Goal: Information Seeking & Learning: Learn about a topic

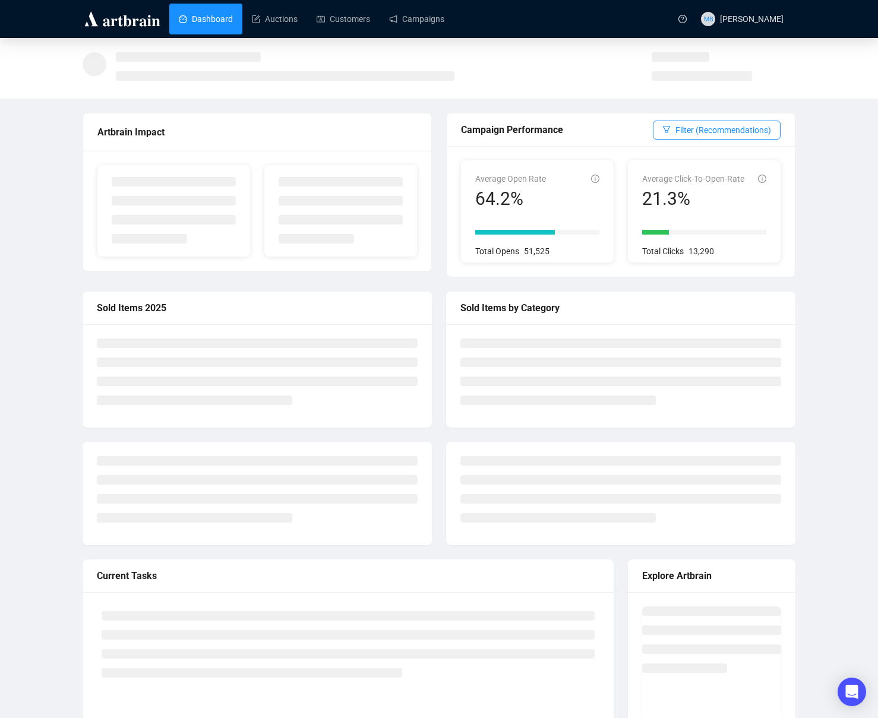
scroll to position [1, 0]
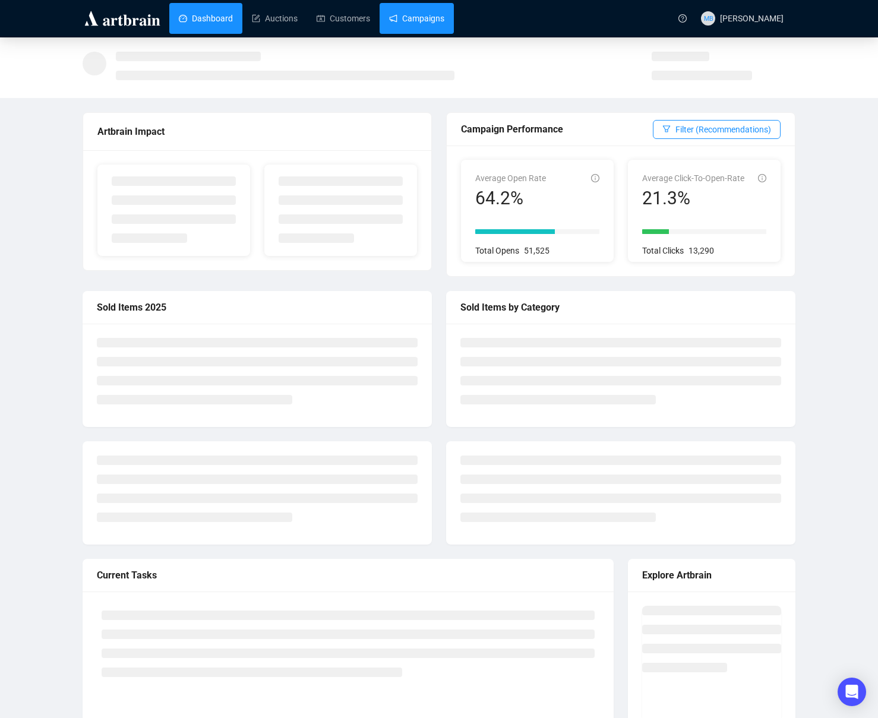
click at [419, 15] on link "Campaigns" at bounding box center [416, 18] width 55 height 31
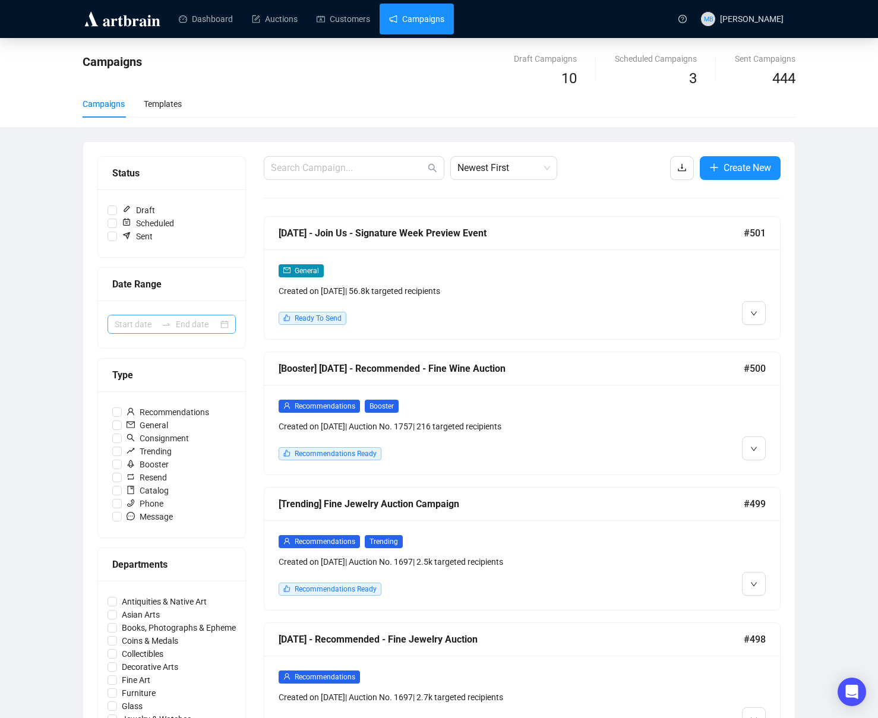
click at [170, 321] on icon "swap-right" at bounding box center [167, 325] width 10 height 10
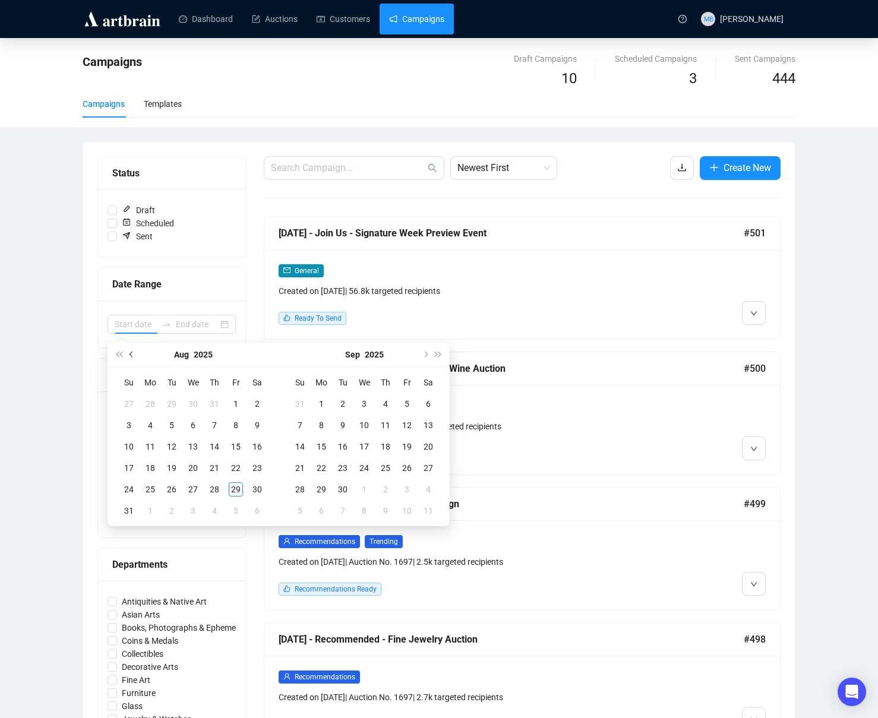
click at [137, 353] on button "Previous month (PageUp)" at bounding box center [131, 355] width 13 height 24
type input "[DATE]"
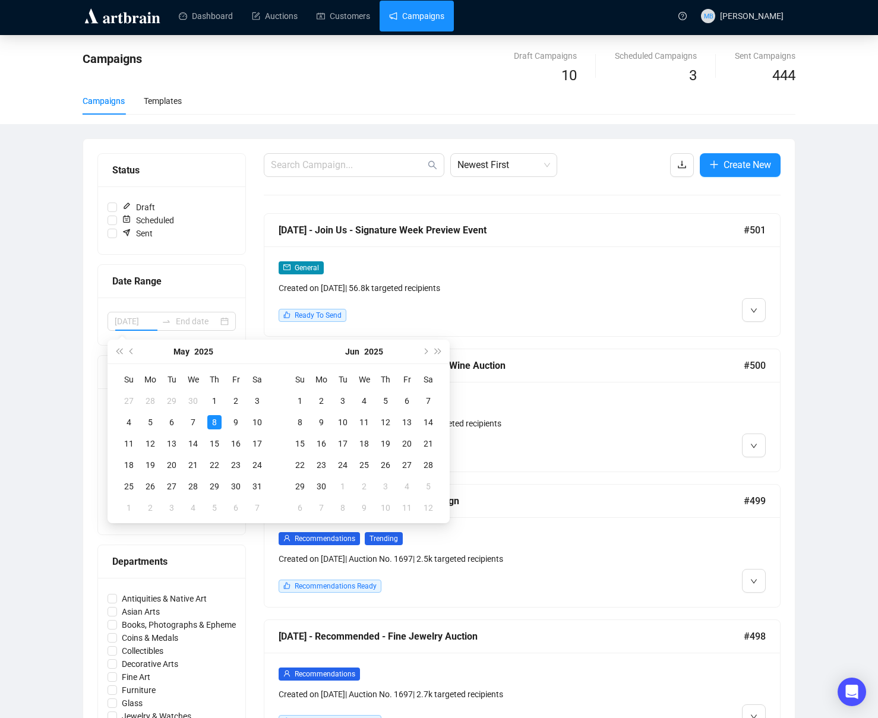
type input "[DATE]"
click at [132, 356] on button "Previous month (PageUp)" at bounding box center [131, 352] width 13 height 24
type input "[DATE]"
drag, startPoint x: 201, startPoint y: 488, endPoint x: 245, endPoint y: 490, distance: 44.0
click at [201, 488] on td "30" at bounding box center [192, 486] width 21 height 21
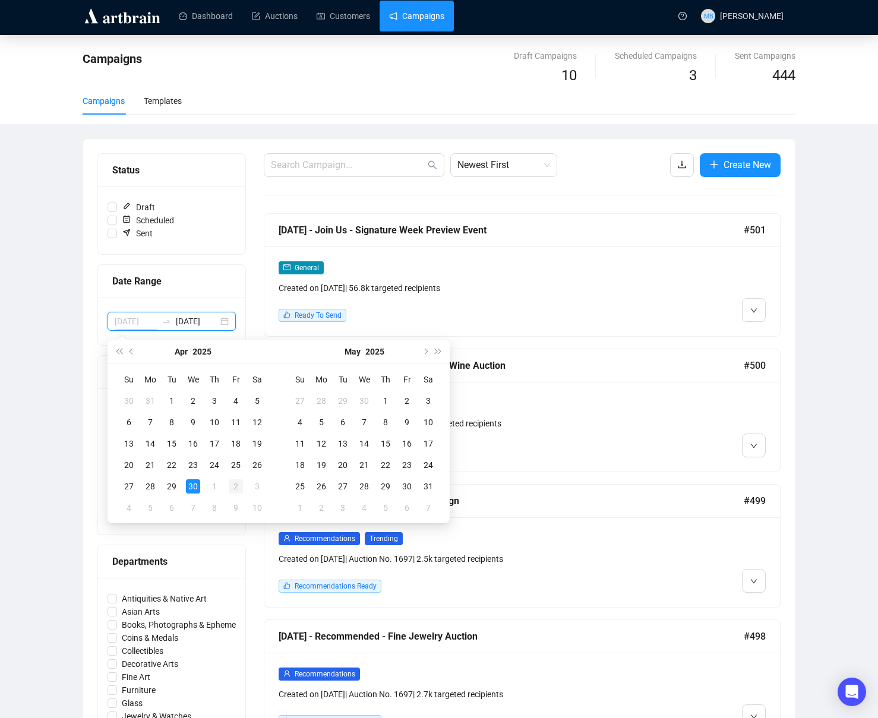
type input "[DATE]"
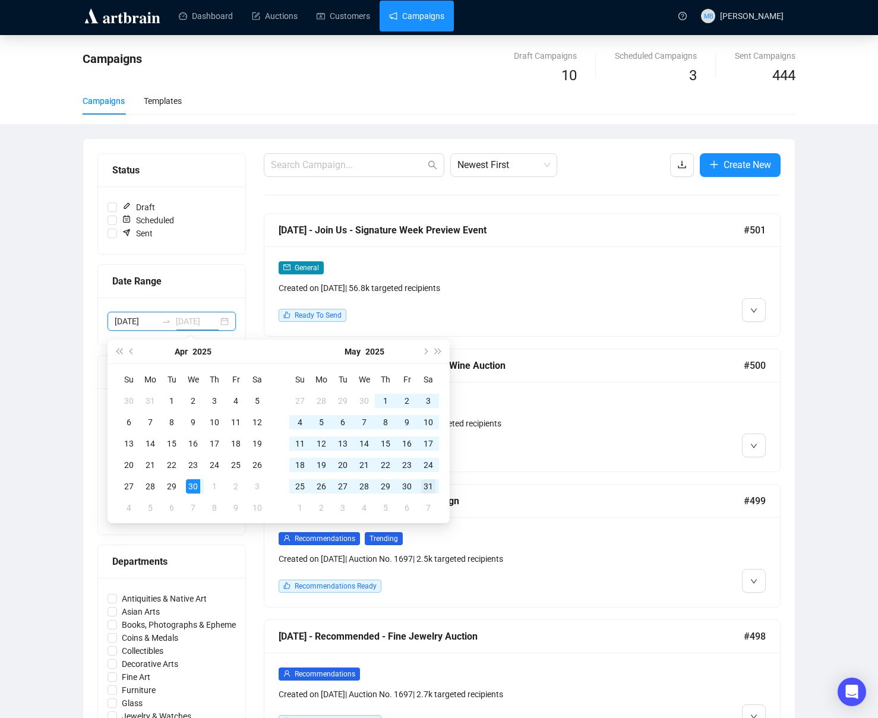
type input "[DATE]"
click at [428, 490] on div "31" at bounding box center [428, 486] width 14 height 14
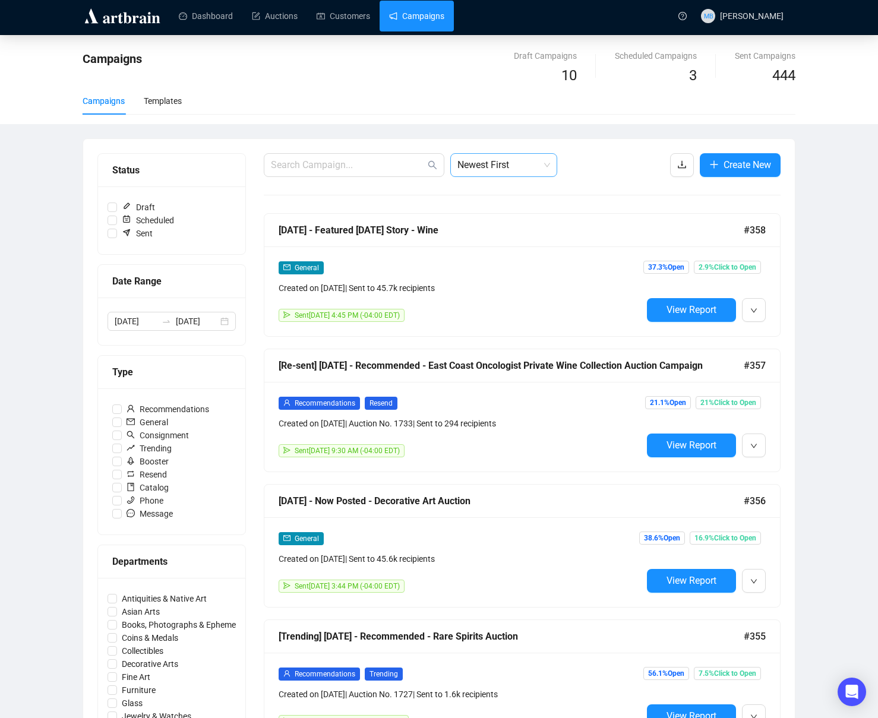
click at [501, 171] on span "Newest First" at bounding box center [503, 165] width 93 height 23
click at [503, 207] on div "Oldest First" at bounding box center [504, 210] width 88 height 13
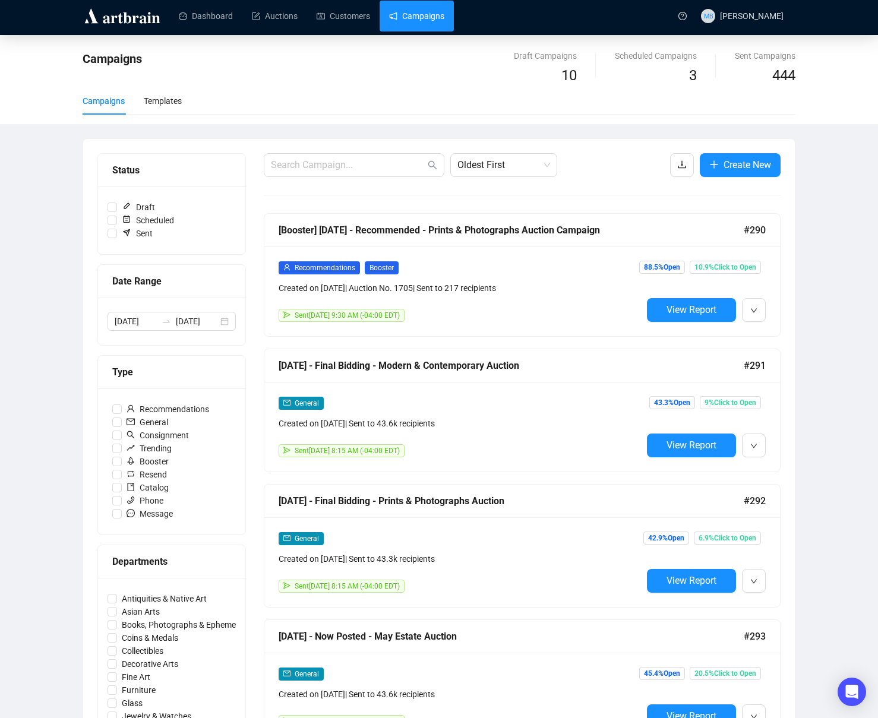
click at [815, 270] on div "Campaigns Draft Campaigns 10 Scheduled Campaigns 3 Sent Campaigns 444 Campaigns…" at bounding box center [439, 689] width 878 height 1308
click at [154, 324] on input "[DATE]" at bounding box center [136, 321] width 42 height 13
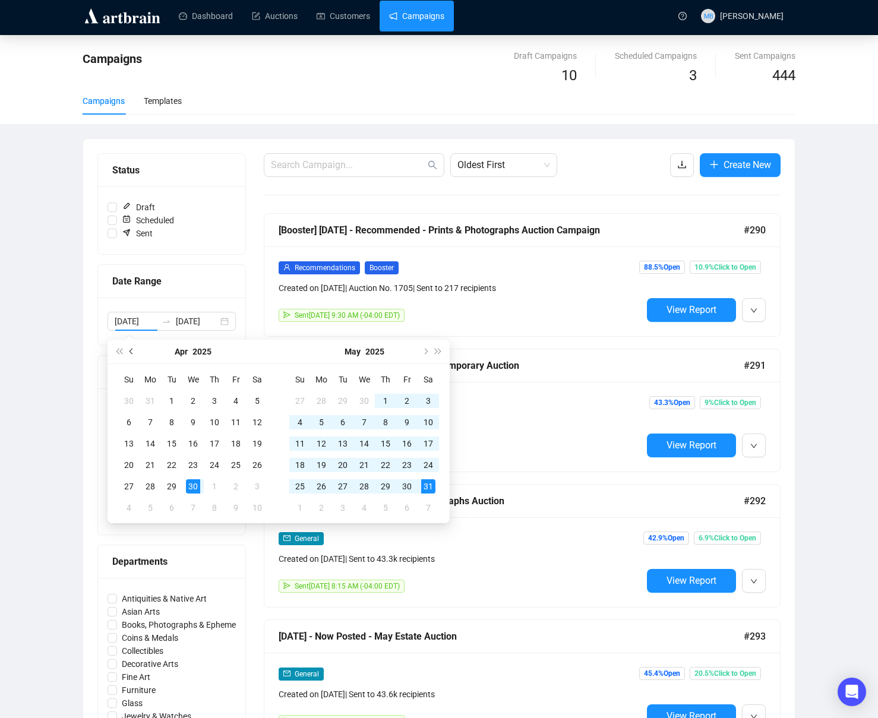
click at [131, 349] on span "Previous month (PageUp)" at bounding box center [133, 352] width 6 height 6
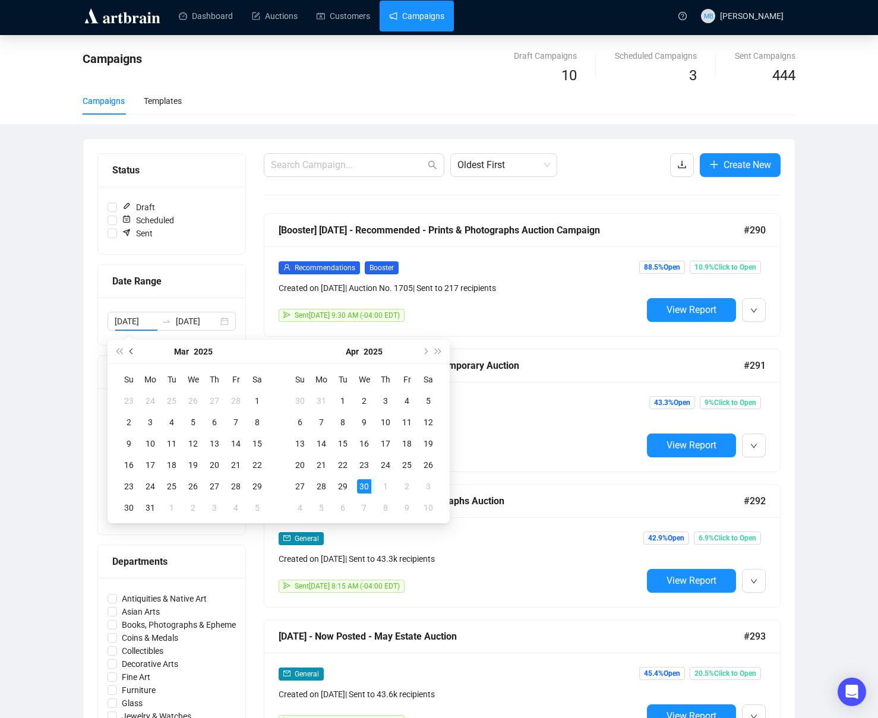
click at [131, 349] on span "Previous month (PageUp)" at bounding box center [133, 352] width 6 height 6
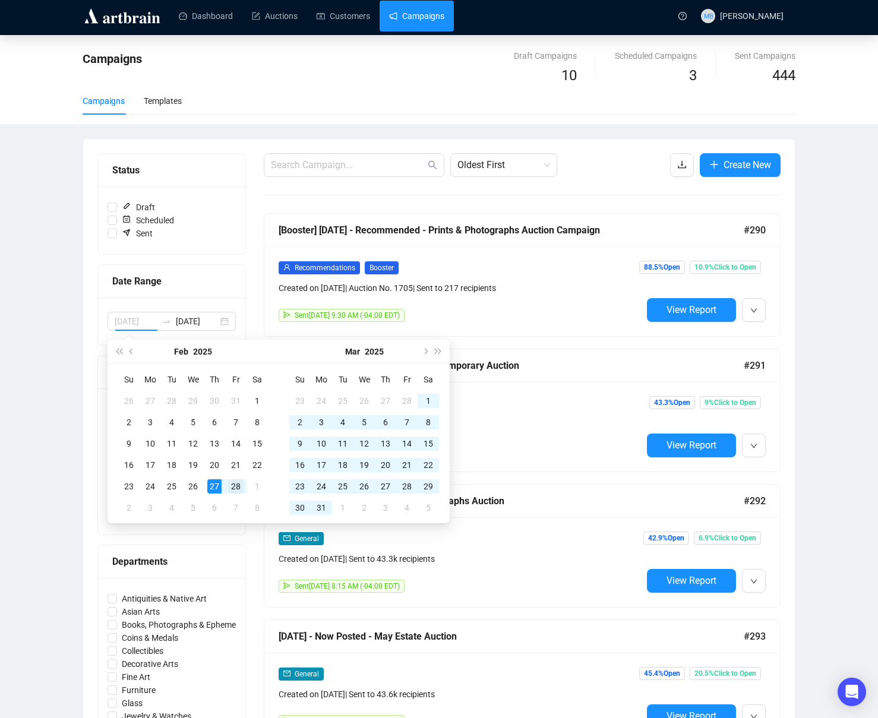
type input "[DATE]"
click at [235, 484] on div "28" at bounding box center [236, 486] width 14 height 14
type input "[DATE]"
click at [320, 509] on div "31" at bounding box center [321, 508] width 14 height 14
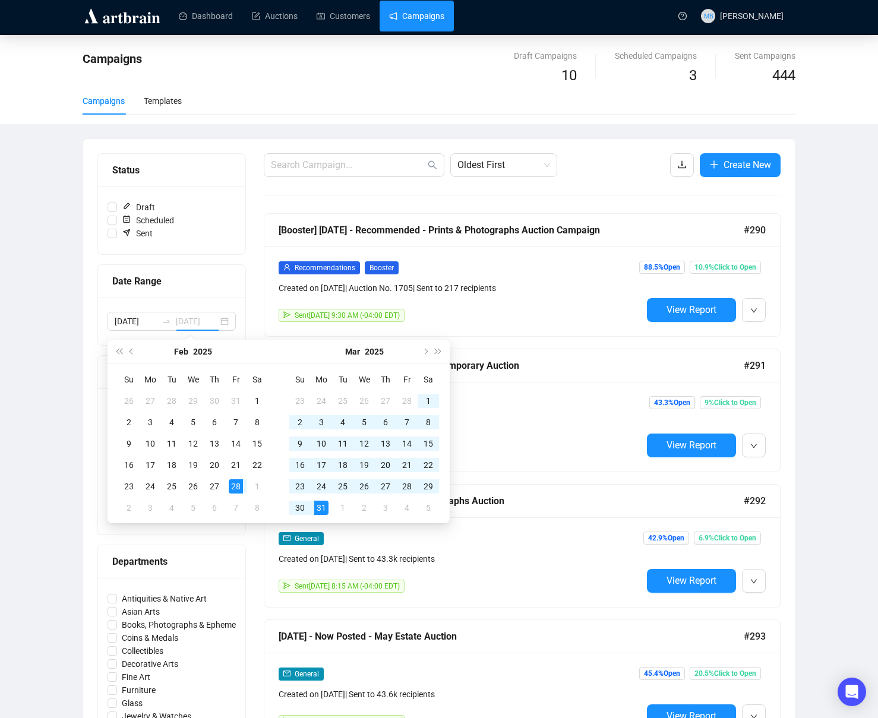
scroll to position [0, 0]
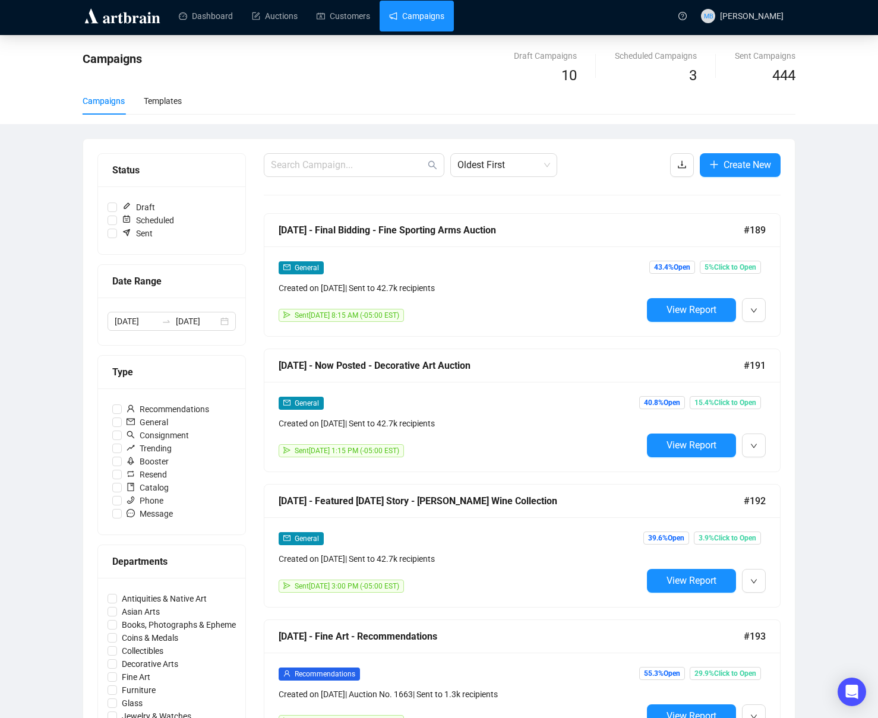
click at [830, 256] on div "Campaigns Draft Campaigns 10 Scheduled Campaigns 3 Sent Campaigns 444 Campaigns…" at bounding box center [439, 689] width 878 height 1308
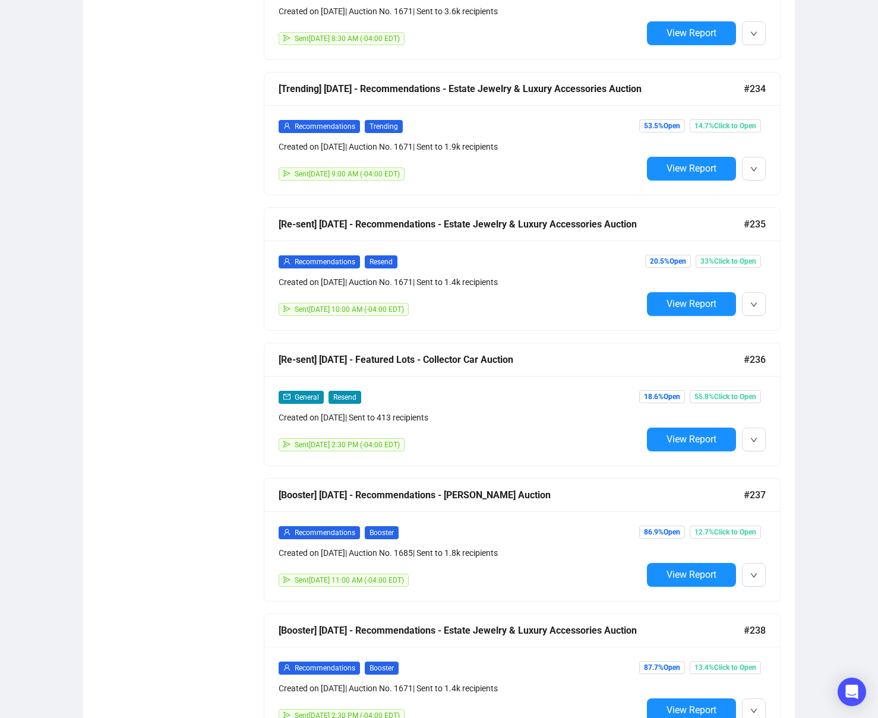
scroll to position [144, 0]
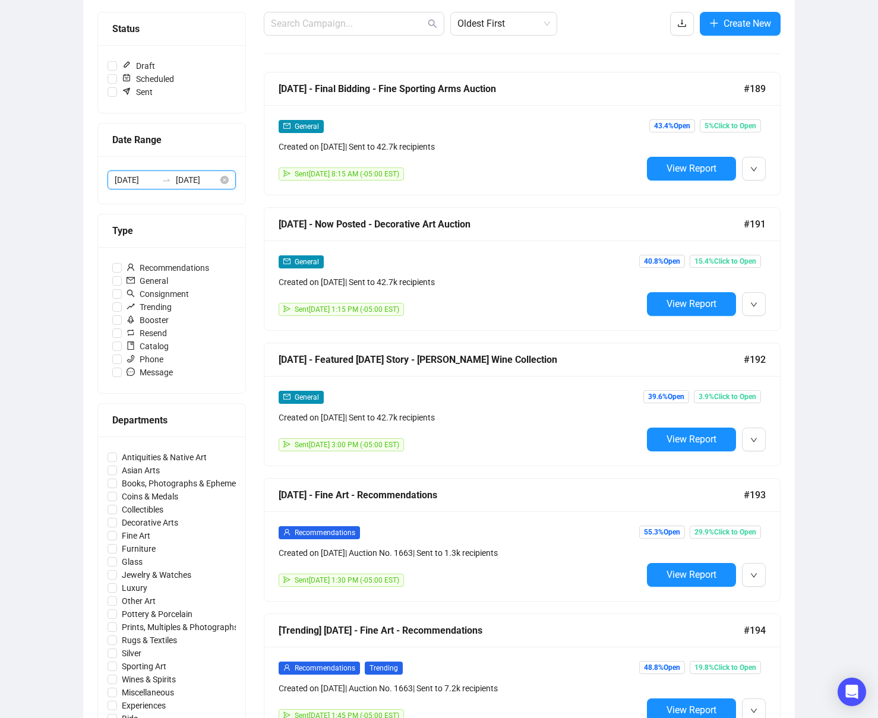
click at [151, 174] on input "[DATE]" at bounding box center [136, 179] width 42 height 13
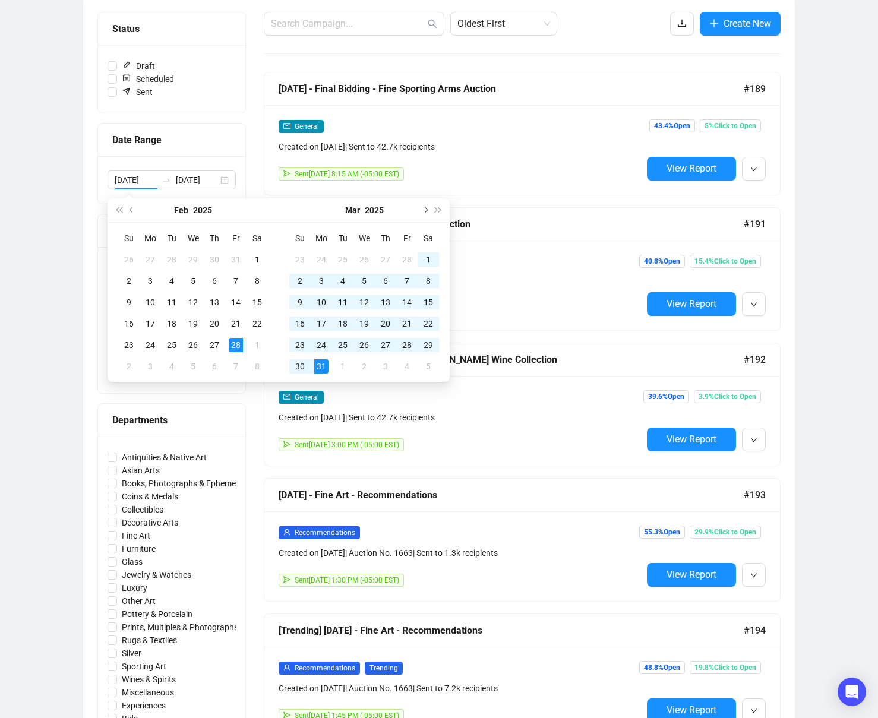
click at [425, 210] on span "Next month (PageDown)" at bounding box center [425, 210] width 6 height 6
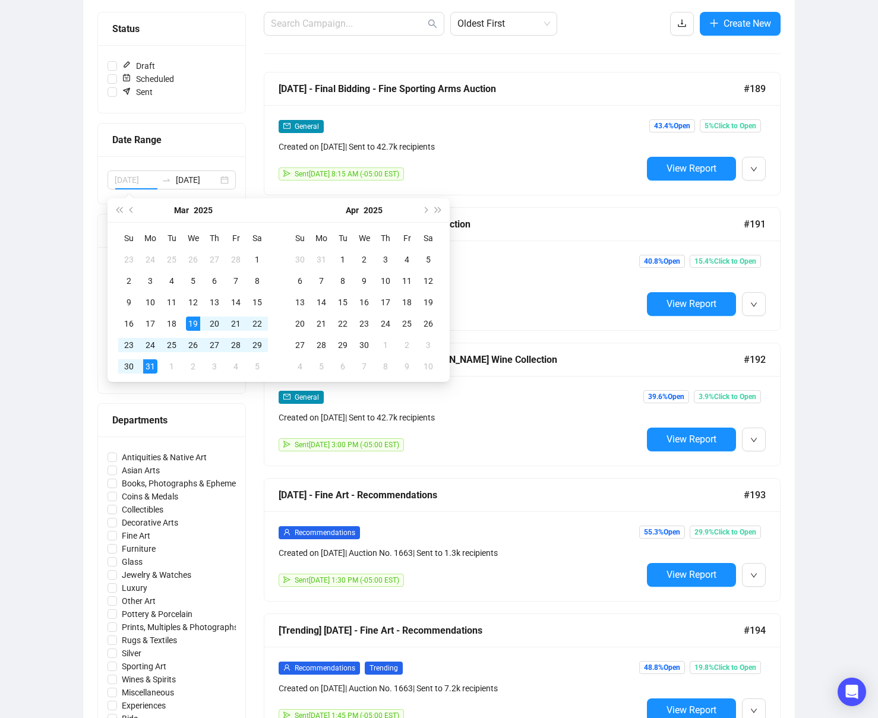
type input "[DATE]"
click at [150, 364] on div "31" at bounding box center [150, 366] width 14 height 14
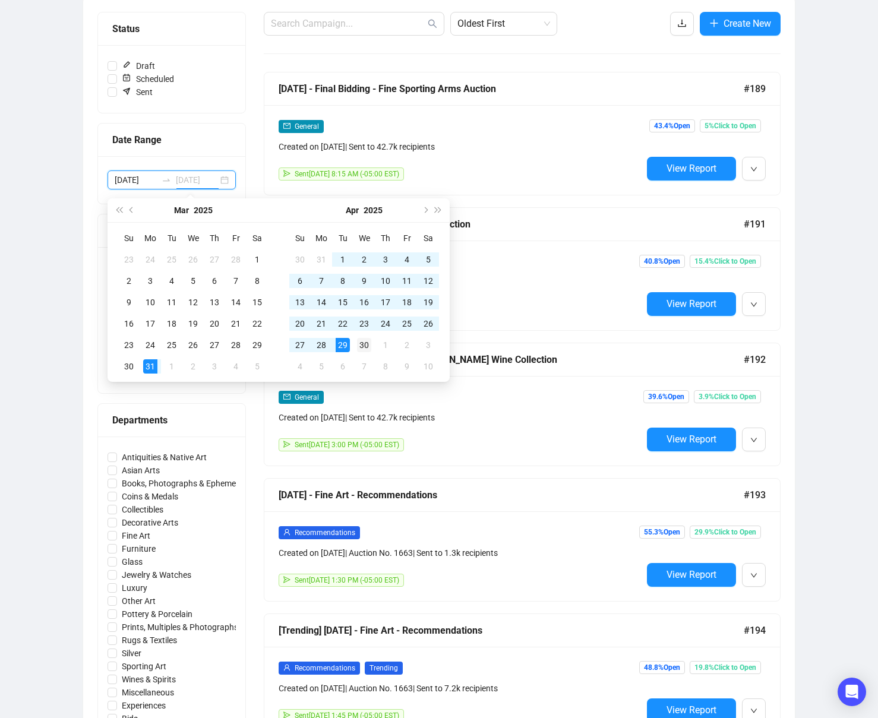
type input "[DATE]"
click at [361, 343] on div "30" at bounding box center [364, 345] width 14 height 14
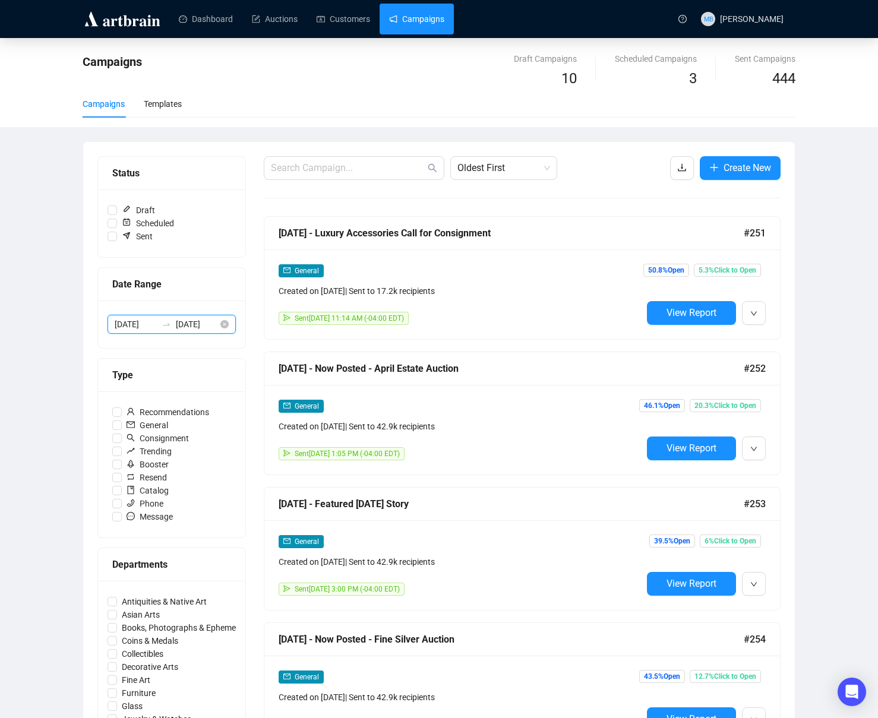
scroll to position [1, 0]
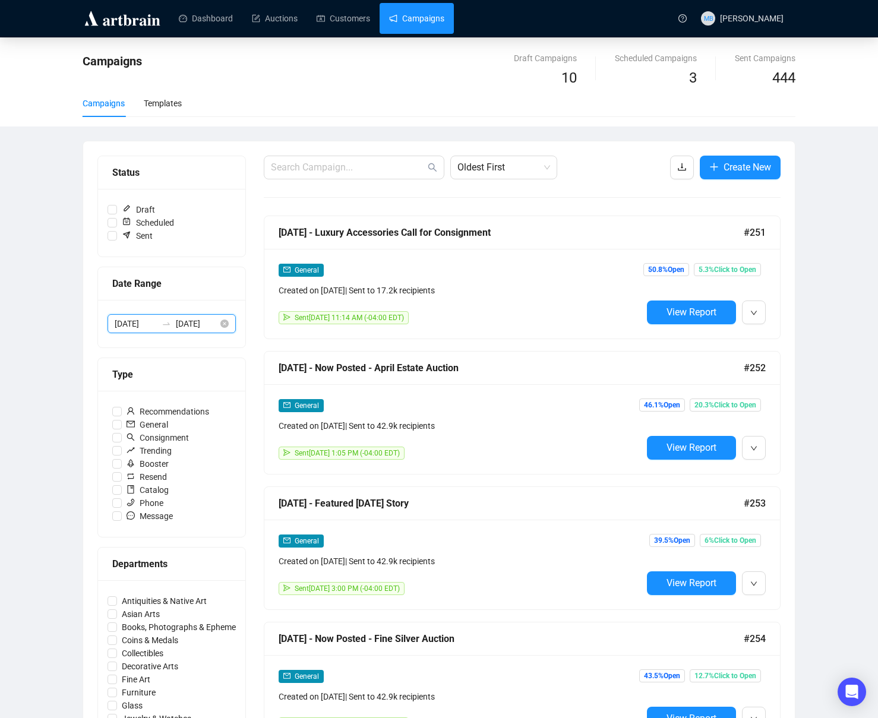
click at [141, 330] on input "[DATE]" at bounding box center [136, 323] width 42 height 13
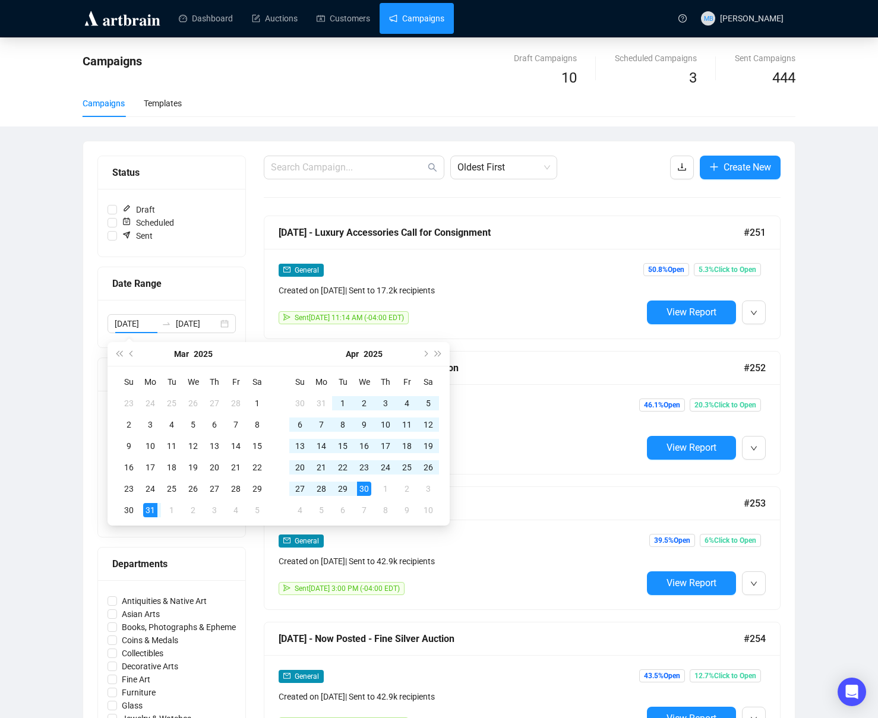
drag, startPoint x: 423, startPoint y: 356, endPoint x: 352, endPoint y: 369, distance: 72.6
click at [421, 356] on button "Next month (PageDown)" at bounding box center [424, 354] width 13 height 24
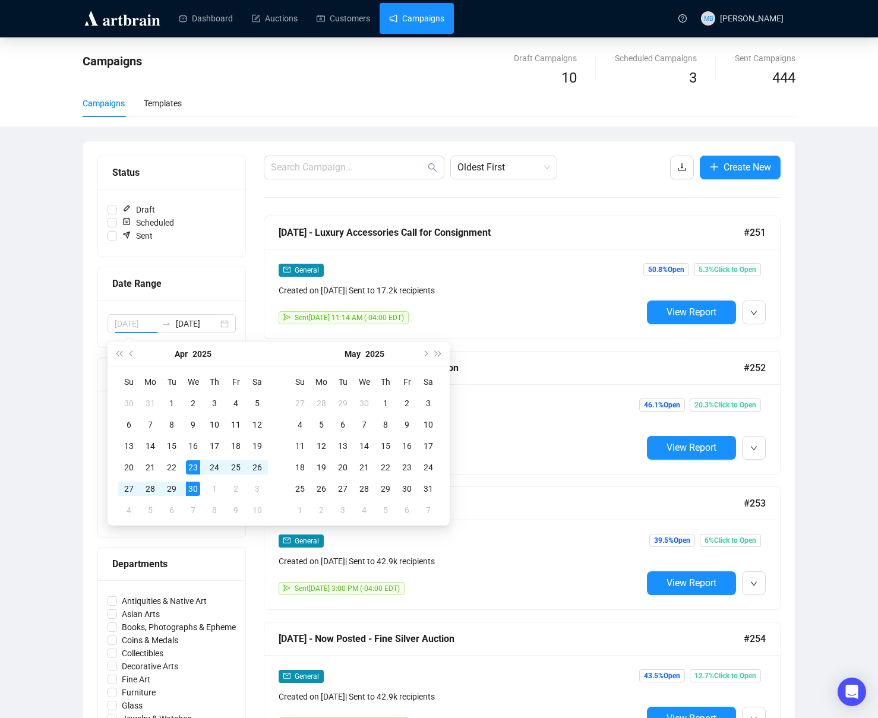
type input "[DATE]"
click at [195, 490] on div "30" at bounding box center [193, 489] width 14 height 14
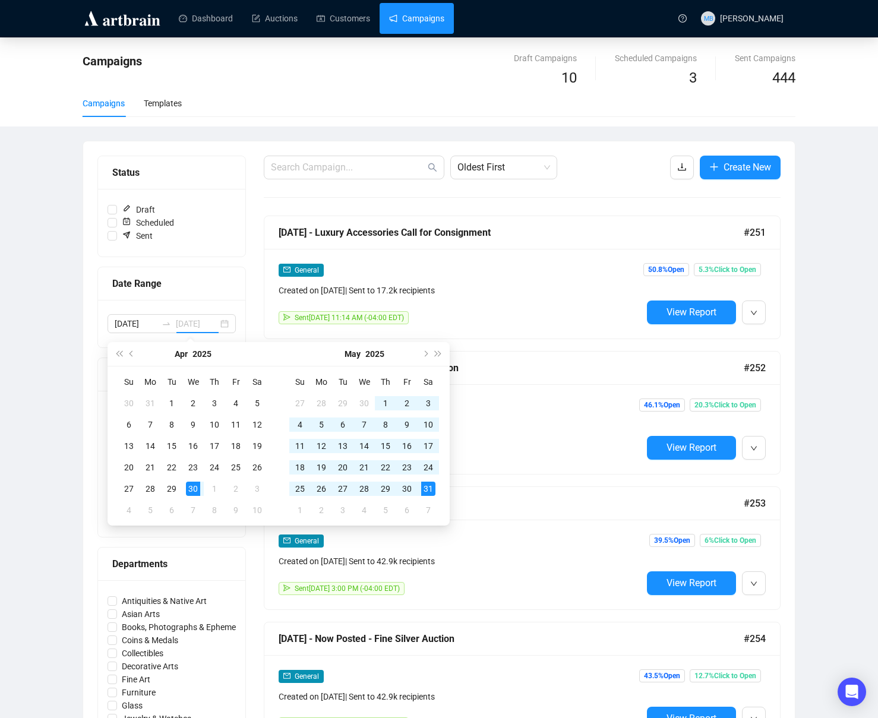
scroll to position [0, 0]
click at [427, 485] on div "31" at bounding box center [428, 489] width 14 height 14
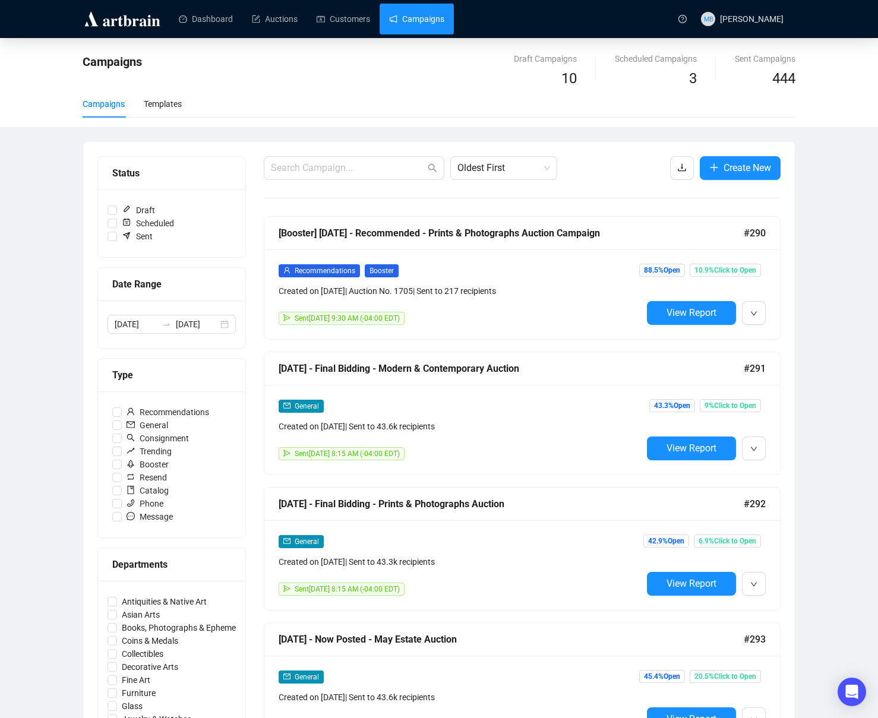
click at [817, 250] on div "Campaigns Draft Campaigns 10 Scheduled Campaigns 3 Sent Campaigns 444 Campaigns…" at bounding box center [439, 692] width 878 height 1308
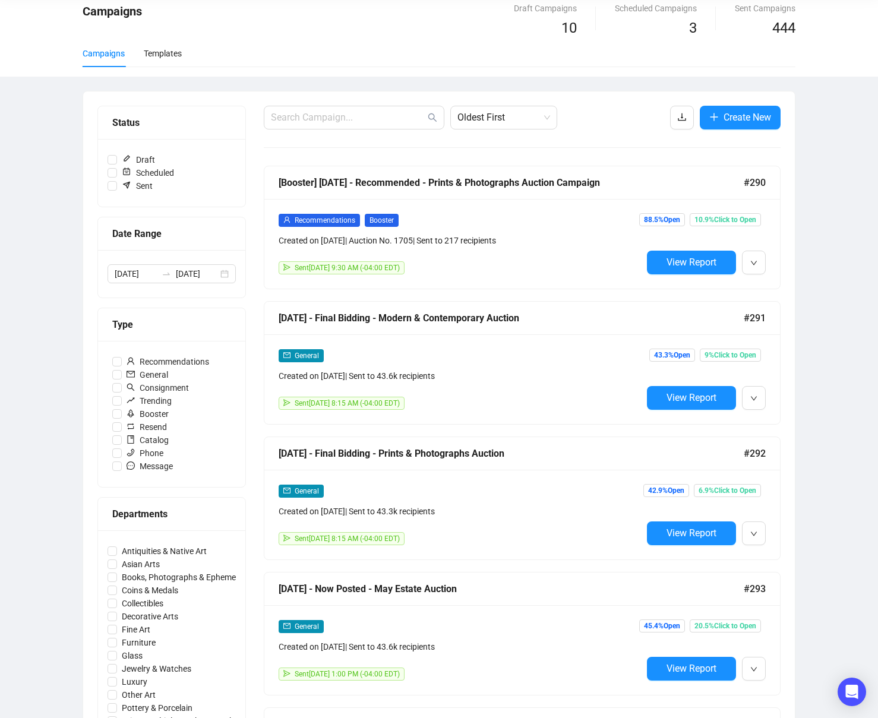
scroll to position [44, 0]
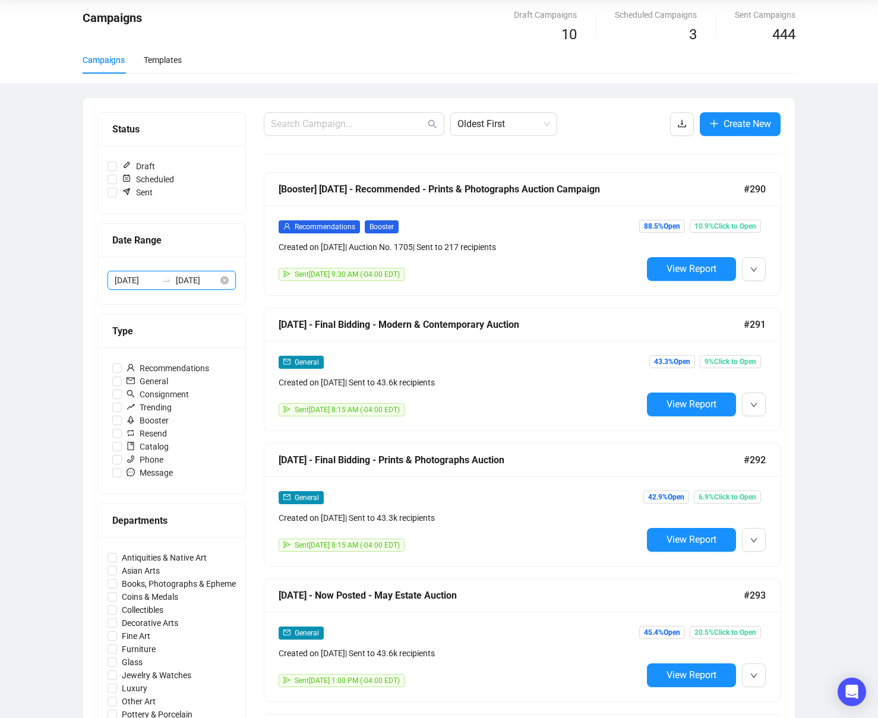
click at [185, 279] on input "[DATE]" at bounding box center [197, 280] width 42 height 13
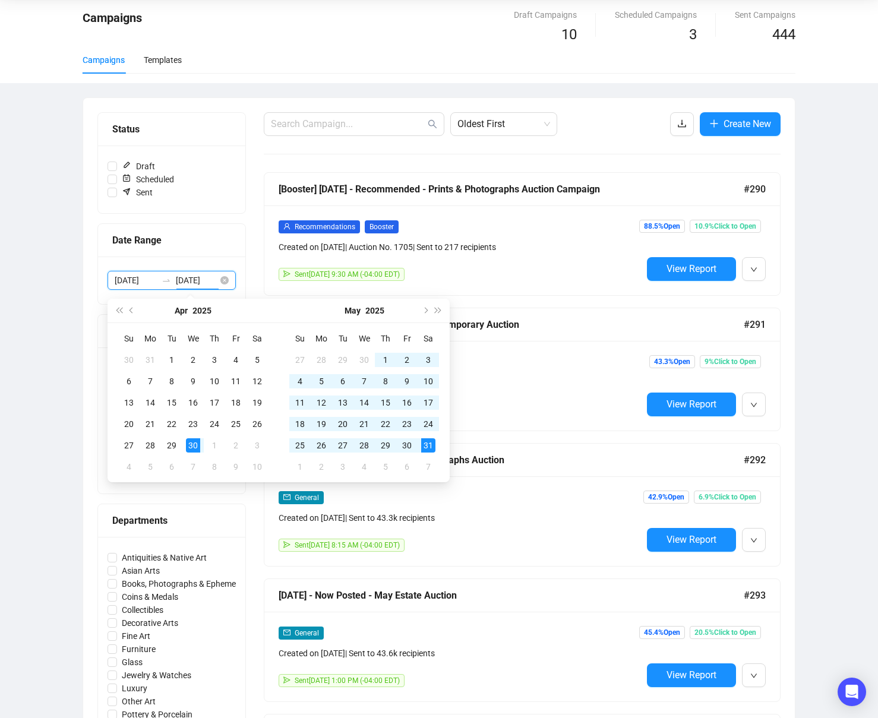
scroll to position [47, 0]
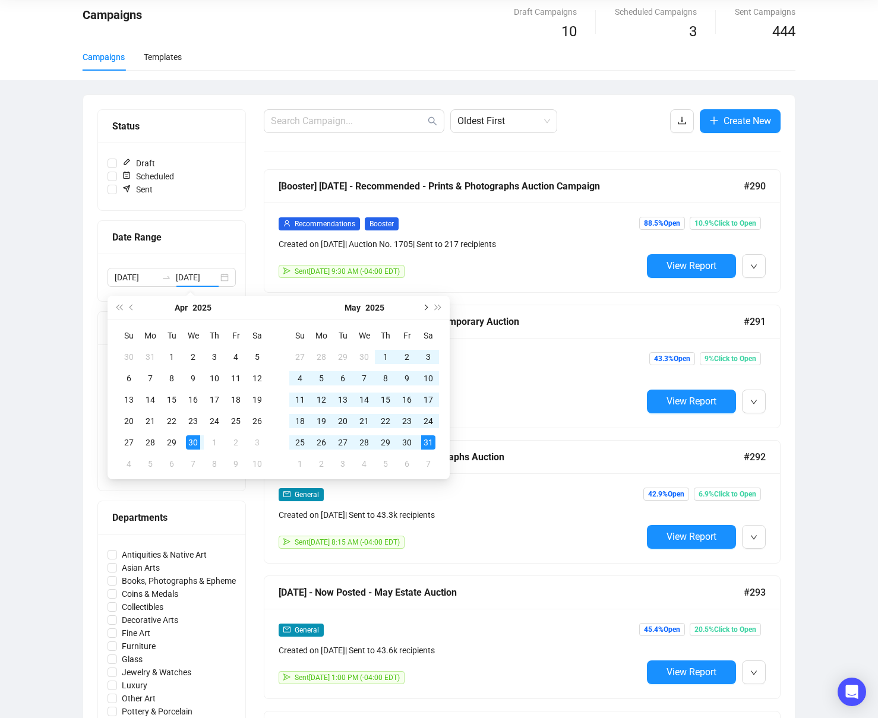
drag, startPoint x: 428, startPoint y: 308, endPoint x: 375, endPoint y: 321, distance: 54.6
click at [428, 308] on button "Next month (PageDown)" at bounding box center [424, 308] width 13 height 24
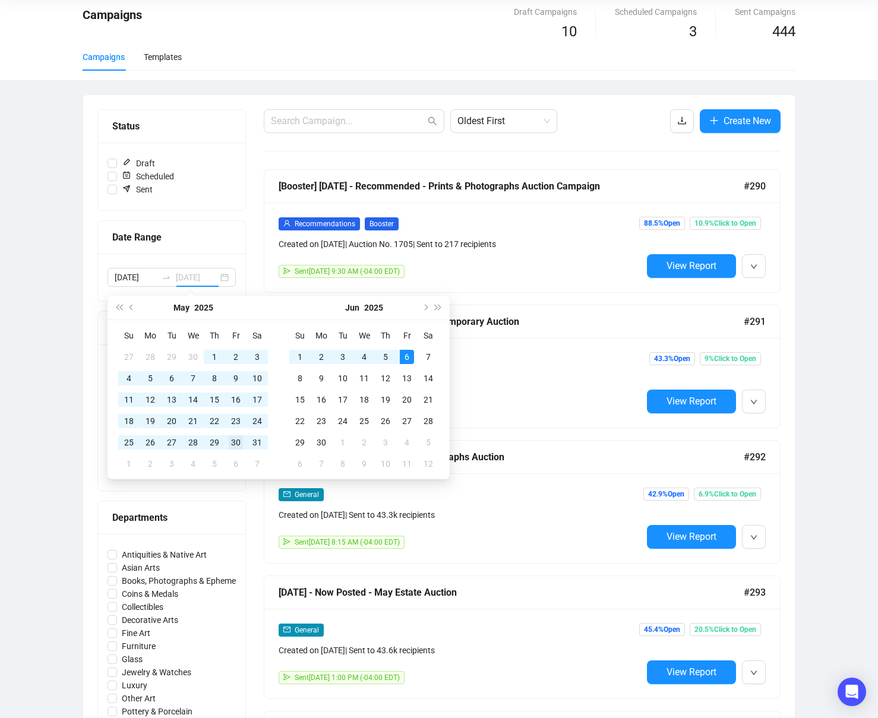
type input "[DATE]"
drag, startPoint x: 239, startPoint y: 445, endPoint x: 253, endPoint y: 444, distance: 14.3
click at [239, 445] on div "30" at bounding box center [236, 442] width 14 height 14
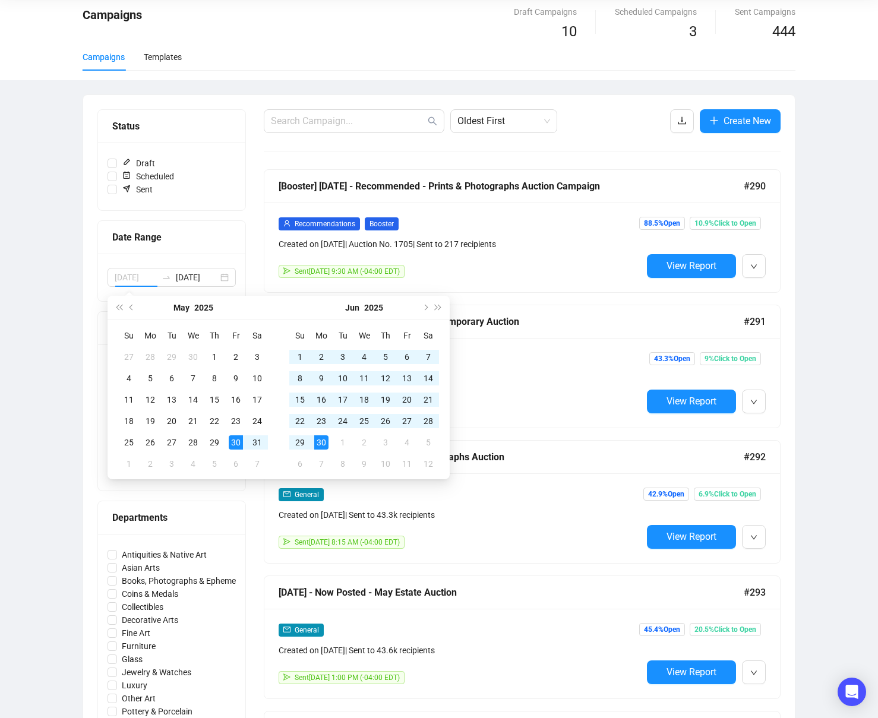
click at [327, 441] on div "30" at bounding box center [321, 442] width 14 height 14
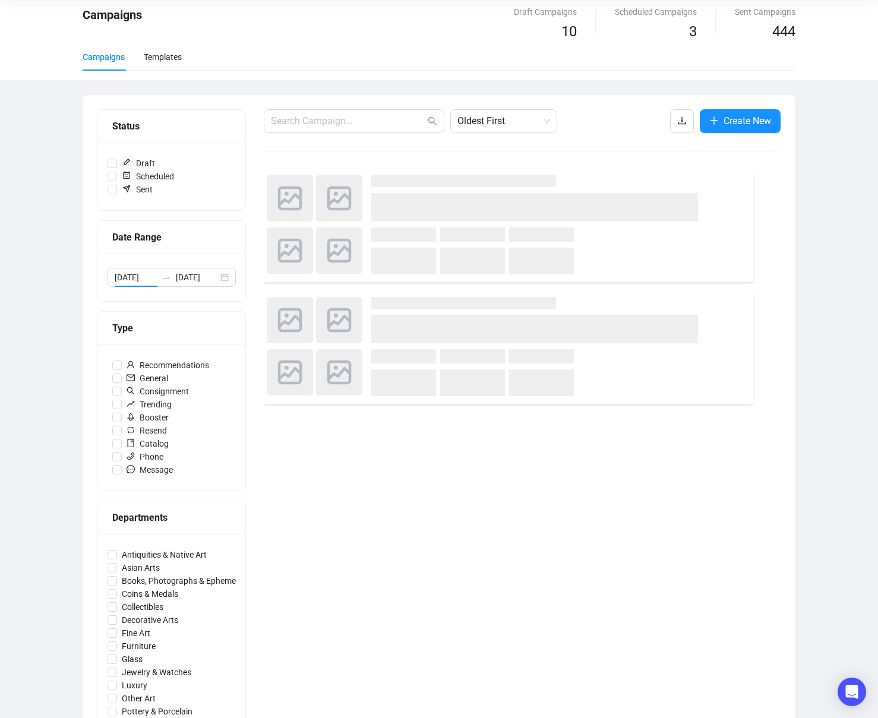
type input "[DATE]"
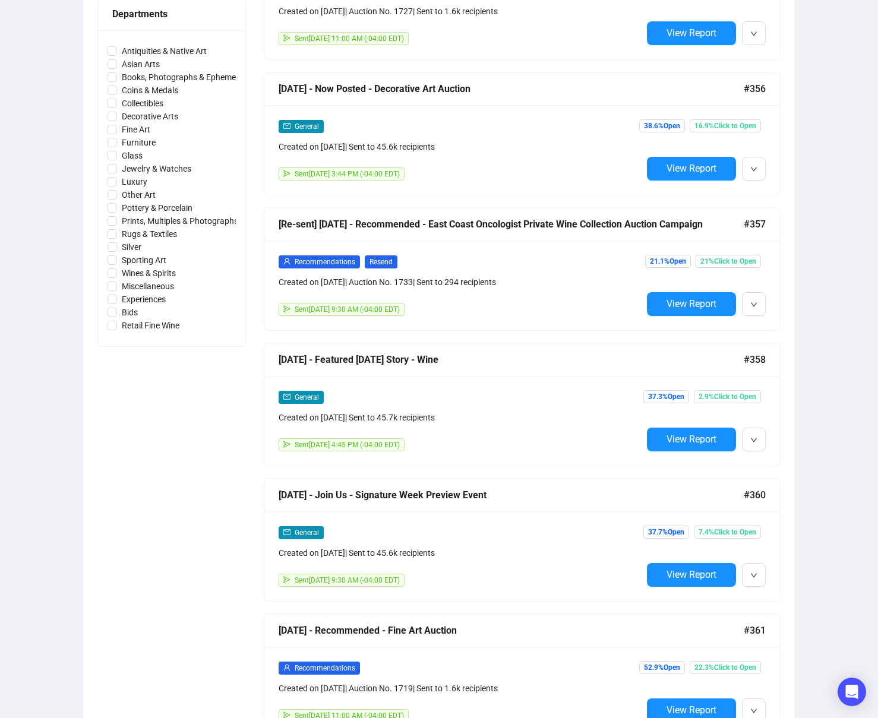
scroll to position [2989, 0]
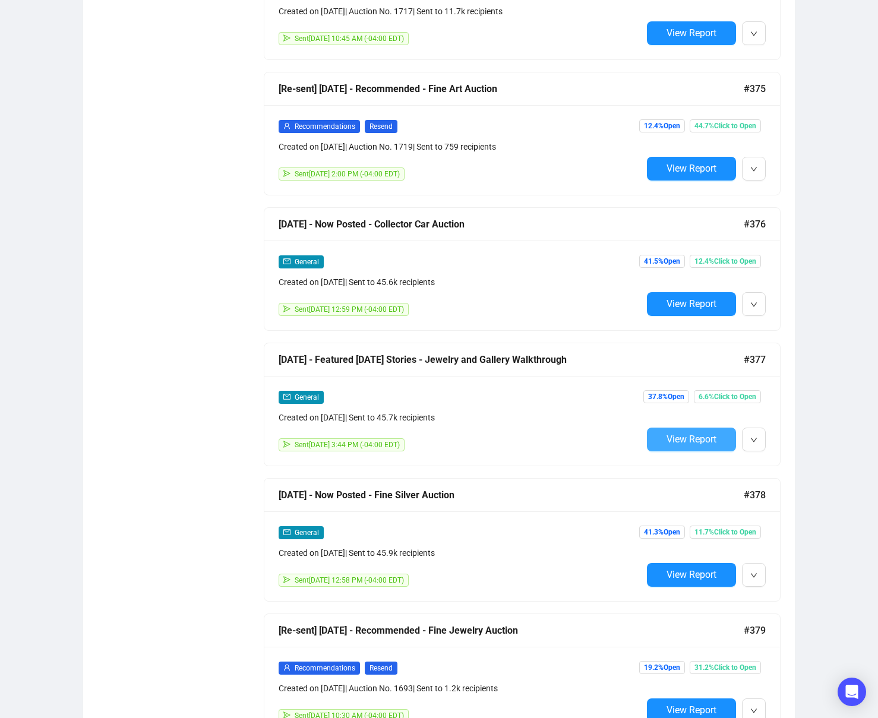
click at [681, 438] on span "View Report" at bounding box center [692, 439] width 50 height 11
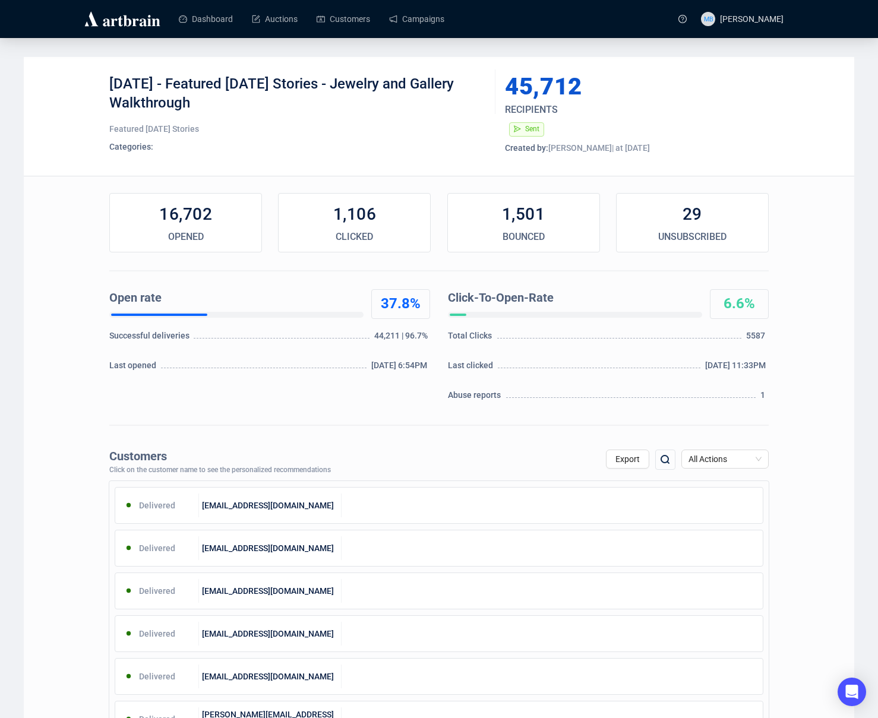
drag, startPoint x: 181, startPoint y: 84, endPoint x: 206, endPoint y: 106, distance: 33.3
click at [204, 102] on div "[DATE] - Featured [DATE] Stories - Jewelry and Gallery Walkthrough" at bounding box center [297, 93] width 377 height 36
copy div "Featured [DATE] Stories - Jewelry and Gallery Walkthrough"
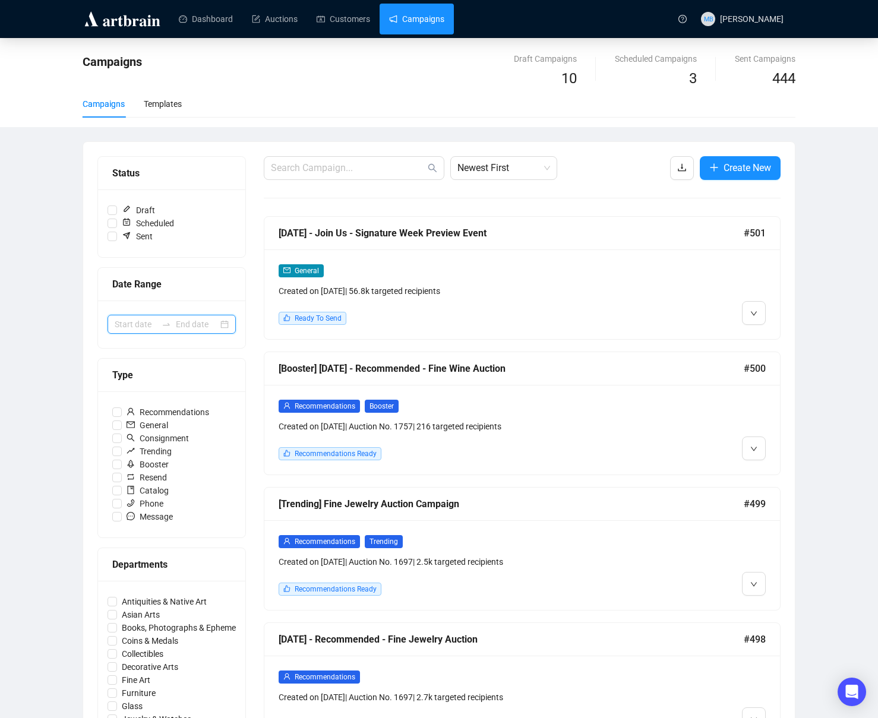
click at [154, 325] on input at bounding box center [136, 324] width 42 height 13
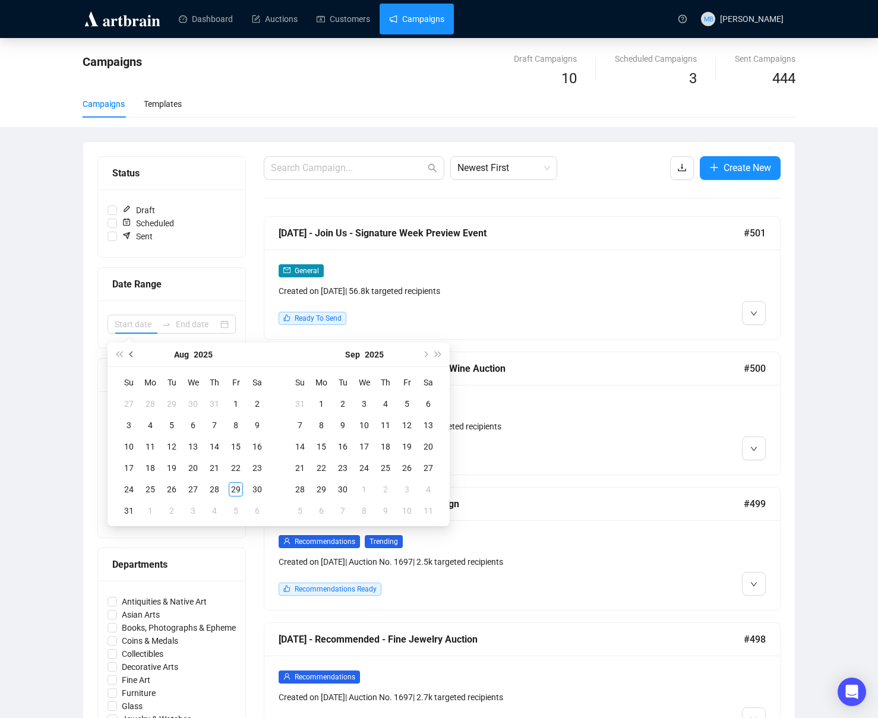
click at [133, 352] on span "Previous month (PageUp)" at bounding box center [133, 355] width 6 height 6
type input "[DATE]"
drag, startPoint x: 257, startPoint y: 492, endPoint x: 290, endPoint y: 494, distance: 33.4
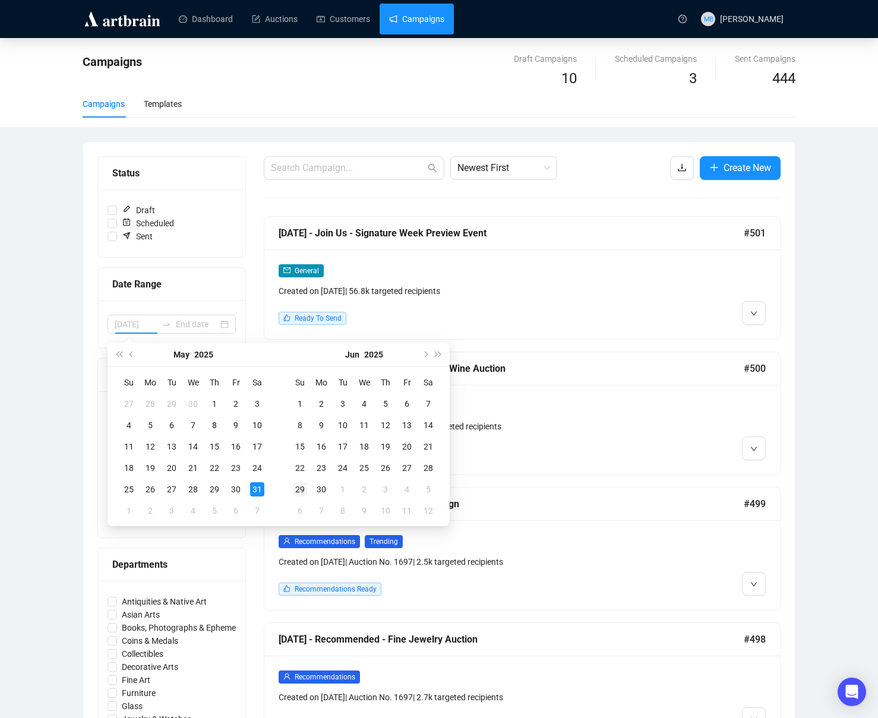
click at [261, 491] on div "31" at bounding box center [257, 489] width 14 height 14
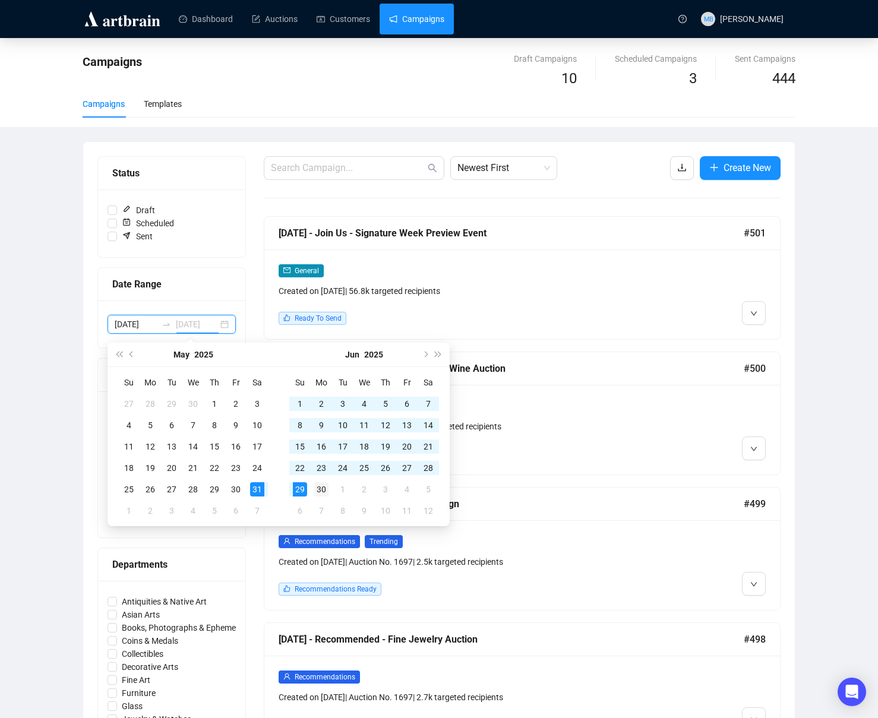
type input "[DATE]"
click at [321, 491] on div "30" at bounding box center [321, 489] width 14 height 14
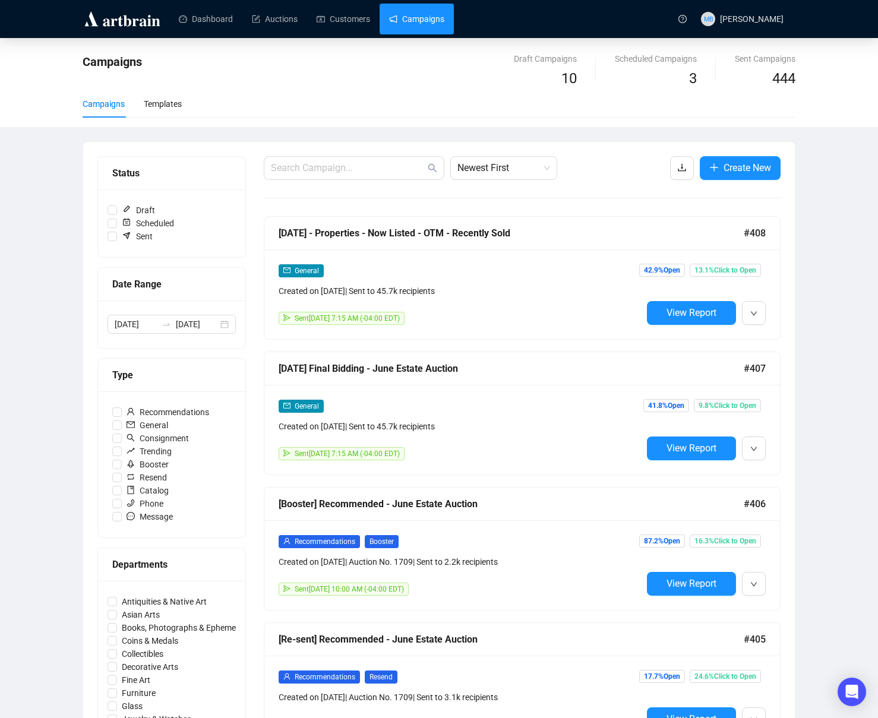
click at [849, 289] on div "Campaigns Draft Campaigns 10 Scheduled Campaigns 3 Sent Campaigns 444 Campaigns…" at bounding box center [439, 692] width 878 height 1308
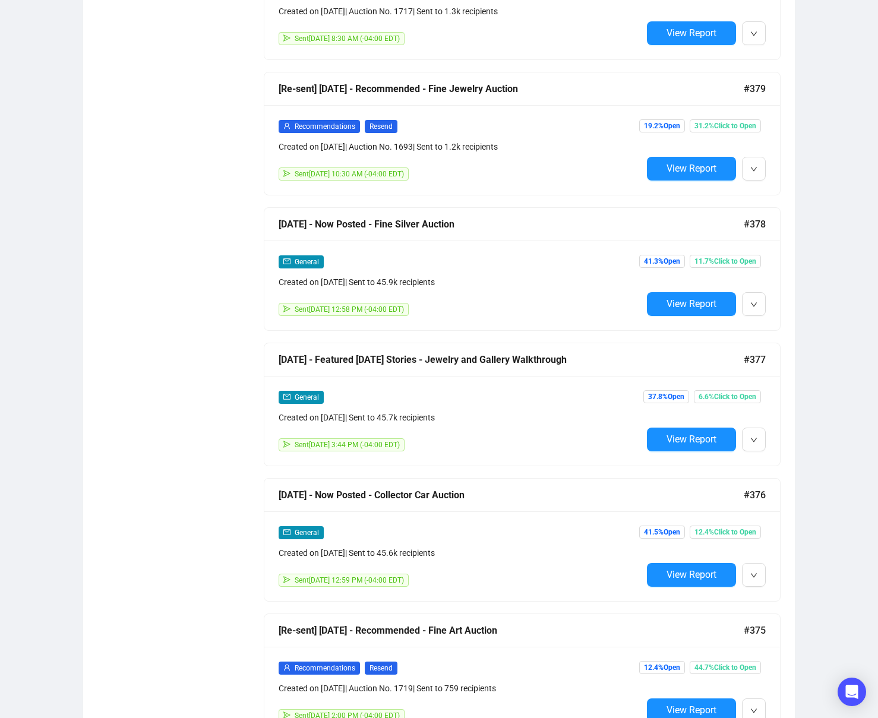
scroll to position [1499, 0]
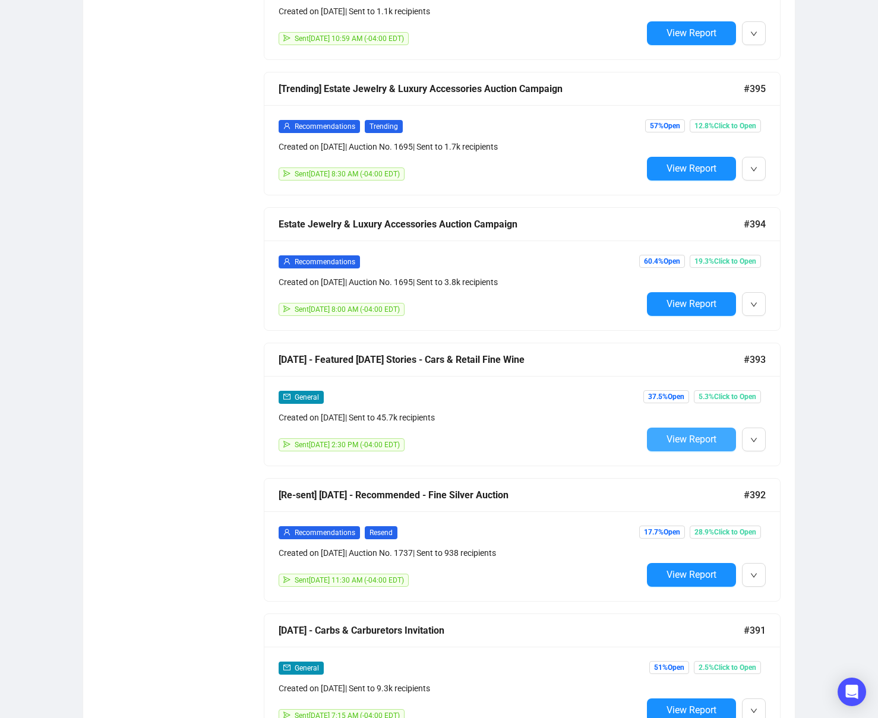
click at [672, 436] on span "View Report" at bounding box center [692, 439] width 50 height 11
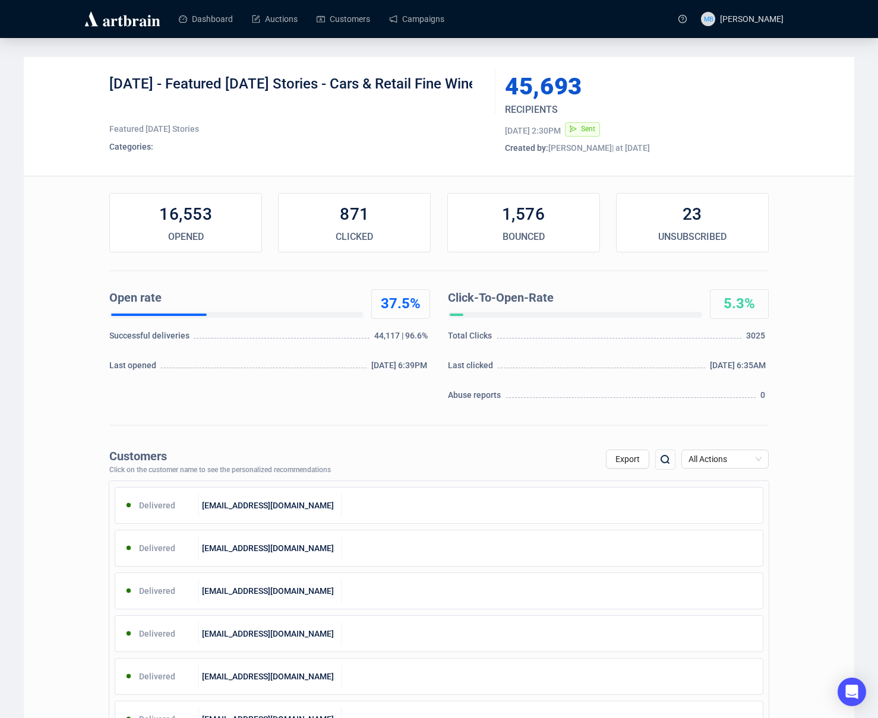
drag, startPoint x: 188, startPoint y: 84, endPoint x: 211, endPoint y: 98, distance: 27.2
click at [211, 98] on div "[DATE] - Featured [DATE] Stories - Cars & Retail Fine Wine" at bounding box center [297, 93] width 377 height 36
copy div "Featured [DATE] Stories - Cars & Retail Fine Wine"
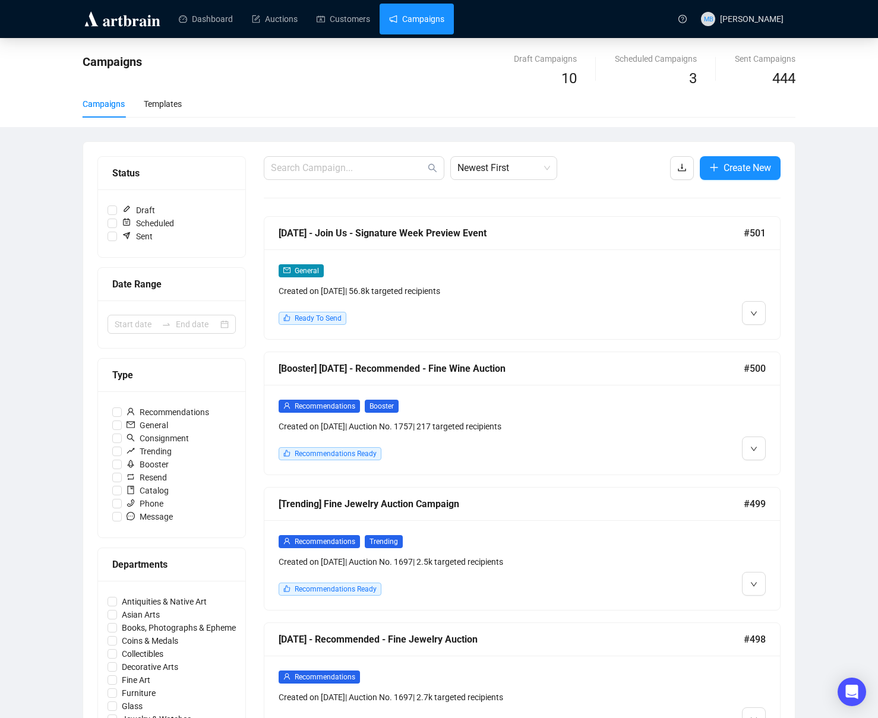
click at [176, 311] on div at bounding box center [171, 325] width 147 height 48
click at [173, 323] on div at bounding box center [166, 325] width 19 height 10
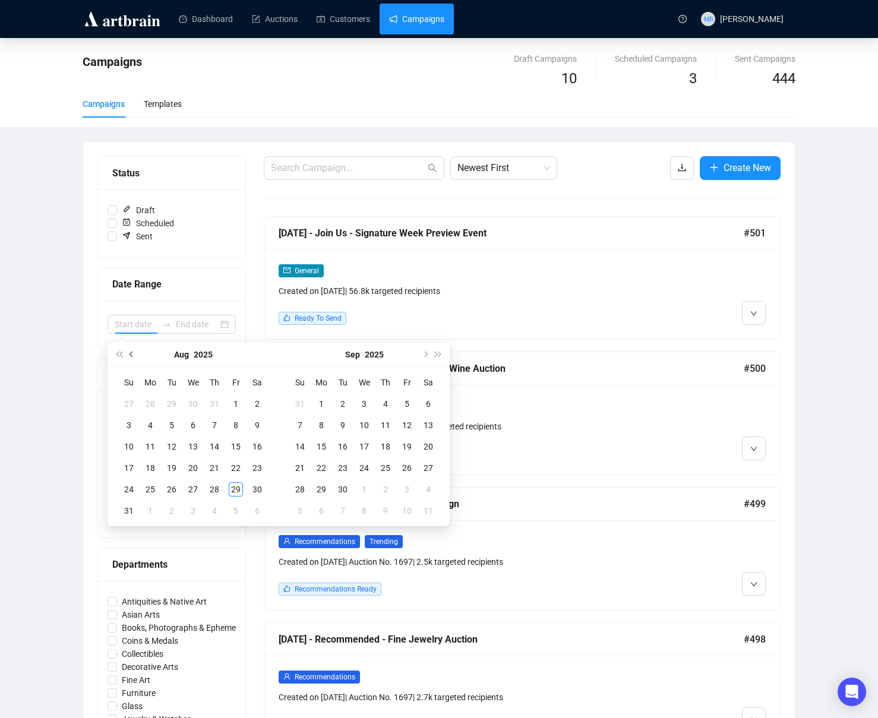
click at [135, 356] on button "Previous month (PageUp)" at bounding box center [131, 355] width 13 height 24
type input "[DATE]"
drag, startPoint x: 256, startPoint y: 488, endPoint x: 318, endPoint y: 491, distance: 61.8
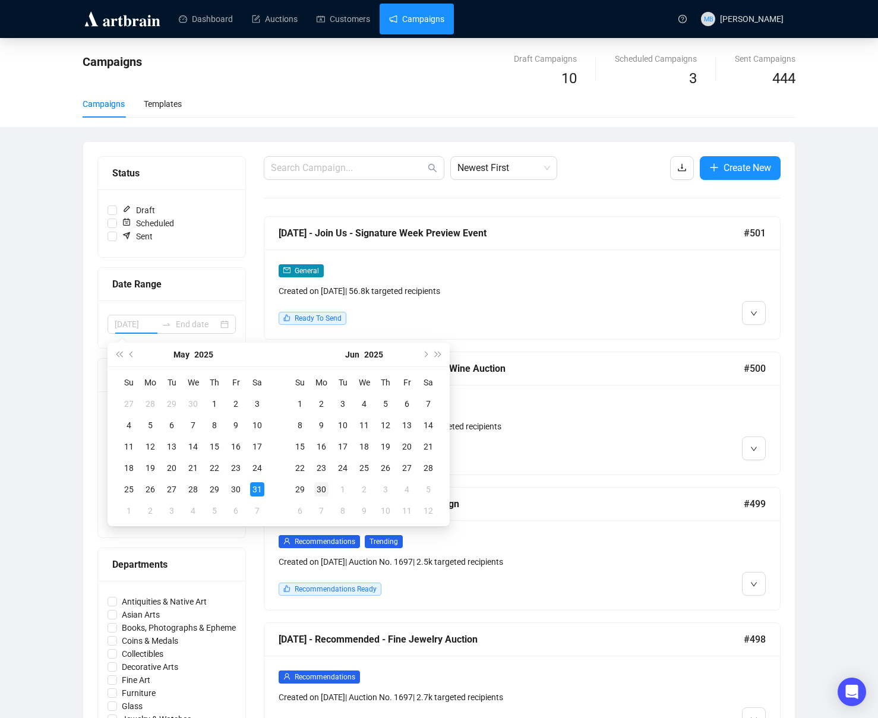
click at [257, 488] on div "31" at bounding box center [257, 489] width 14 height 14
type input "[DATE]"
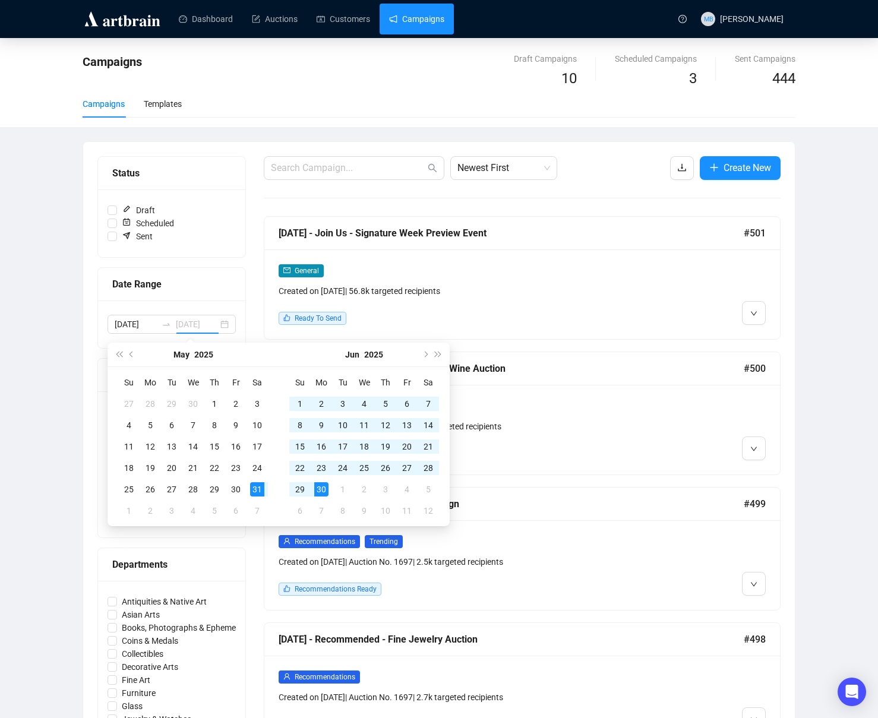
click at [325, 490] on div "30" at bounding box center [321, 489] width 14 height 14
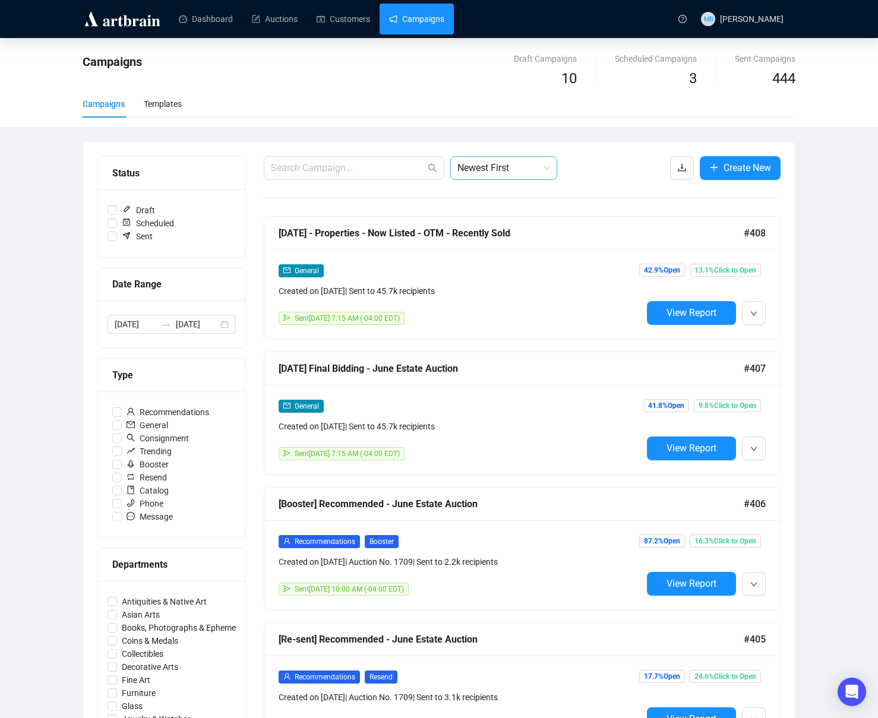
click at [538, 173] on span "Newest First" at bounding box center [503, 168] width 93 height 23
click at [507, 213] on div "Oldest First" at bounding box center [504, 213] width 88 height 13
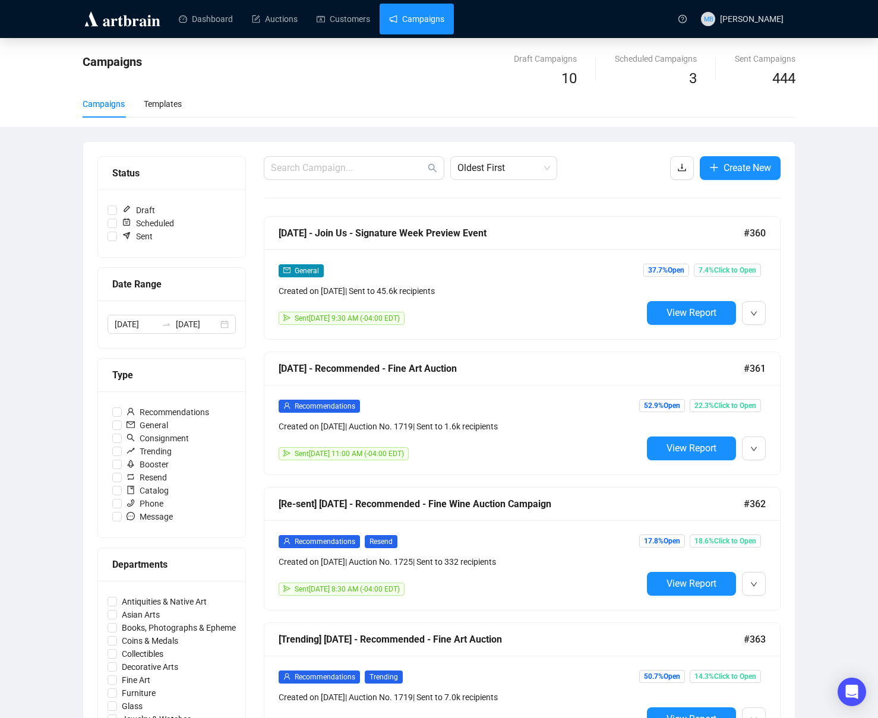
click at [830, 211] on div "Campaigns Draft Campaigns 10 Scheduled Campaigns 3 Sent Campaigns 444 Campaigns…" at bounding box center [439, 692] width 878 height 1308
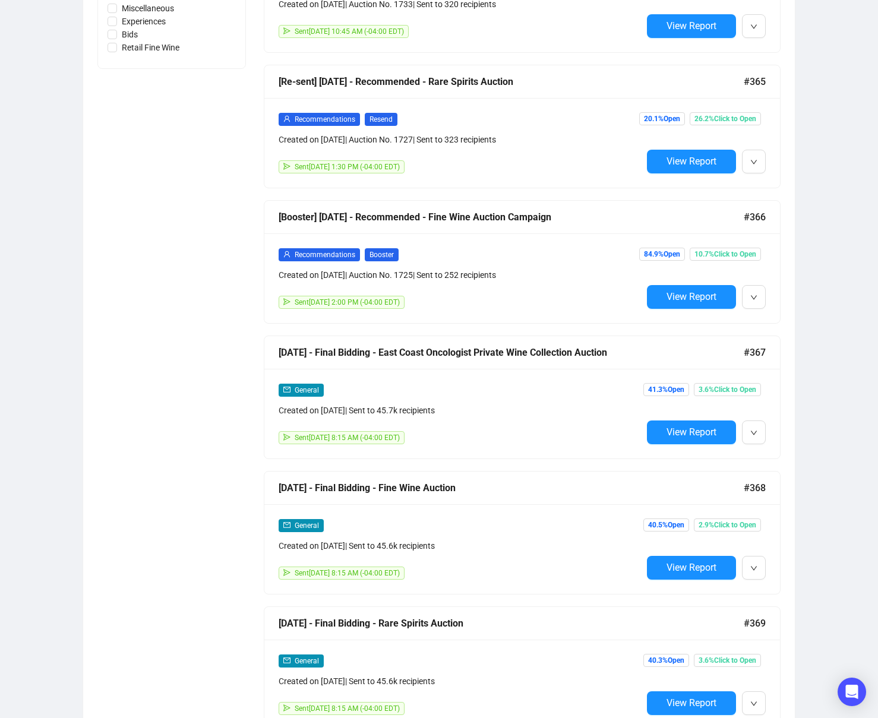
scroll to position [916, 0]
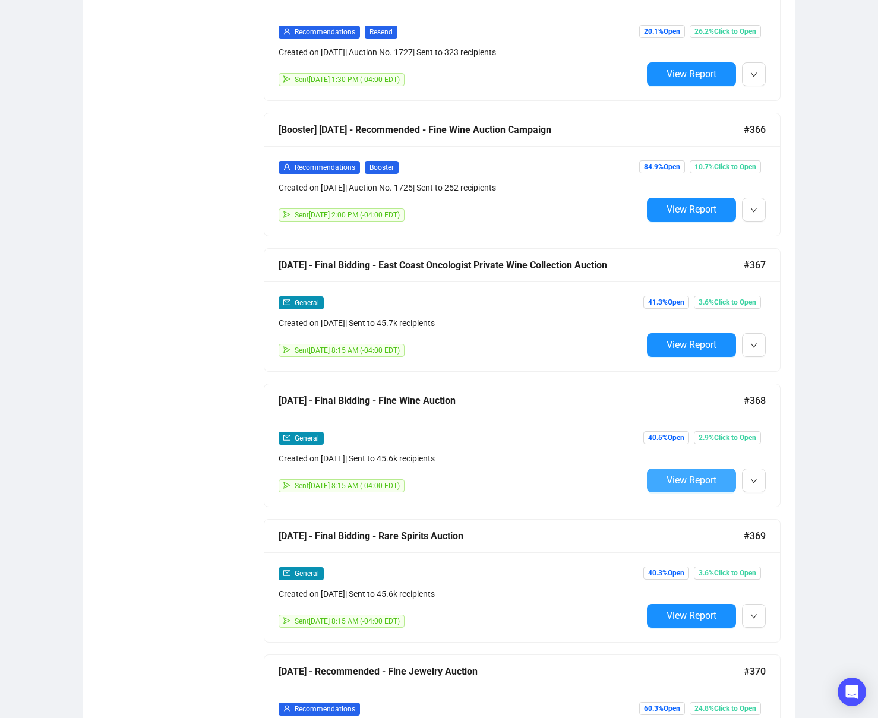
click at [673, 488] on button "View Report" at bounding box center [691, 481] width 89 height 24
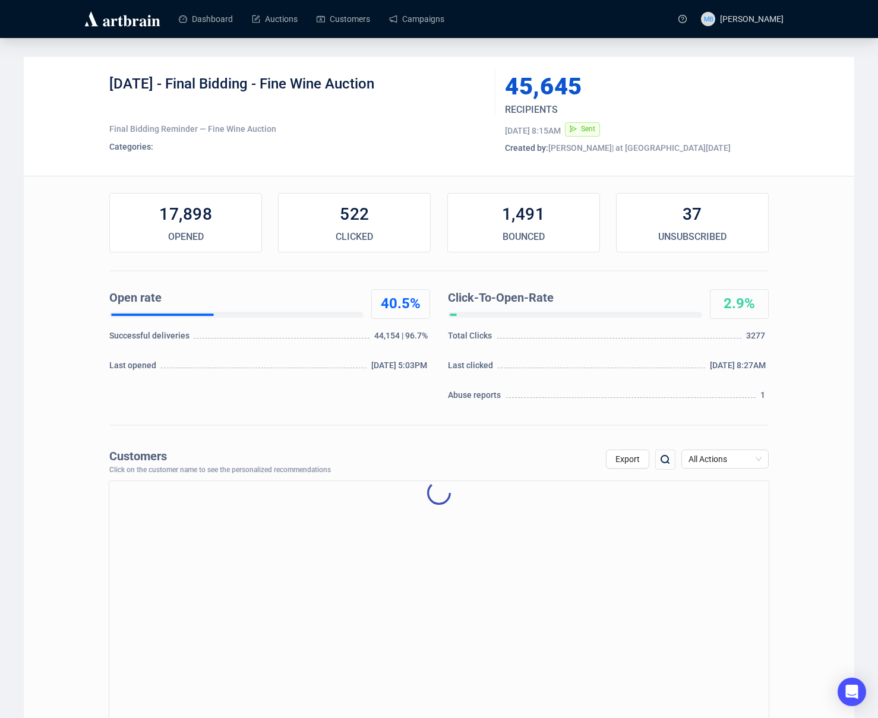
drag, startPoint x: 221, startPoint y: 84, endPoint x: 412, endPoint y: 84, distance: 190.7
click at [412, 84] on div "[DATE] - Final Bidding - Fine Wine Auction" at bounding box center [297, 93] width 377 height 36
copy div "Final Bidding - Fine Wine Auction"
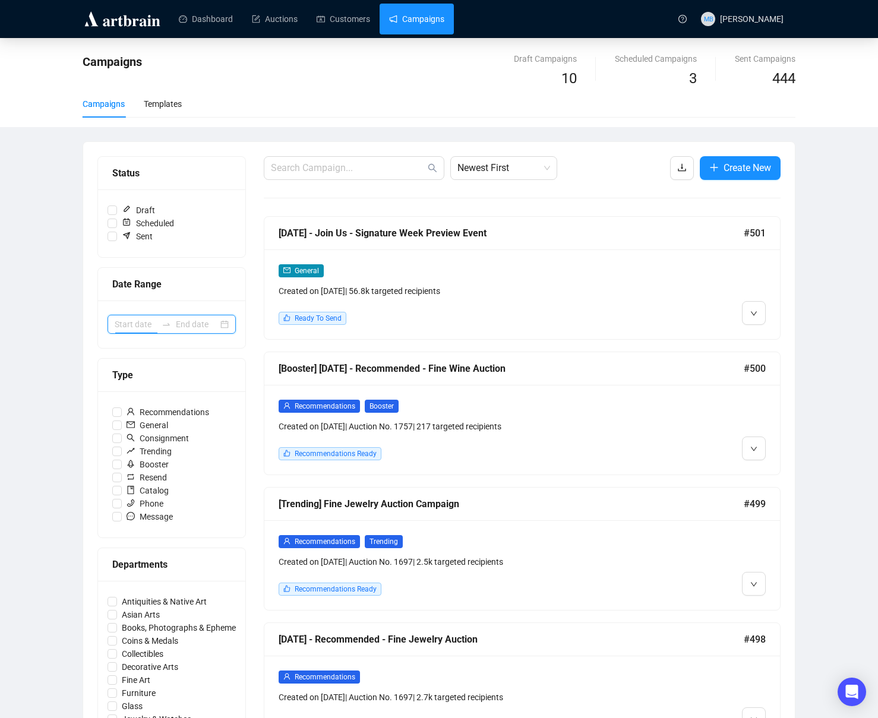
click at [153, 327] on input at bounding box center [136, 324] width 42 height 13
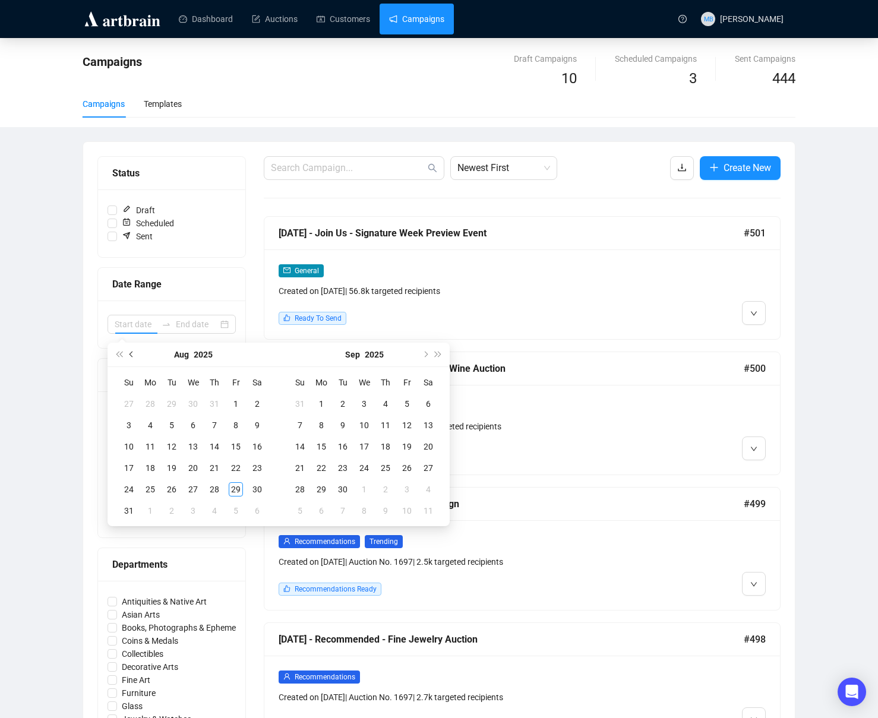
click at [135, 356] on button "Previous month (PageUp)" at bounding box center [131, 355] width 13 height 24
type input "[DATE]"
drag, startPoint x: 259, startPoint y: 488, endPoint x: 280, endPoint y: 492, distance: 21.7
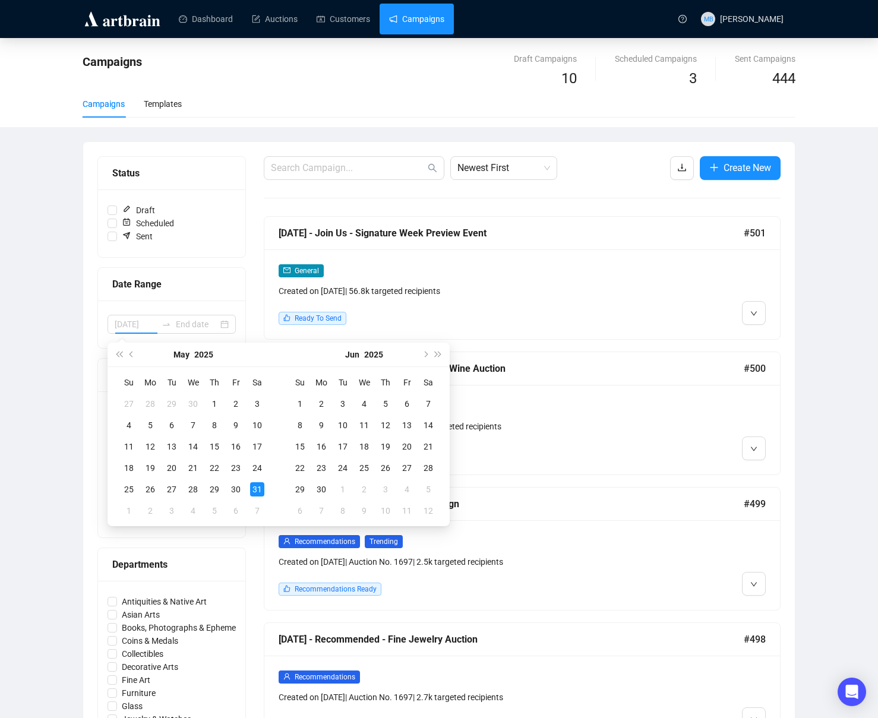
click at [261, 489] on div "31" at bounding box center [257, 489] width 14 height 14
type input "[DATE]"
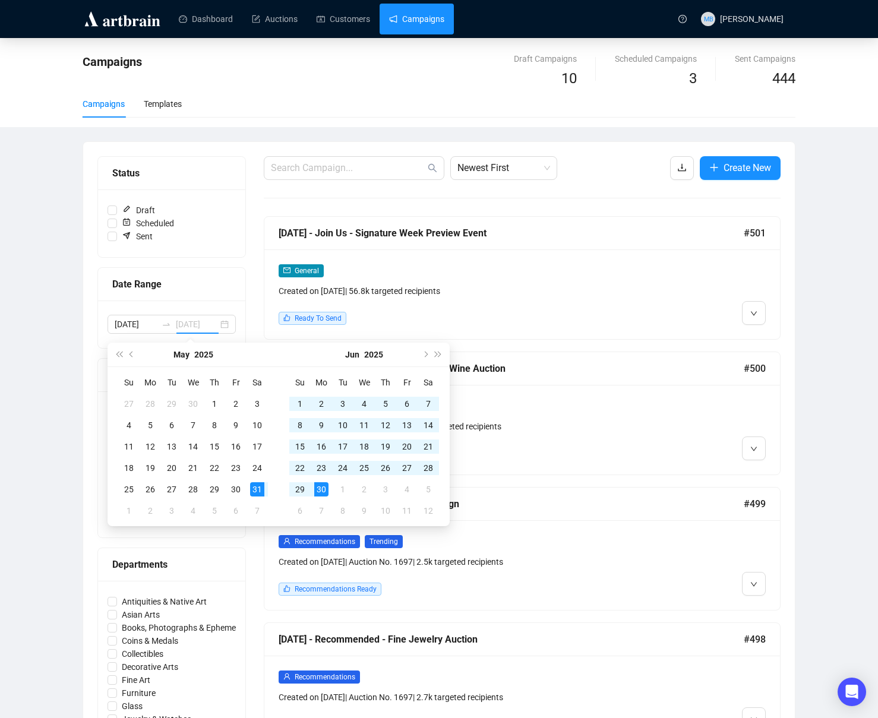
click at [319, 491] on div "30" at bounding box center [321, 489] width 14 height 14
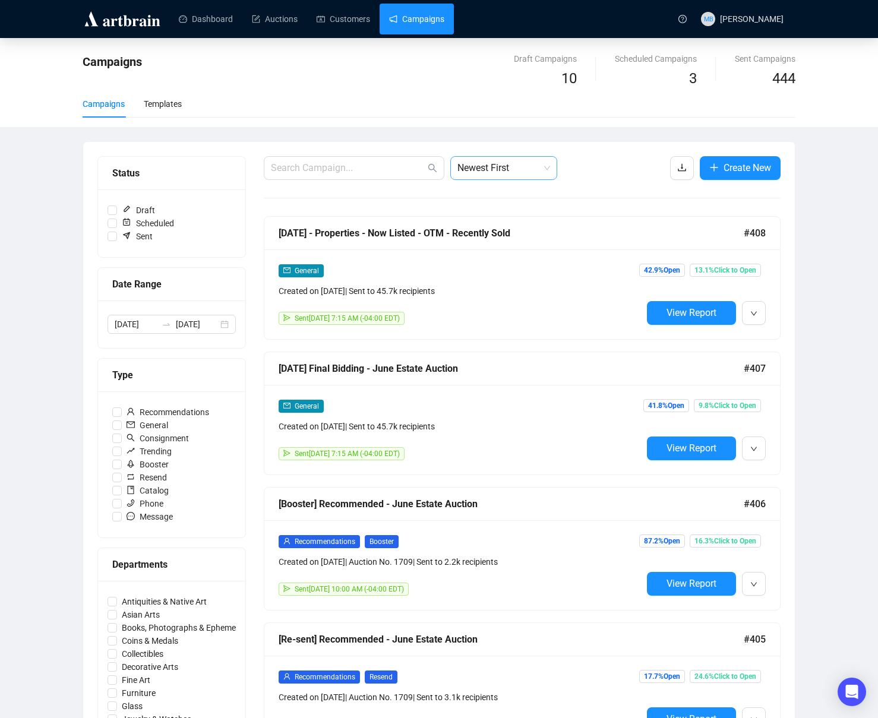
click at [506, 172] on span "Newest First" at bounding box center [503, 168] width 93 height 23
click at [501, 211] on div "Oldest First" at bounding box center [504, 213] width 88 height 13
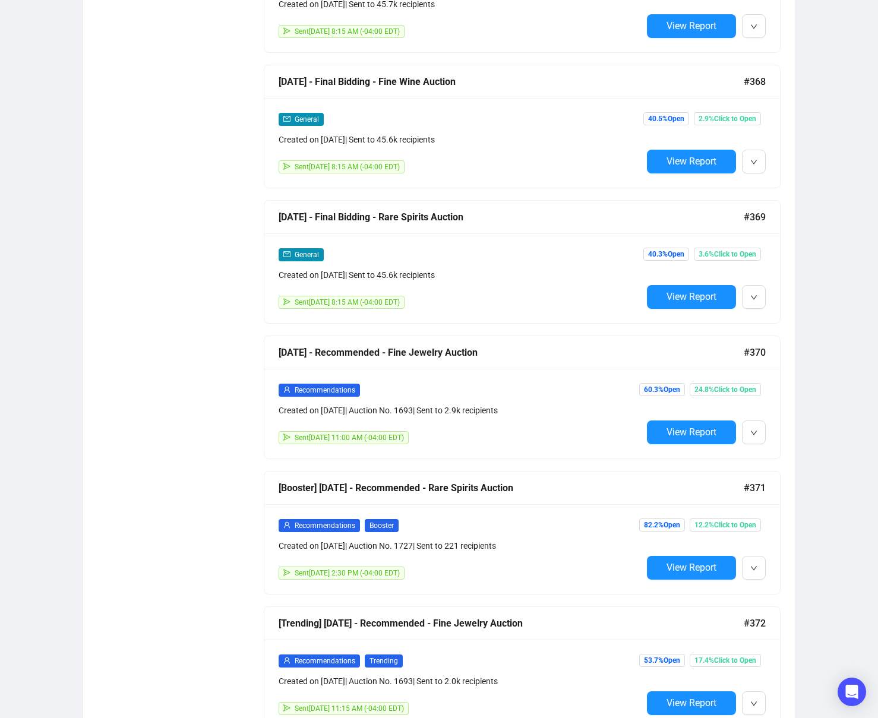
scroll to position [1236, 0]
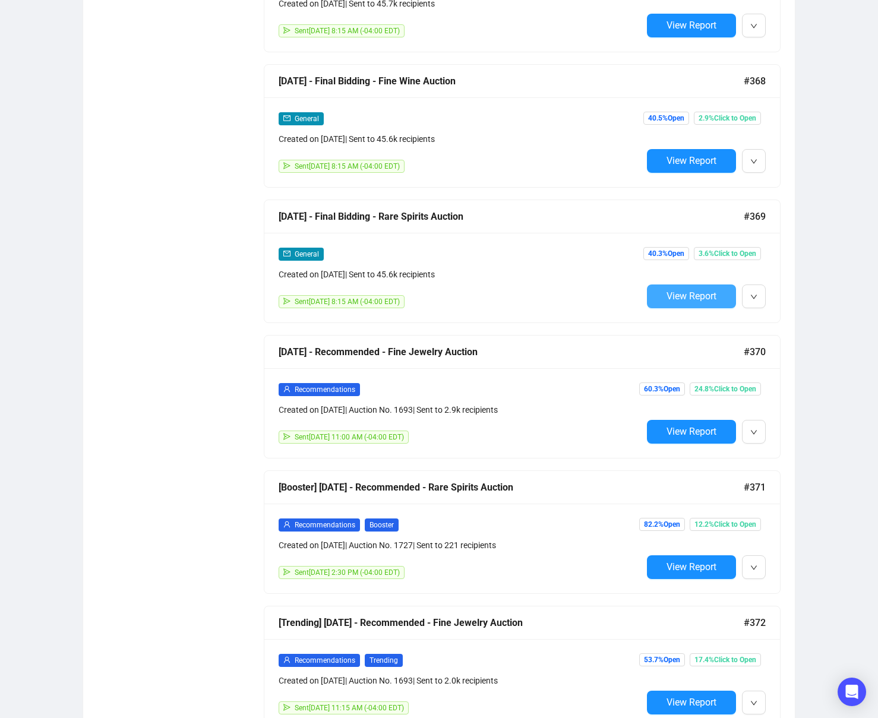
click at [667, 301] on span "View Report" at bounding box center [692, 295] width 50 height 11
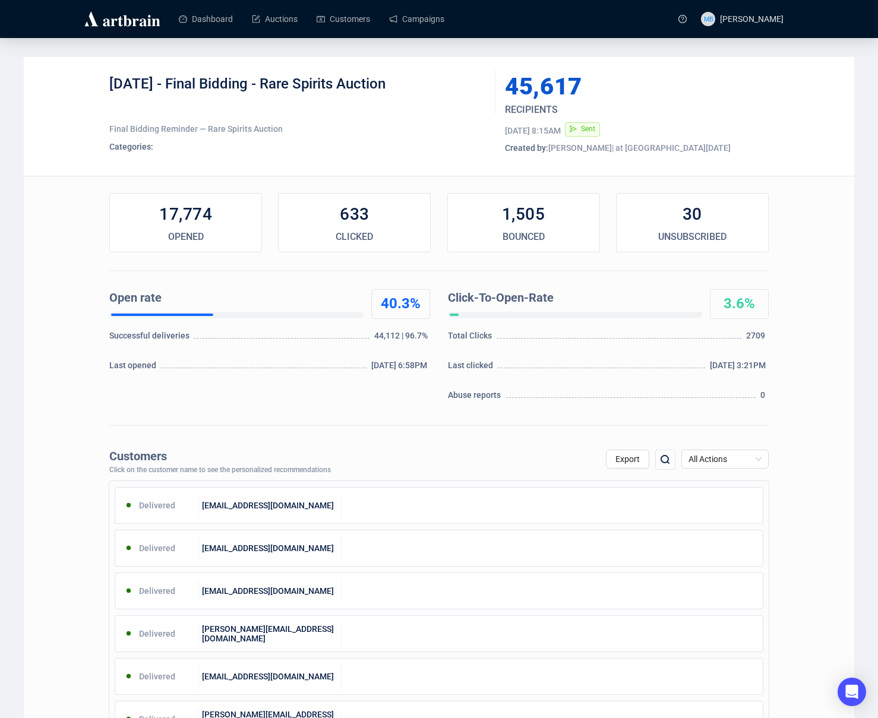
drag, startPoint x: 180, startPoint y: 86, endPoint x: 424, endPoint y: 93, distance: 244.3
click at [409, 88] on div "[DATE] - Final Bidding - Rare Spirits Auction" at bounding box center [297, 93] width 377 height 36
copy div "Final Bidding - Rare Spirits Auction"
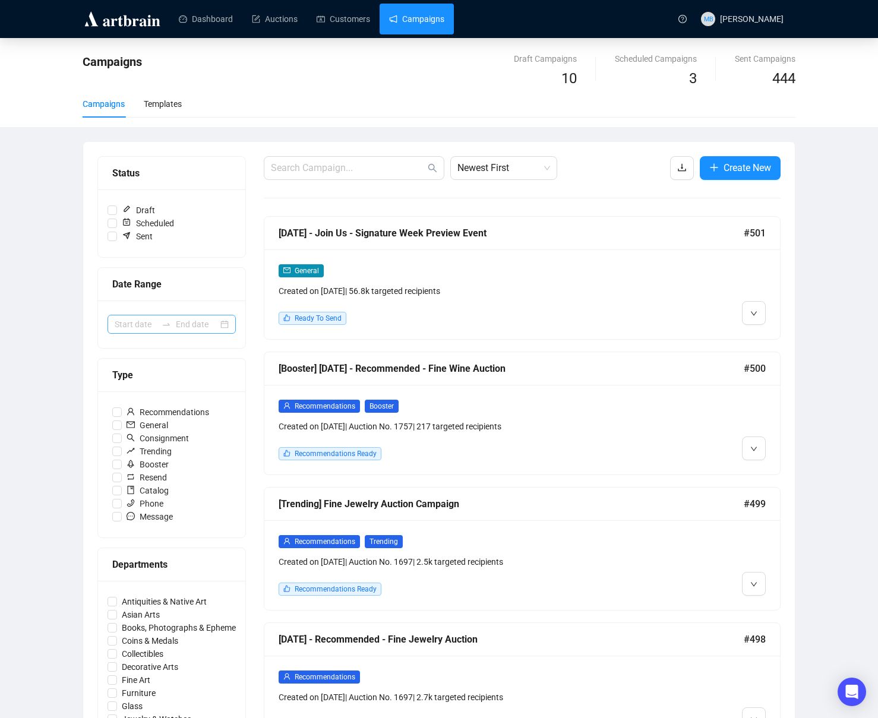
click at [173, 323] on div at bounding box center [166, 325] width 19 height 10
type input "[DATE]"
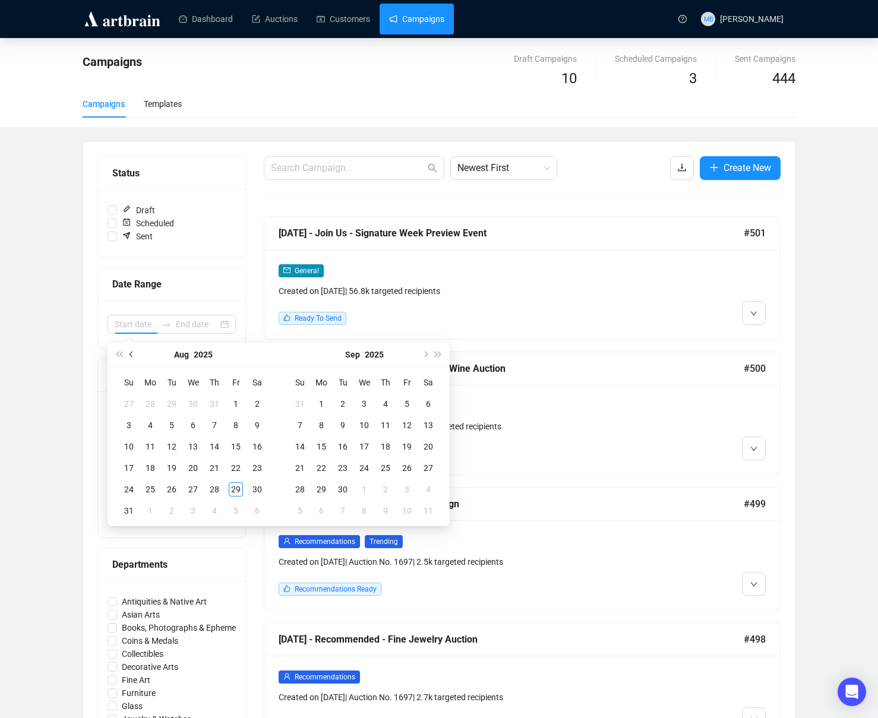
click at [136, 356] on button "Previous month (PageUp)" at bounding box center [131, 355] width 13 height 24
type input "[DATE]"
click at [260, 493] on div "31" at bounding box center [257, 489] width 14 height 14
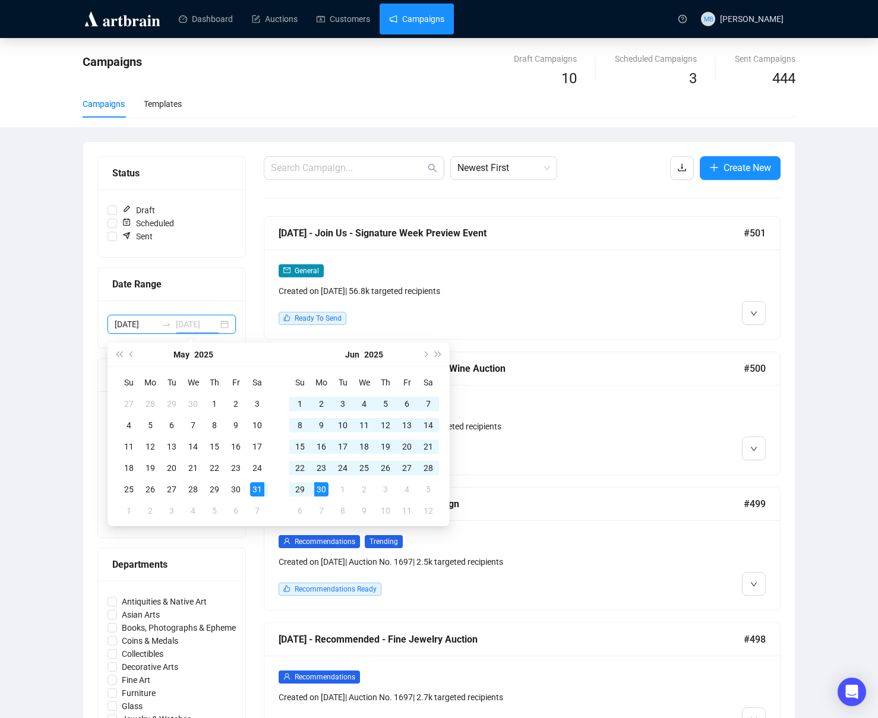
type input "[DATE]"
click at [325, 491] on div "30" at bounding box center [321, 489] width 14 height 14
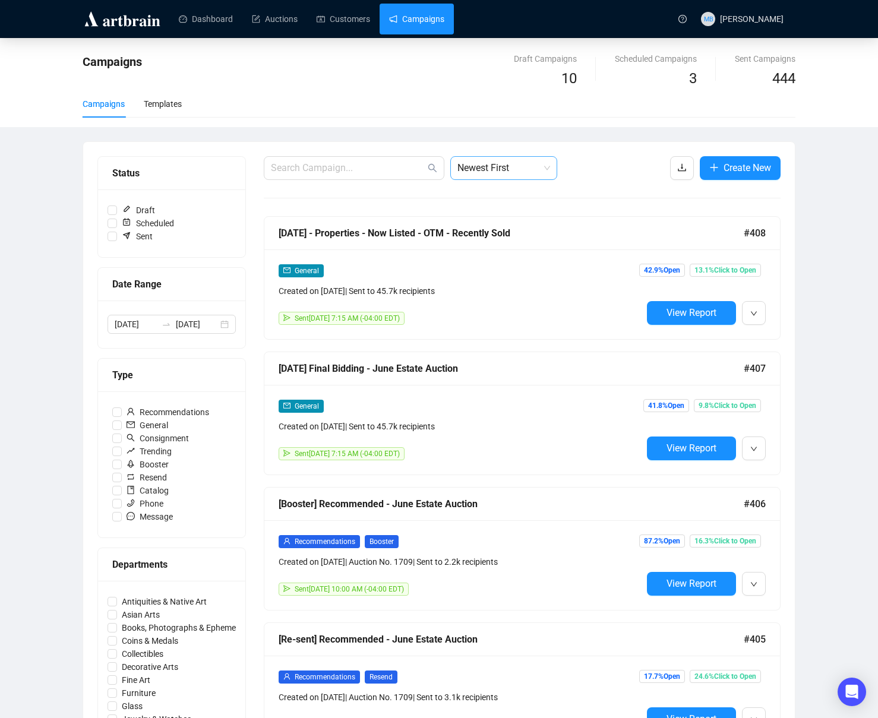
drag, startPoint x: 479, startPoint y: 169, endPoint x: 494, endPoint y: 181, distance: 19.4
click at [480, 169] on span "Newest First" at bounding box center [503, 168] width 93 height 23
click at [502, 209] on div "Oldest First" at bounding box center [504, 213] width 88 height 13
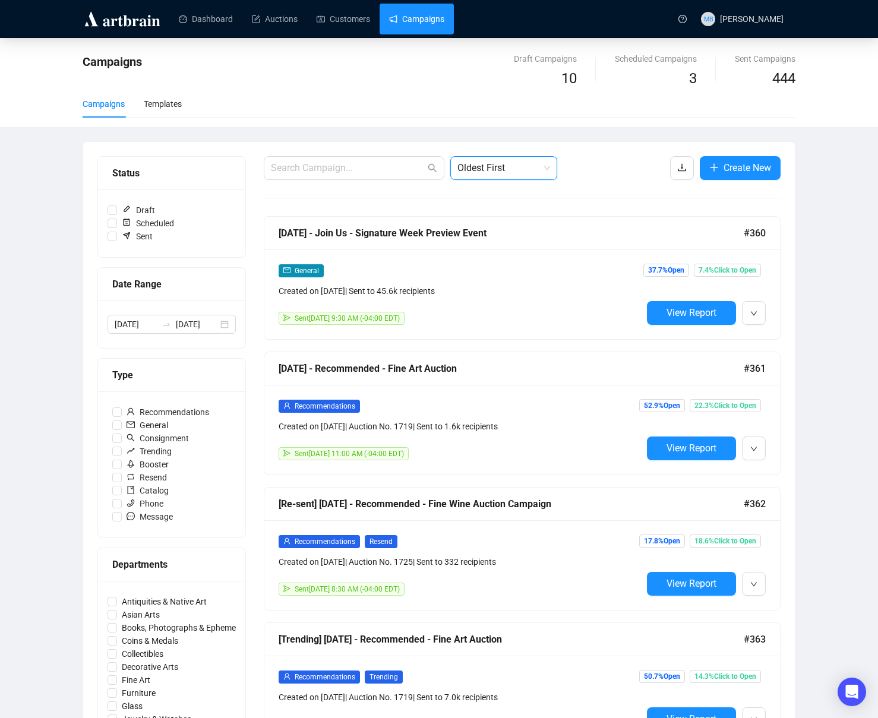
click at [812, 263] on div "Campaigns Draft Campaigns 10 Scheduled Campaigns 3 Sent Campaigns 444 Campaigns…" at bounding box center [439, 692] width 878 height 1308
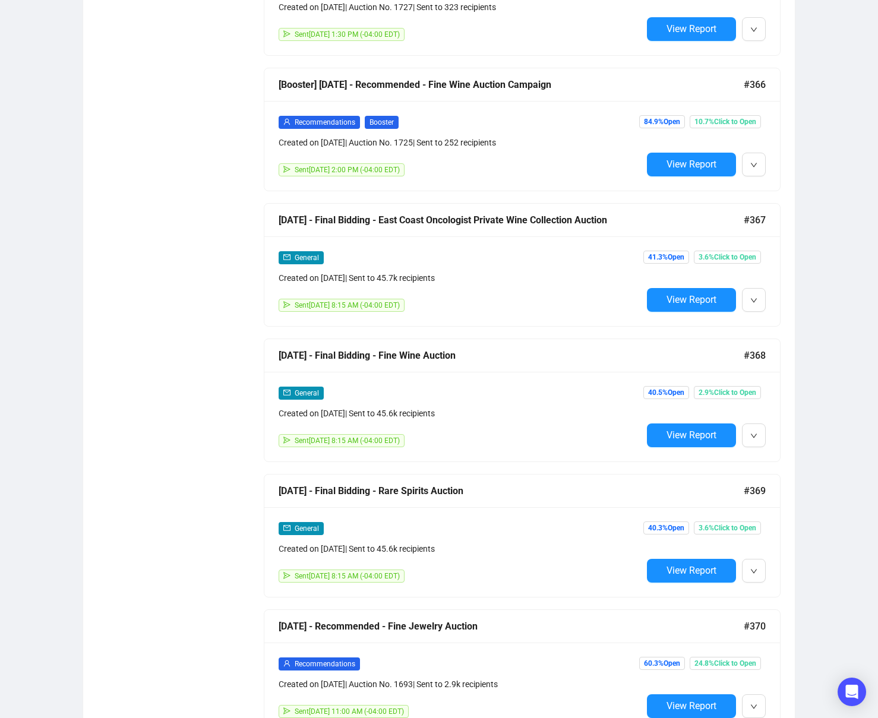
scroll to position [2989, 0]
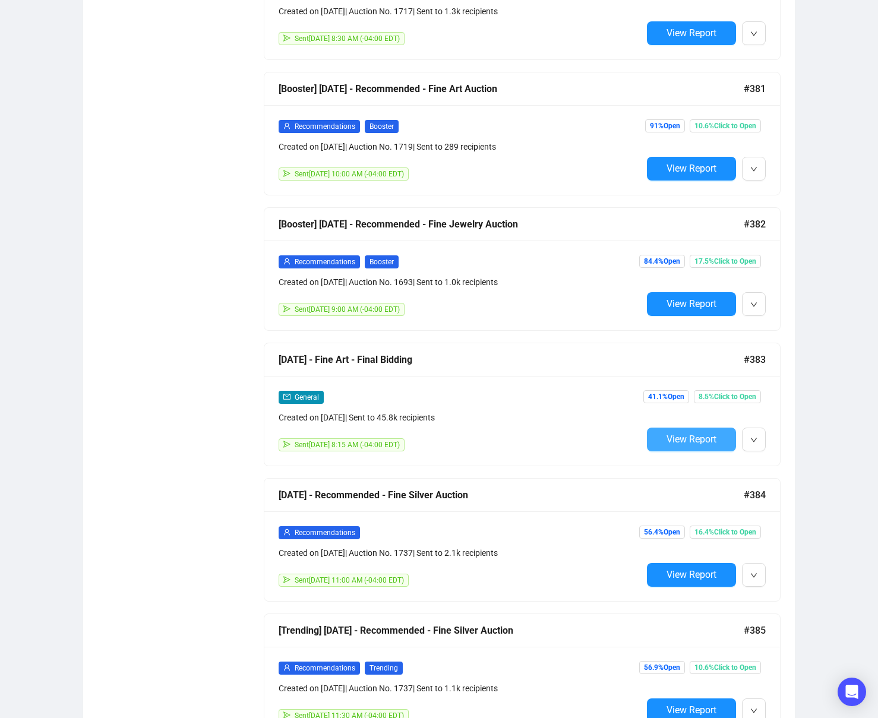
click at [693, 445] on button "View Report" at bounding box center [691, 440] width 89 height 24
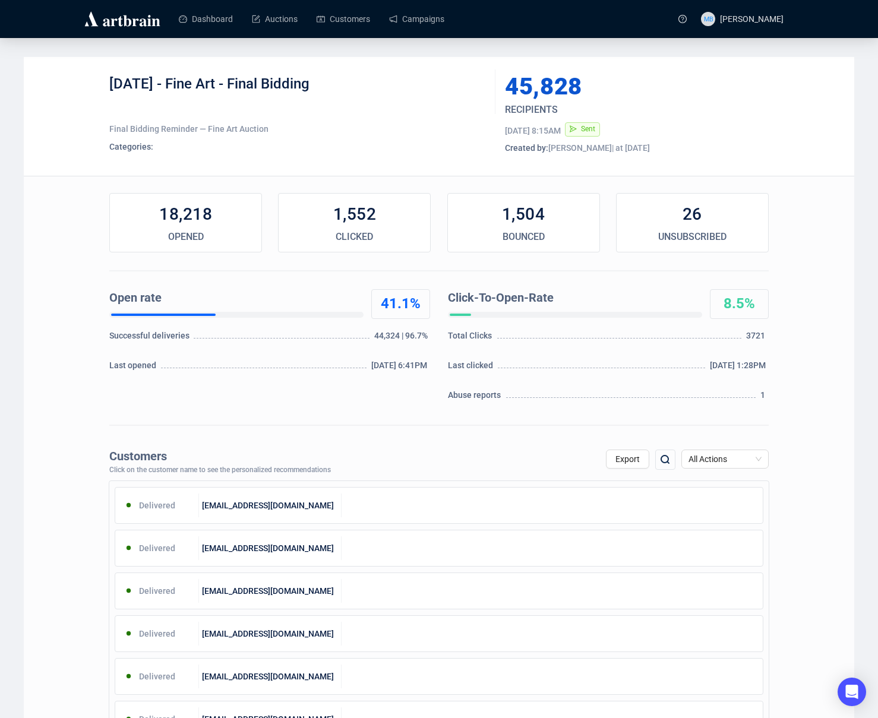
drag, startPoint x: 173, startPoint y: 86, endPoint x: 349, endPoint y: 88, distance: 175.3
click at [345, 88] on div "[DATE] - Fine Art - Final Bidding" at bounding box center [297, 93] width 377 height 36
copy div "Fine Art - Final Bidding"
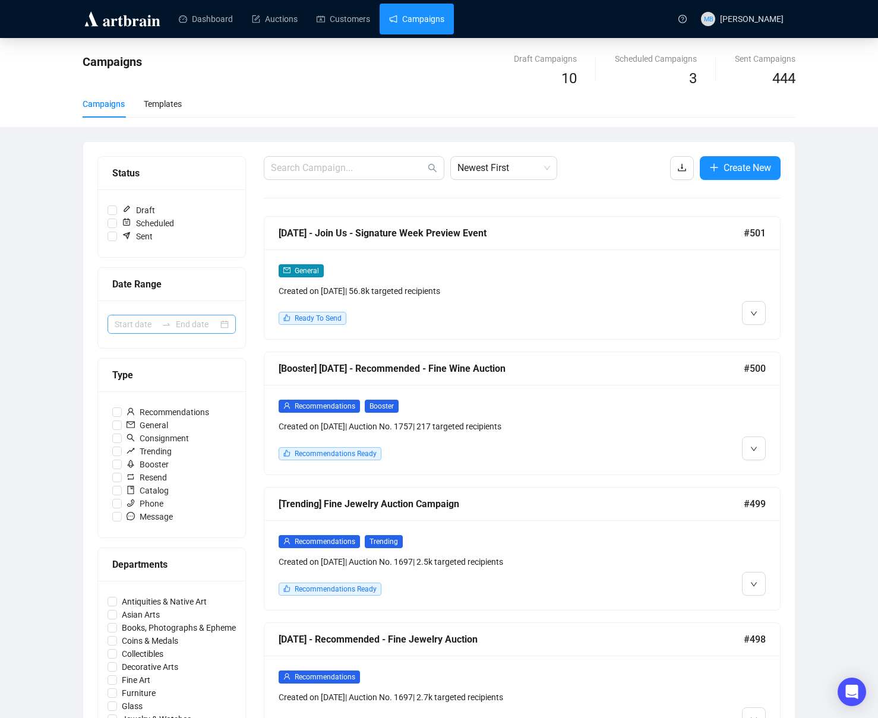
click at [162, 326] on icon "swap-right" at bounding box center [167, 325] width 10 height 10
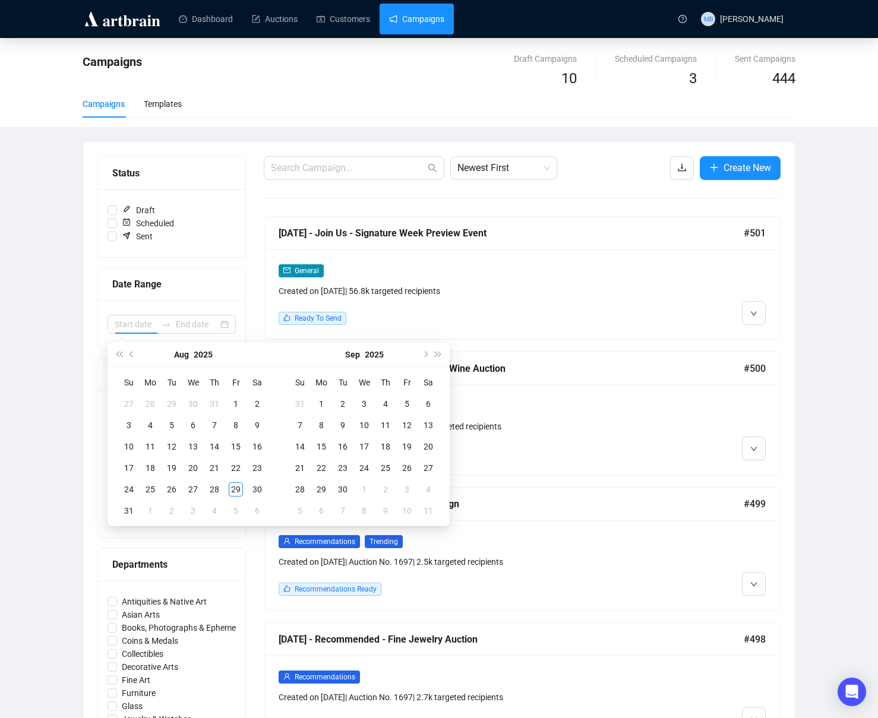
click at [139, 356] on div "[DATE]" at bounding box center [193, 355] width 108 height 24
click at [133, 356] on span "Previous month (PageUp)" at bounding box center [133, 355] width 6 height 6
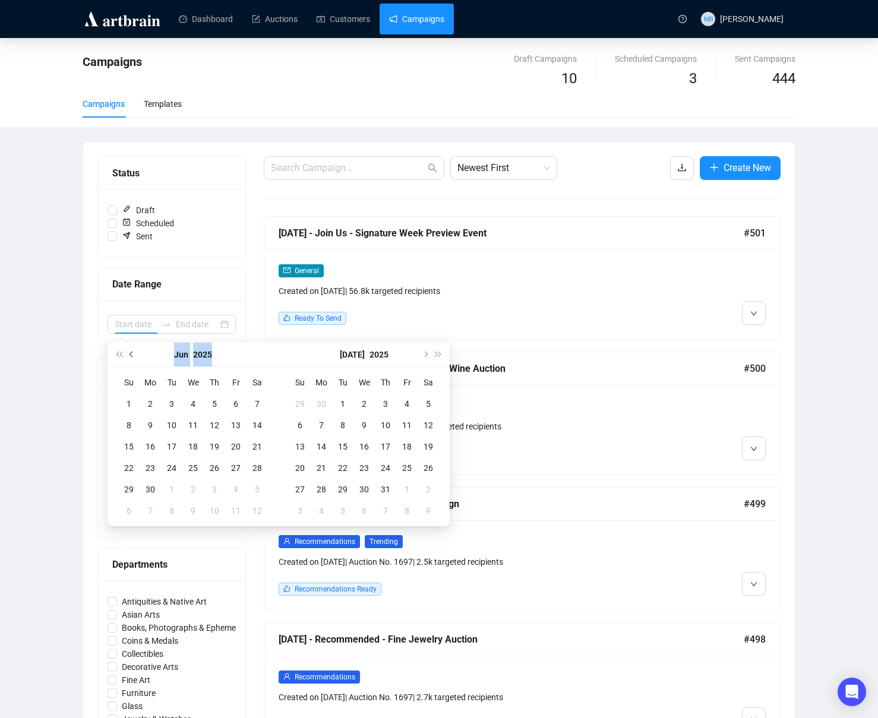
click at [133, 356] on span "Previous month (PageUp)" at bounding box center [133, 355] width 6 height 6
type input "[DATE]"
click at [262, 494] on div "31" at bounding box center [257, 489] width 14 height 14
type input "[DATE]"
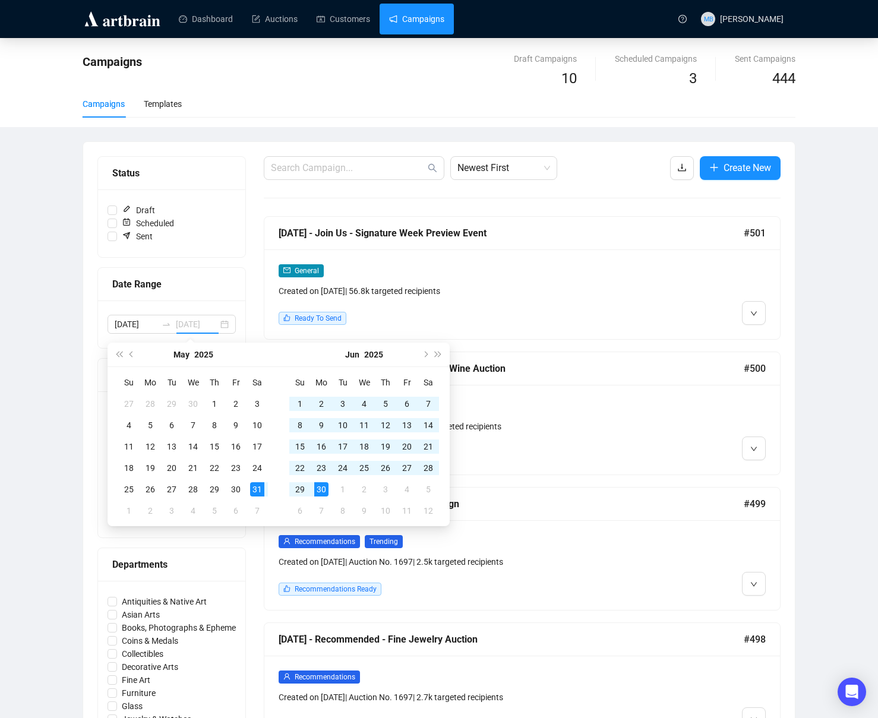
click at [318, 495] on div "30" at bounding box center [321, 489] width 14 height 14
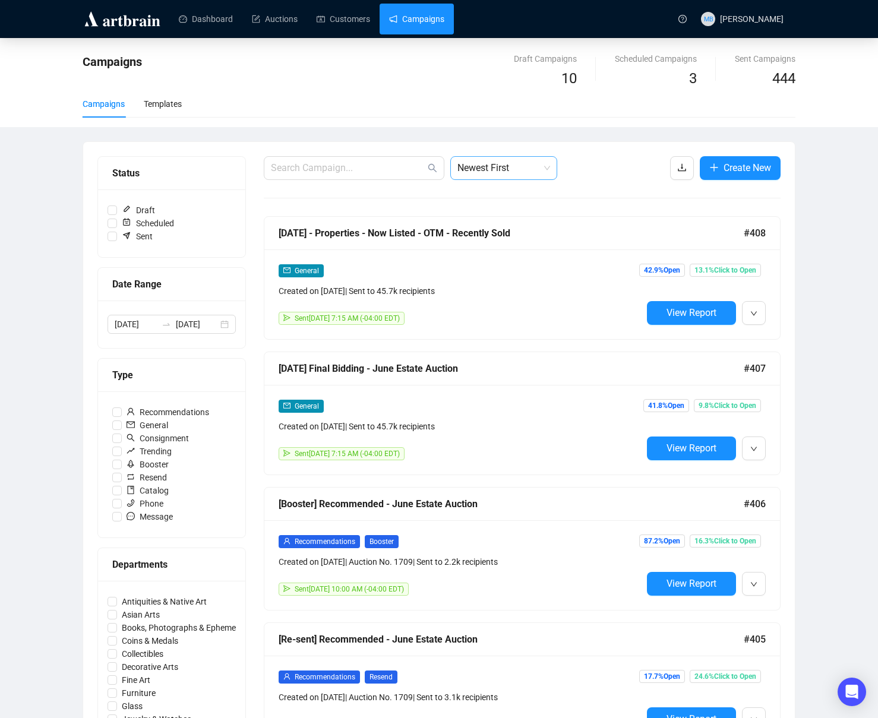
click at [508, 168] on span "Newest First" at bounding box center [503, 168] width 93 height 23
click at [484, 215] on div "Oldest First" at bounding box center [504, 213] width 88 height 13
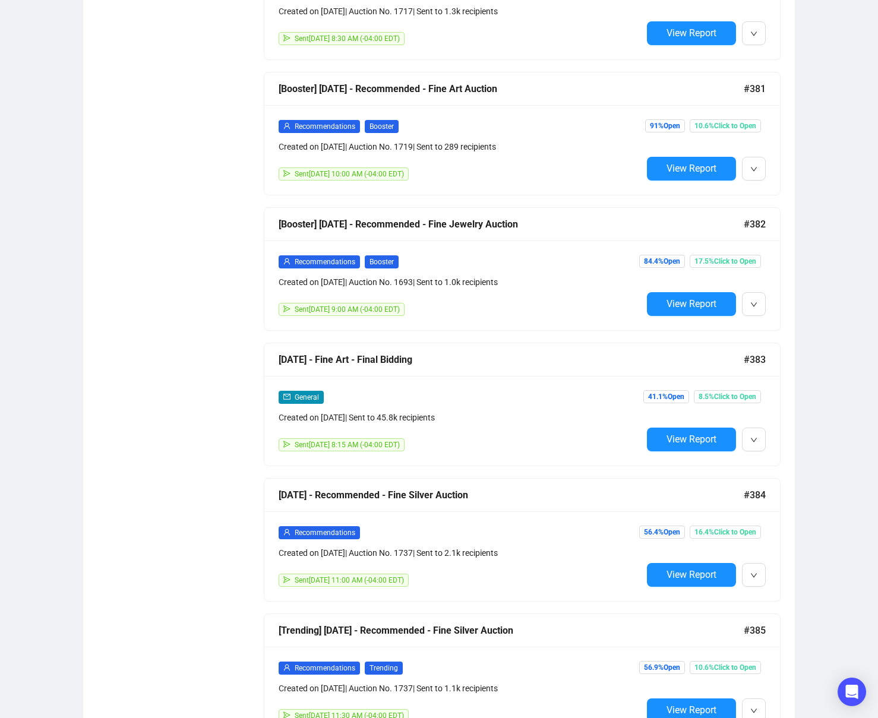
scroll to position [3395, 0]
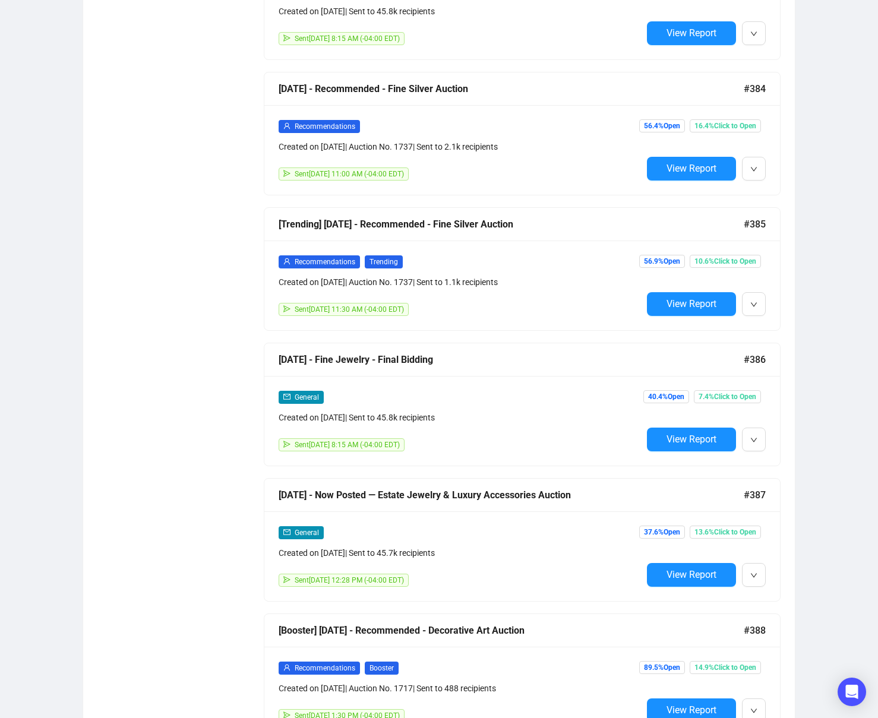
click at [669, 444] on span "View Report" at bounding box center [692, 439] width 50 height 11
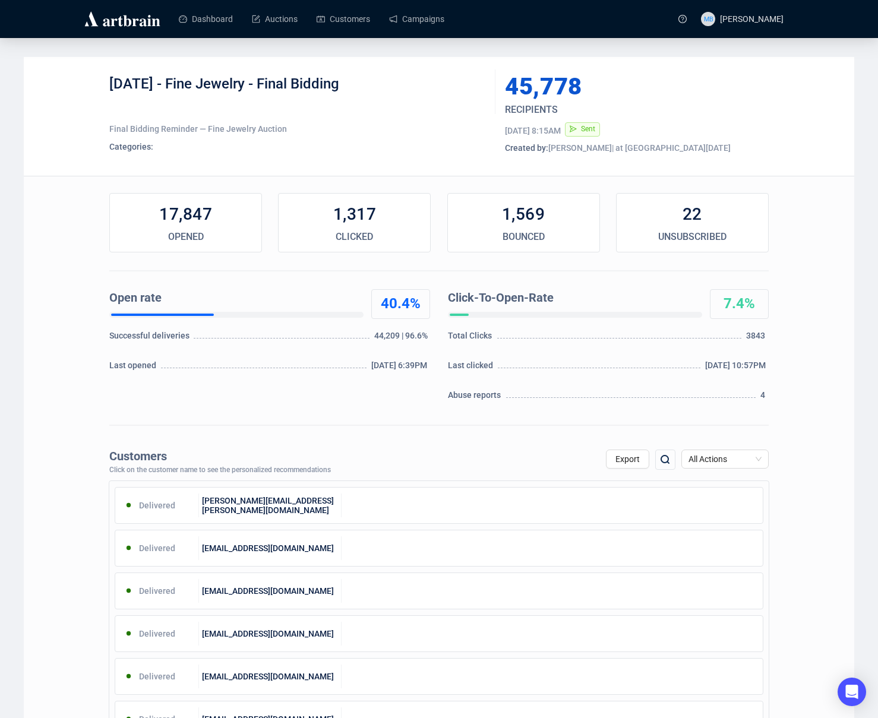
drag, startPoint x: 171, startPoint y: 81, endPoint x: 371, endPoint y: 86, distance: 200.3
click at [365, 85] on div "[DATE] - Fine Jewelry - Final Bidding" at bounding box center [297, 93] width 377 height 36
copy div "Fine Jewelry - Final Bidding"
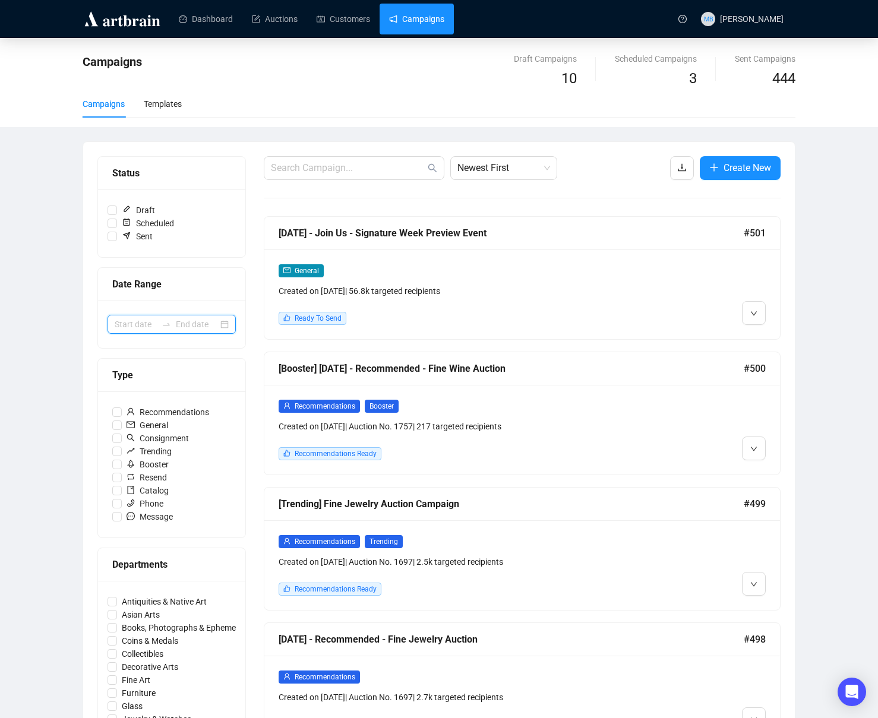
click at [151, 325] on input at bounding box center [136, 324] width 42 height 13
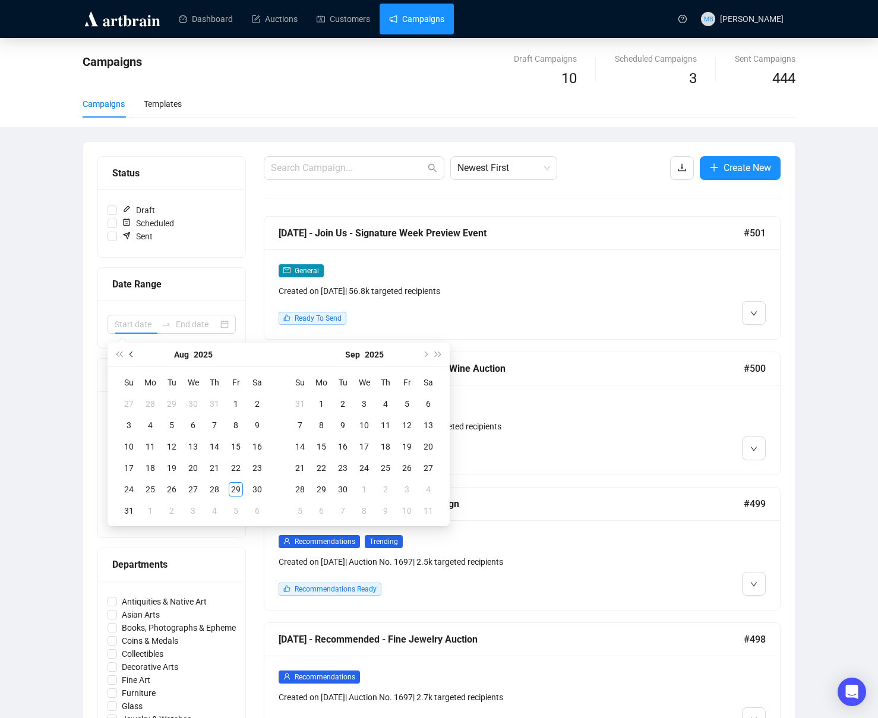
click at [137, 355] on button "Previous month (PageUp)" at bounding box center [131, 355] width 13 height 24
type input "[DATE]"
click at [131, 356] on span "Previous month (PageUp)" at bounding box center [133, 355] width 6 height 6
type input "[DATE]"
drag, startPoint x: 131, startPoint y: 349, endPoint x: 171, endPoint y: 438, distance: 97.6
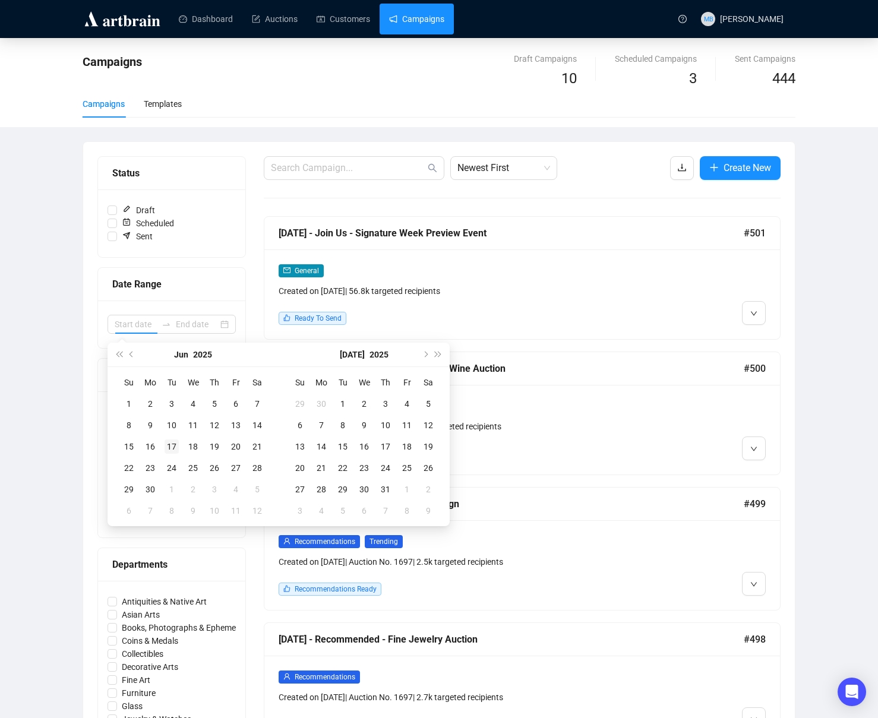
click at [131, 349] on button "Previous month (PageUp)" at bounding box center [131, 355] width 13 height 24
type input "[DATE]"
drag, startPoint x: 259, startPoint y: 489, endPoint x: 266, endPoint y: 491, distance: 7.2
click at [259, 489] on div "31" at bounding box center [257, 489] width 14 height 14
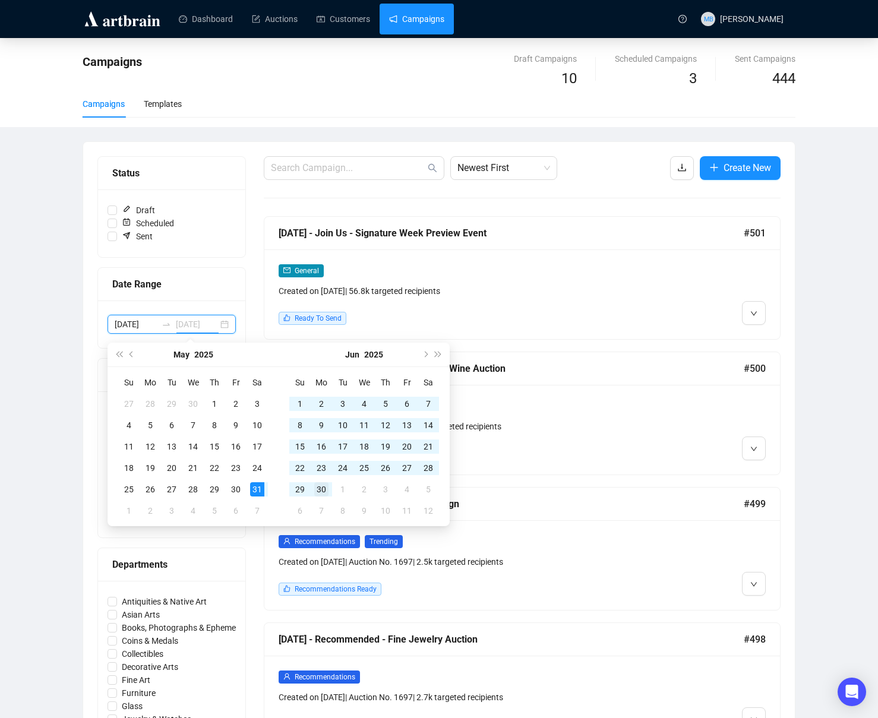
type input "[DATE]"
click at [324, 490] on div "30" at bounding box center [321, 489] width 14 height 14
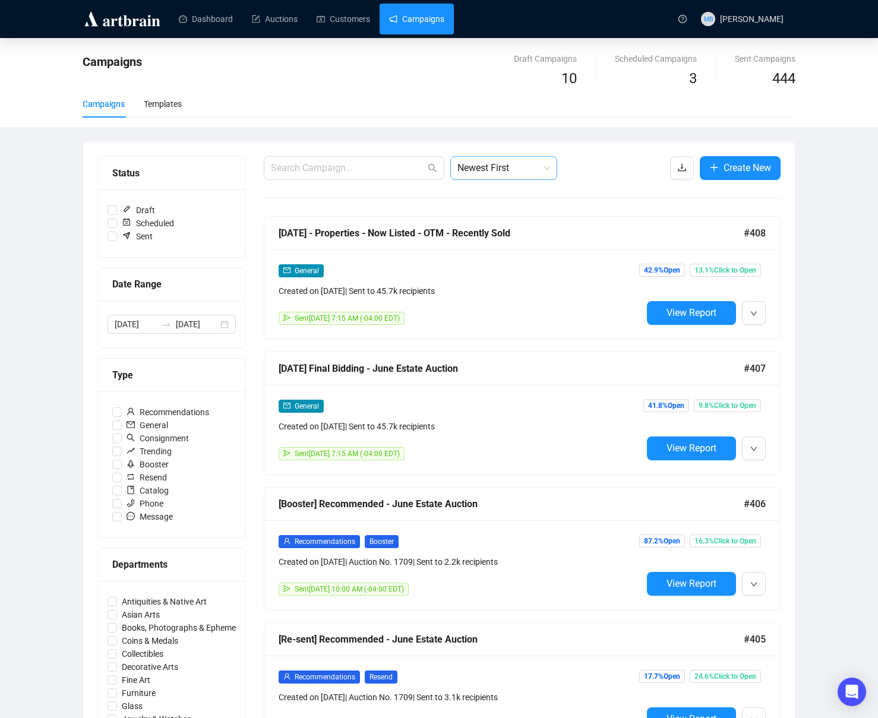
click at [488, 175] on span "Newest First" at bounding box center [503, 168] width 93 height 23
click at [499, 210] on div "Oldest First" at bounding box center [504, 213] width 88 height 13
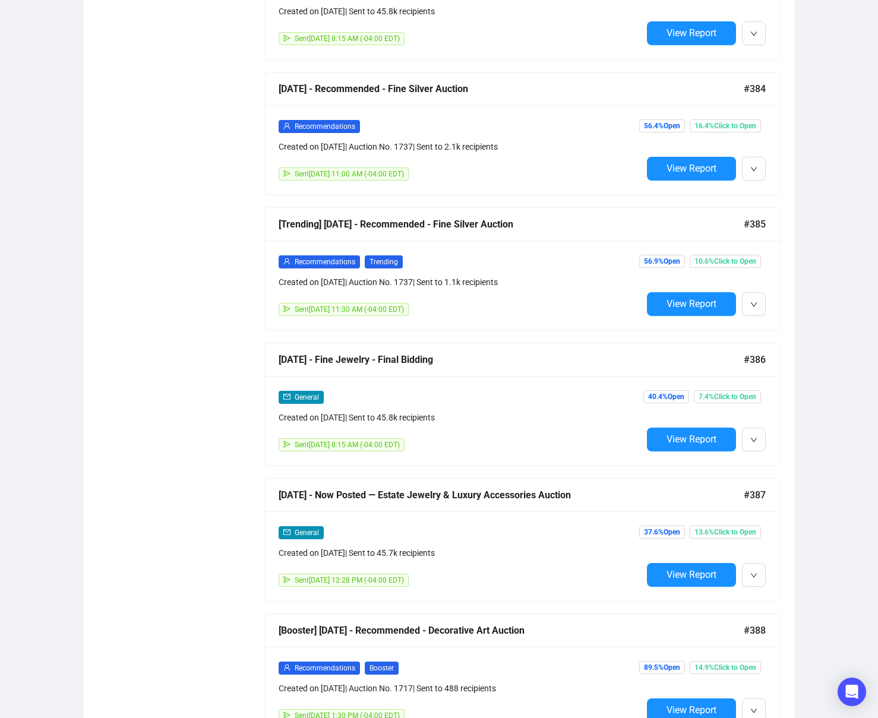
scroll to position [3801, 0]
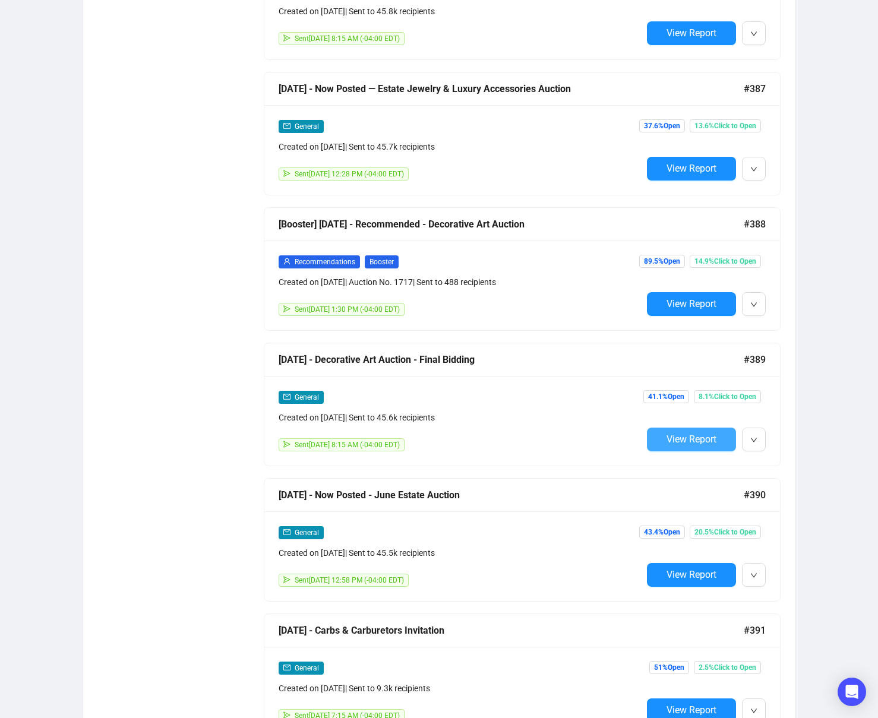
click at [686, 449] on button "View Report" at bounding box center [691, 440] width 89 height 24
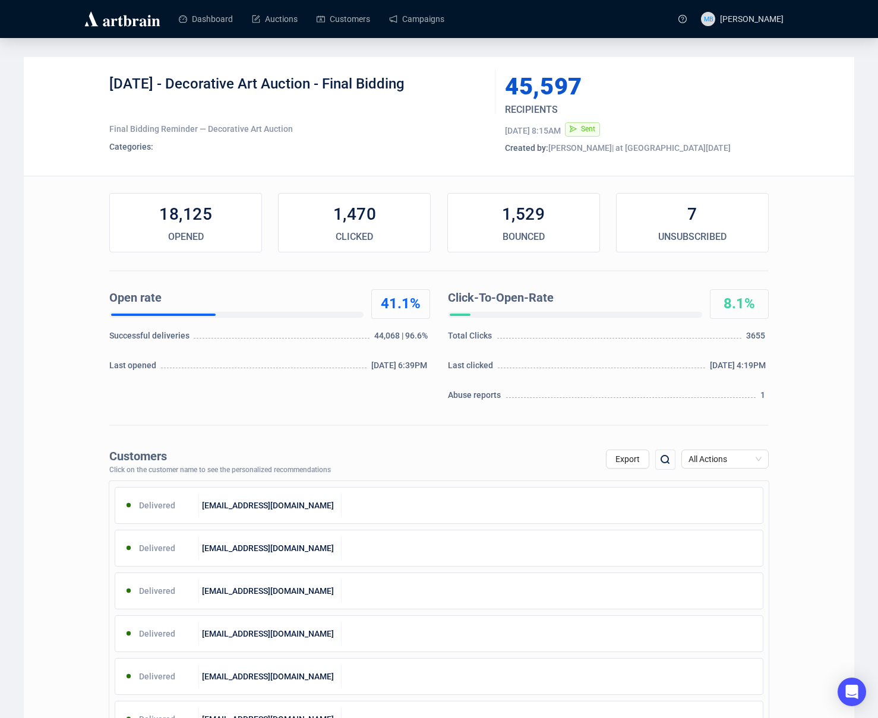
drag, startPoint x: 173, startPoint y: 84, endPoint x: 674, endPoint y: 336, distance: 560.3
click at [471, 95] on div "[DATE] - Decorative Art Auction - Final Bidding" at bounding box center [297, 93] width 377 height 36
copy div "Decorative Art Auction - Final Bidding"
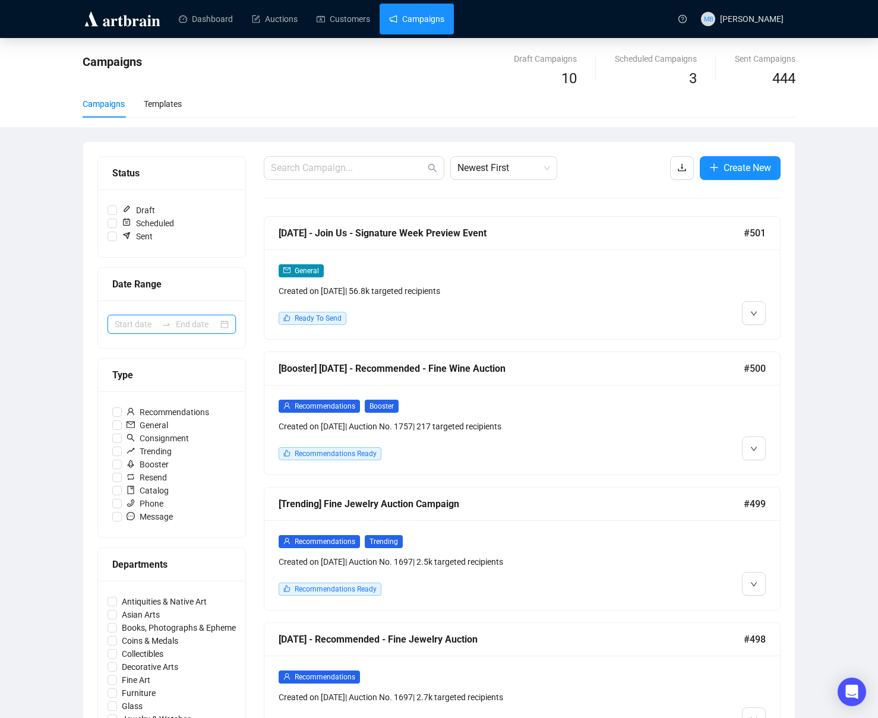
click at [141, 323] on input at bounding box center [136, 324] width 42 height 13
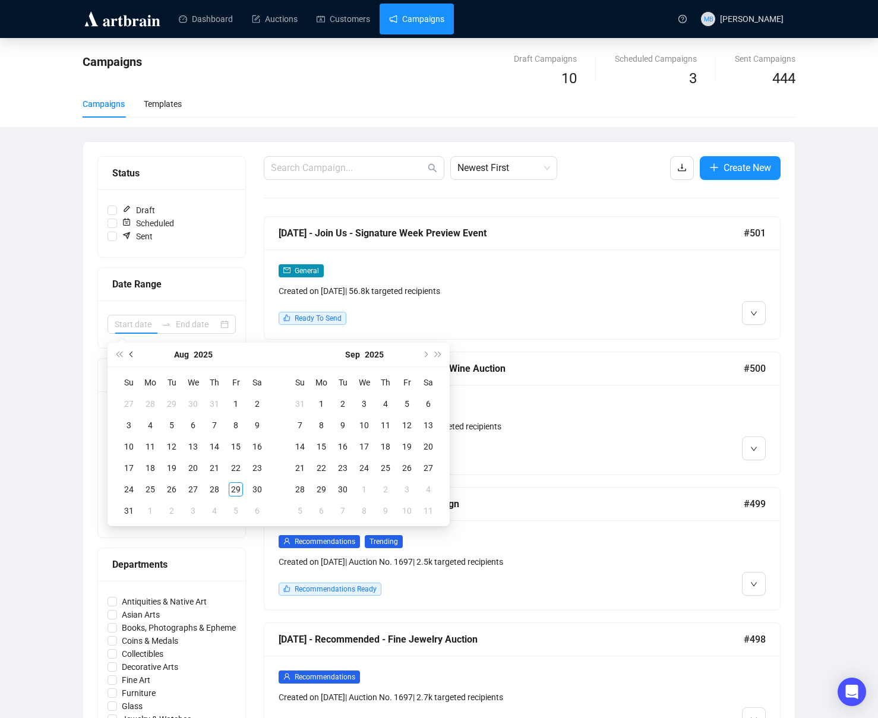
click at [132, 346] on button "Previous month (PageUp)" at bounding box center [131, 355] width 13 height 24
click at [131, 346] on button "Previous month (PageUp)" at bounding box center [131, 355] width 13 height 24
type input "[DATE]"
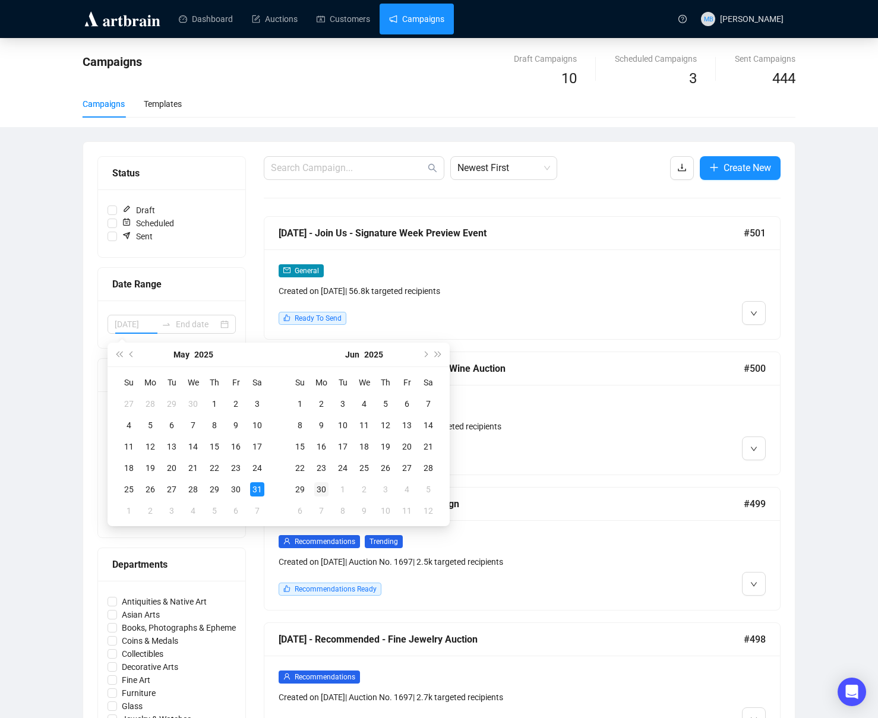
drag, startPoint x: 260, startPoint y: 489, endPoint x: 324, endPoint y: 497, distance: 64.7
click at [261, 489] on div "31" at bounding box center [257, 489] width 14 height 14
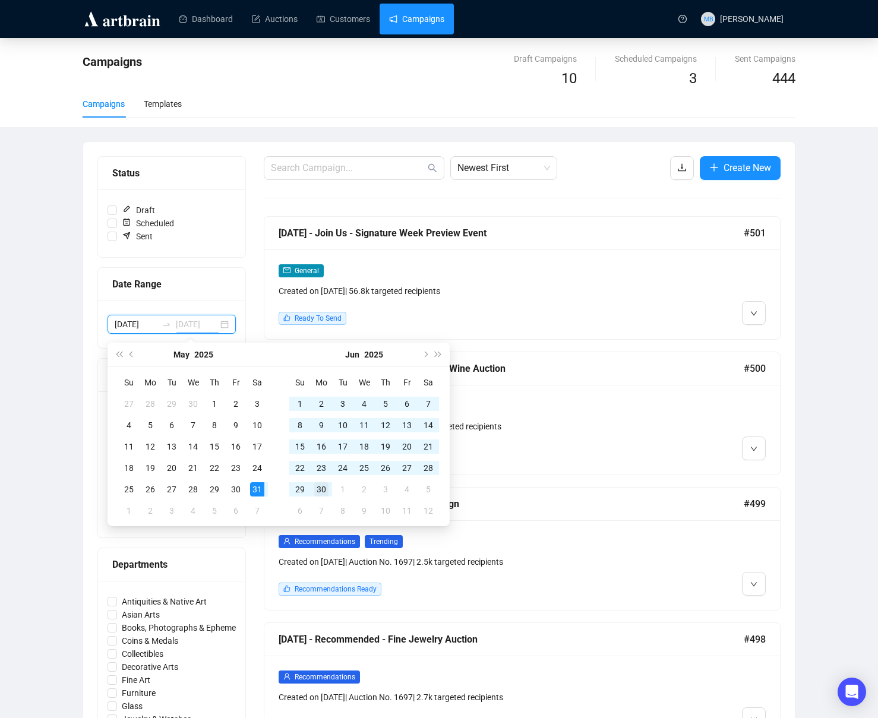
type input "[DATE]"
click at [327, 491] on div "30" at bounding box center [321, 489] width 14 height 14
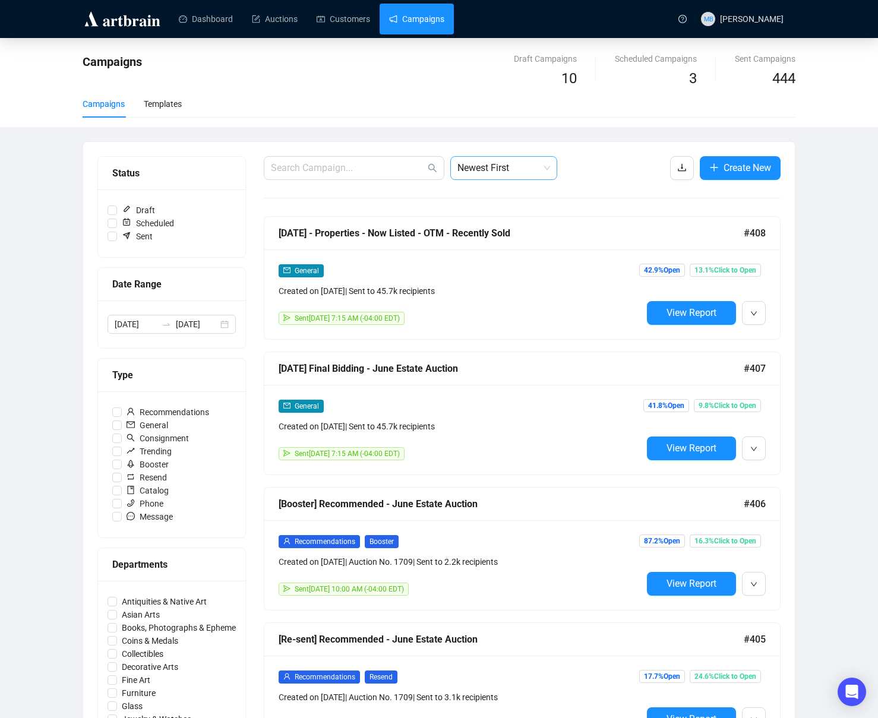
click at [482, 175] on span "Newest First" at bounding box center [503, 168] width 93 height 23
click at [501, 211] on div "Oldest First" at bounding box center [504, 213] width 88 height 13
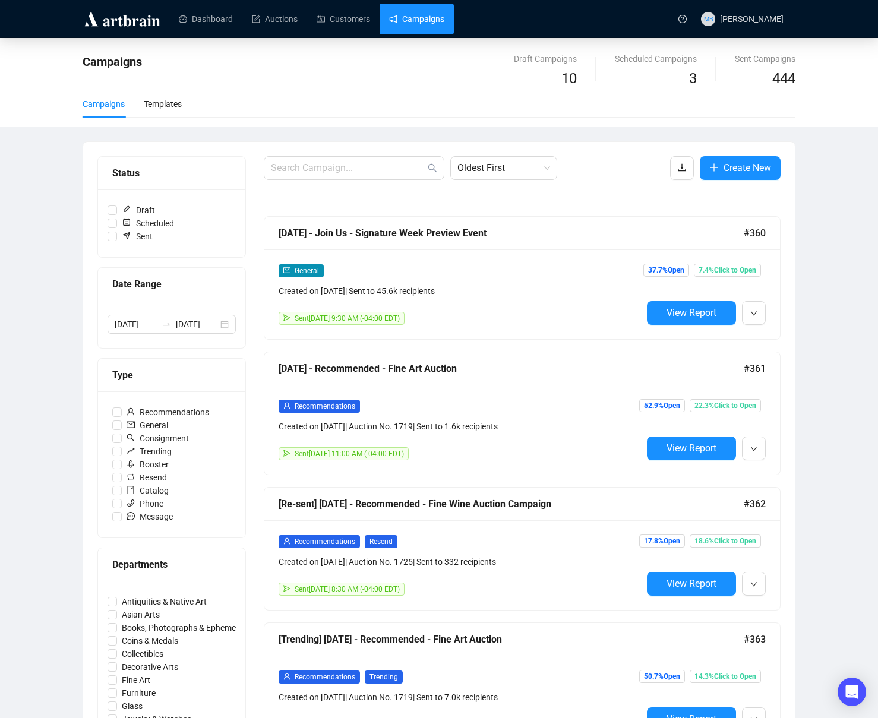
click at [855, 235] on div "Campaigns Draft Campaigns 10 Scheduled Campaigns 3 Sent Campaigns 444 Campaigns…" at bounding box center [439, 692] width 878 height 1308
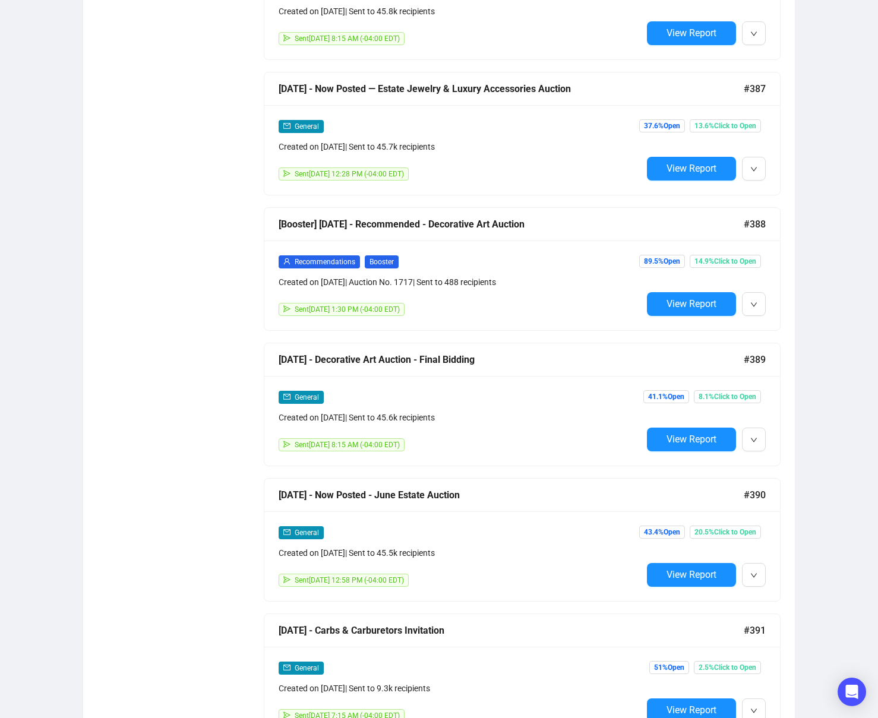
scroll to position [5020, 0]
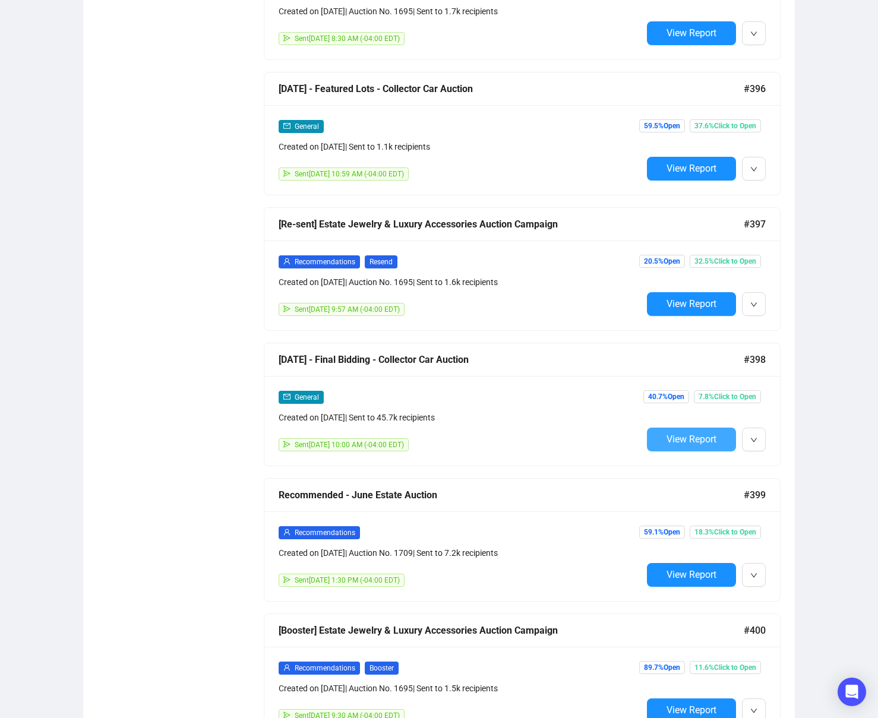
click at [656, 428] on button "View Report" at bounding box center [691, 440] width 89 height 24
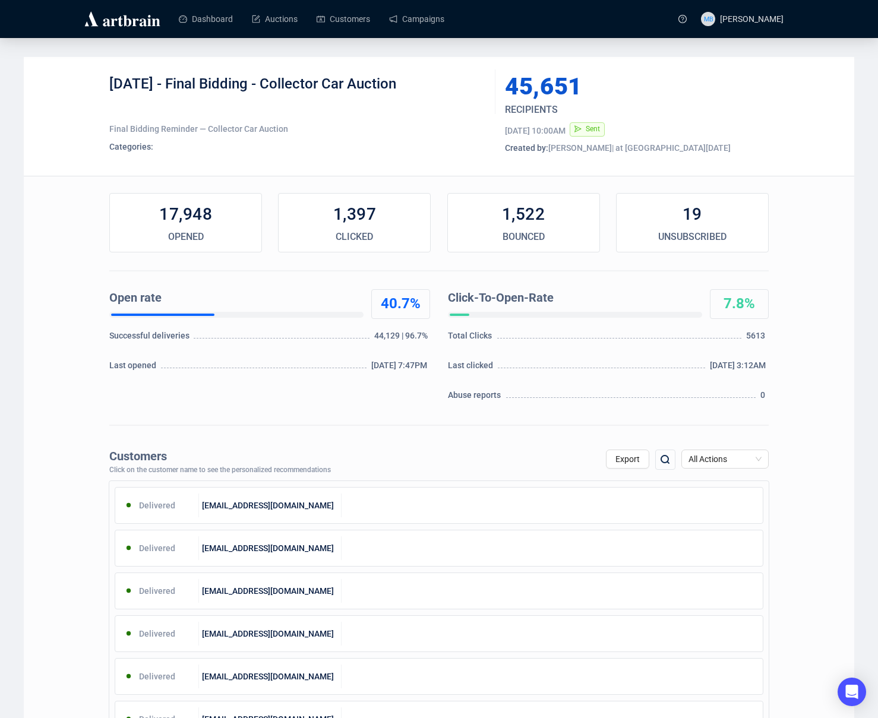
drag, startPoint x: 190, startPoint y: 81, endPoint x: 439, endPoint y: 81, distance: 249.5
click at [440, 81] on div "[DATE] - Final Bidding - Collector Car Auction" at bounding box center [297, 93] width 377 height 36
copy div "Final Bidding - Collector Car Auction"
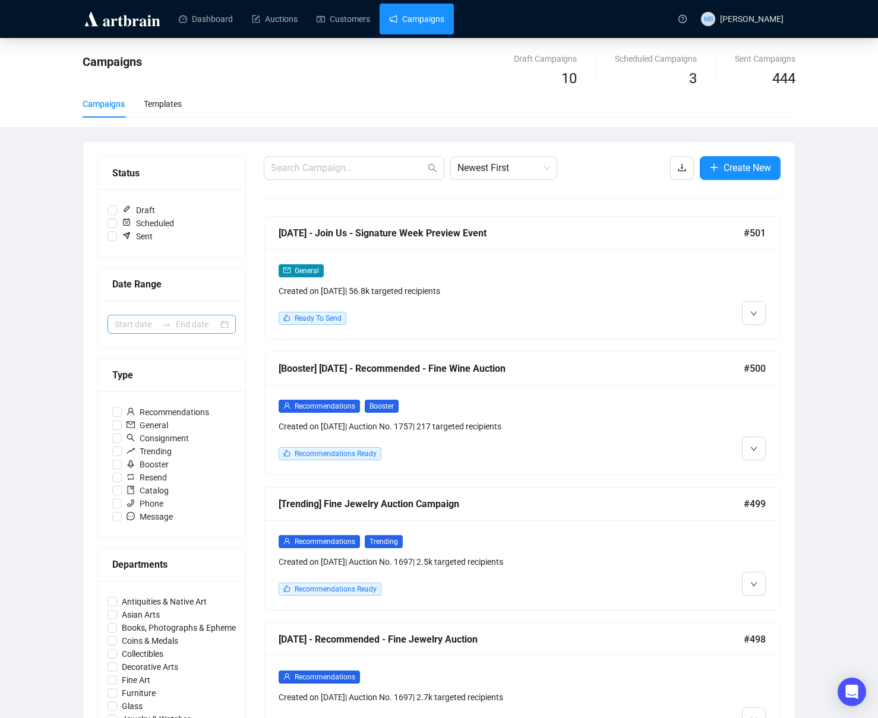
click at [170, 323] on icon "swap-right" at bounding box center [167, 325] width 10 height 10
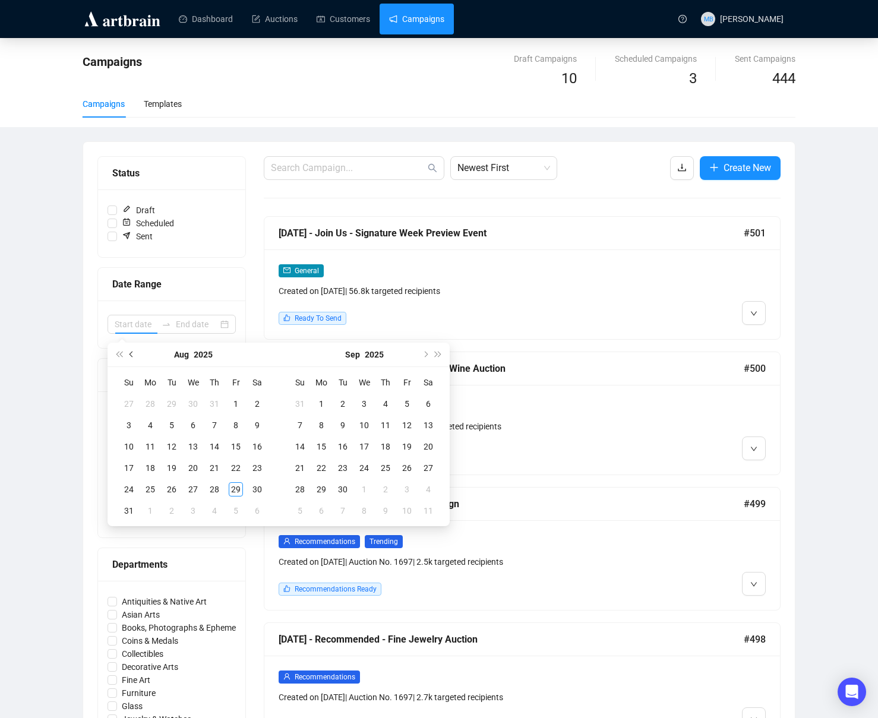
drag, startPoint x: 137, startPoint y: 359, endPoint x: 130, endPoint y: 356, distance: 7.7
click at [137, 359] on div "[DATE]" at bounding box center [193, 355] width 171 height 24
click at [130, 356] on button "Previous month (PageUp)" at bounding box center [131, 355] width 13 height 24
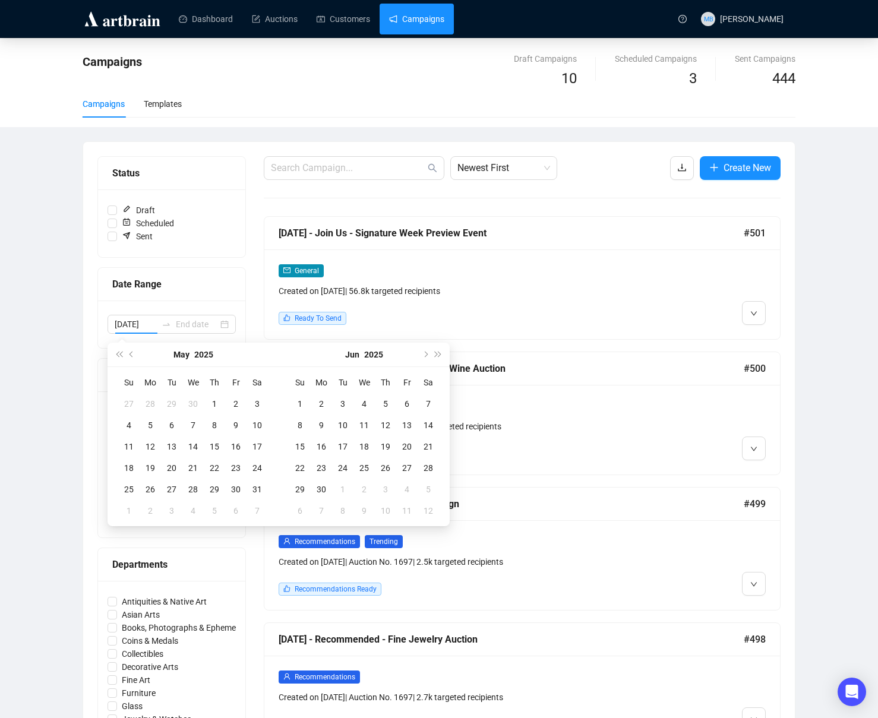
type input "[DATE]"
drag, startPoint x: 256, startPoint y: 491, endPoint x: 294, endPoint y: 497, distance: 38.5
click at [259, 491] on div "31" at bounding box center [257, 489] width 14 height 14
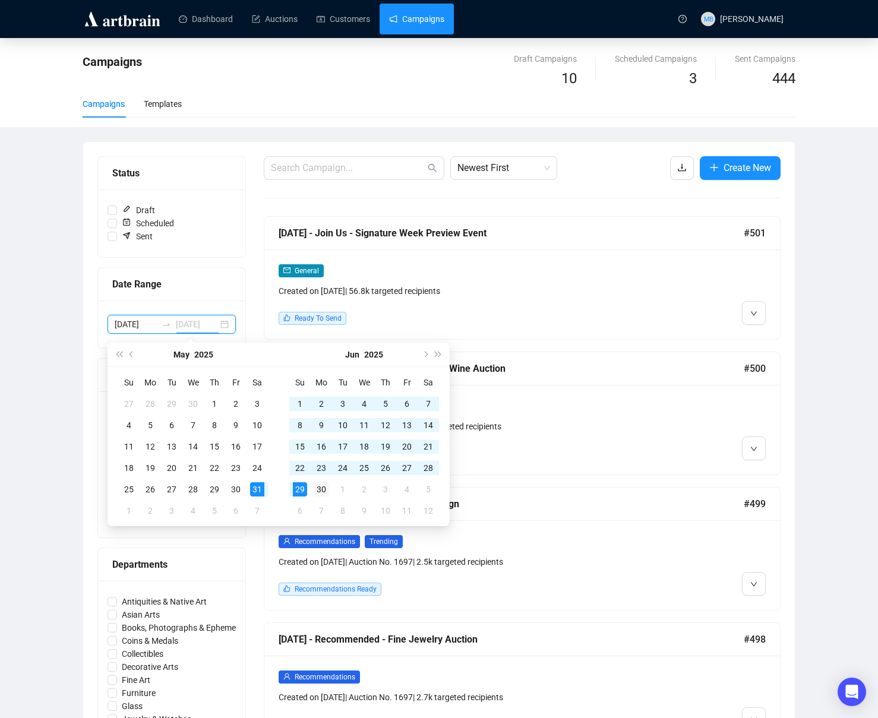
type input "[DATE]"
click at [321, 491] on div "30" at bounding box center [321, 489] width 14 height 14
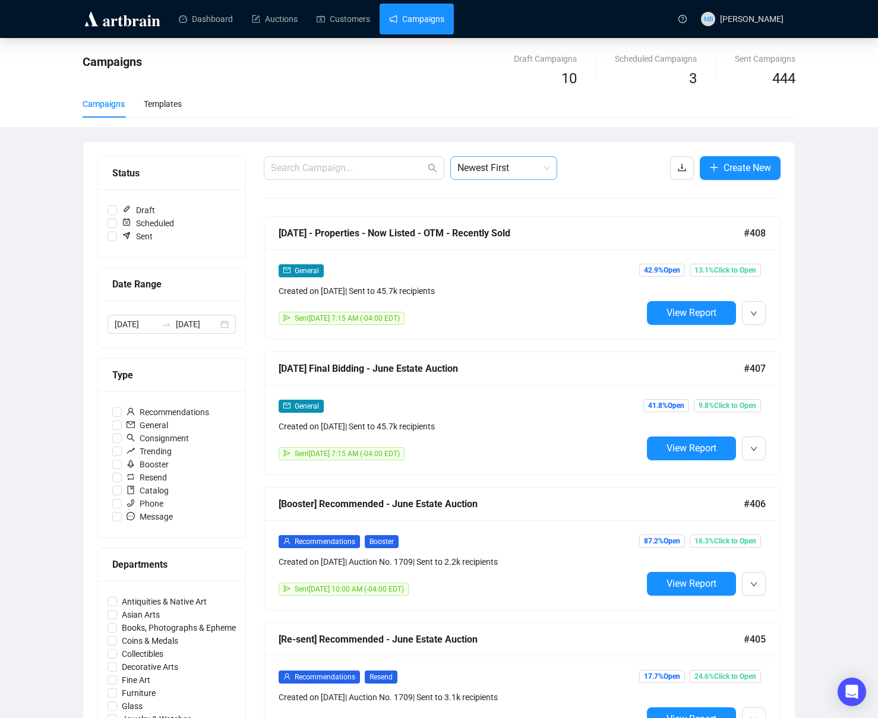
click at [517, 170] on span "Newest First" at bounding box center [503, 168] width 93 height 23
click at [498, 211] on div "Oldest First" at bounding box center [504, 213] width 88 height 13
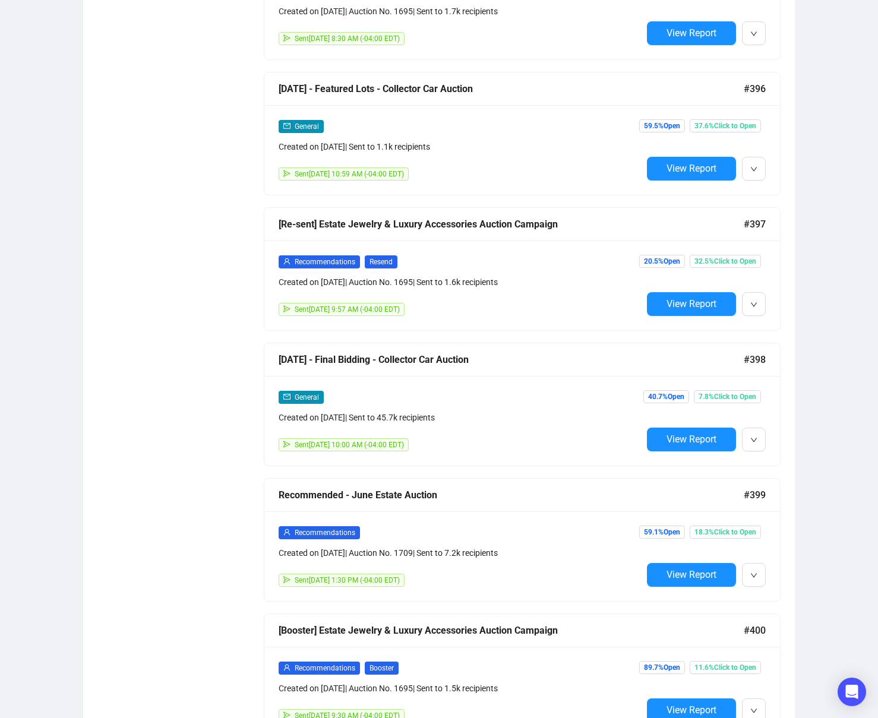
scroll to position [5562, 0]
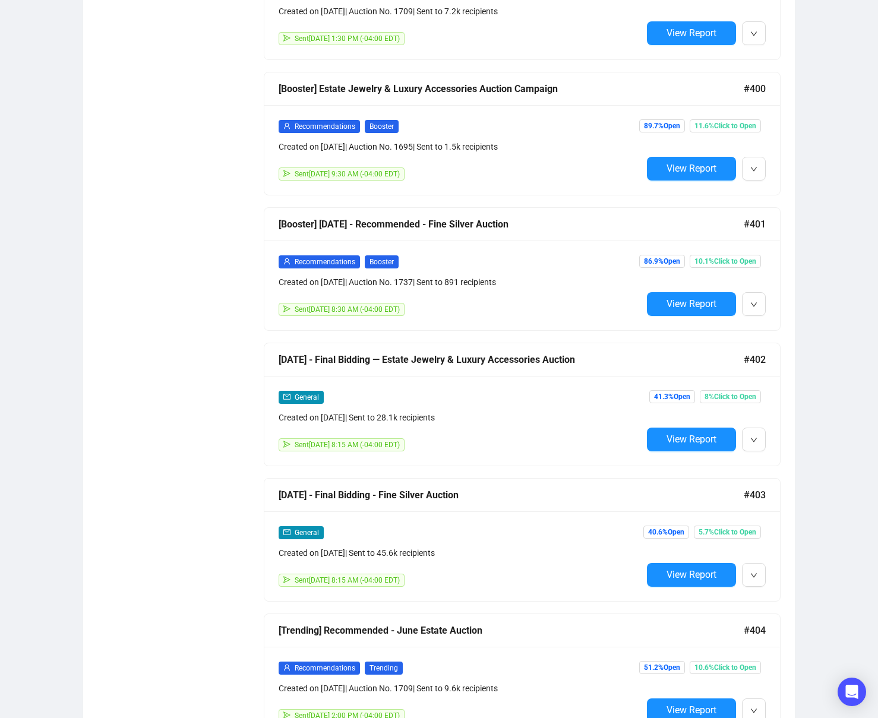
drag, startPoint x: 668, startPoint y: 444, endPoint x: 649, endPoint y: 443, distance: 19.0
click at [668, 444] on button "View Report" at bounding box center [691, 440] width 89 height 24
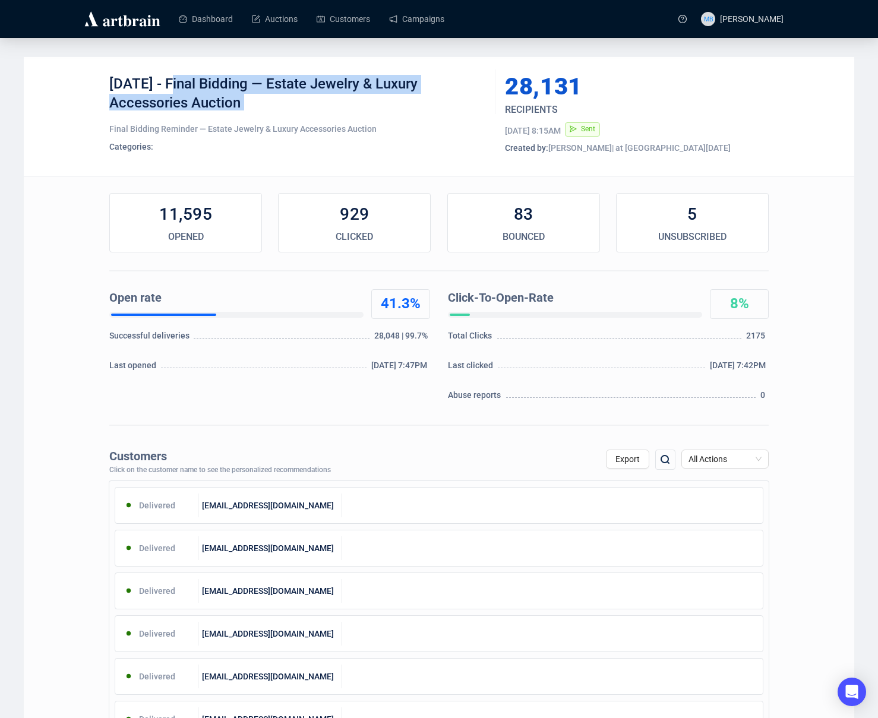
drag, startPoint x: 197, startPoint y: 86, endPoint x: 319, endPoint y: 123, distance: 128.0
click at [314, 110] on div "[DATE] - Final Bidding — Estate Jewelry & Luxury Accessories Auction Final Bidd…" at bounding box center [297, 116] width 377 height 83
copy div "Final Bidding — Estate Jewelry & Luxury Accessories Auction"
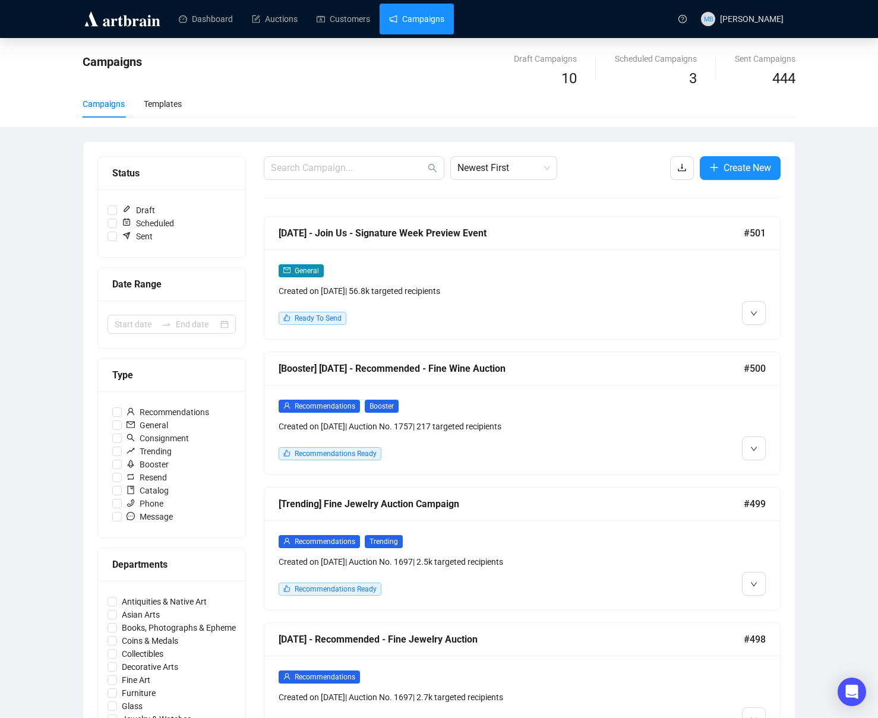
scroll to position [1, 0]
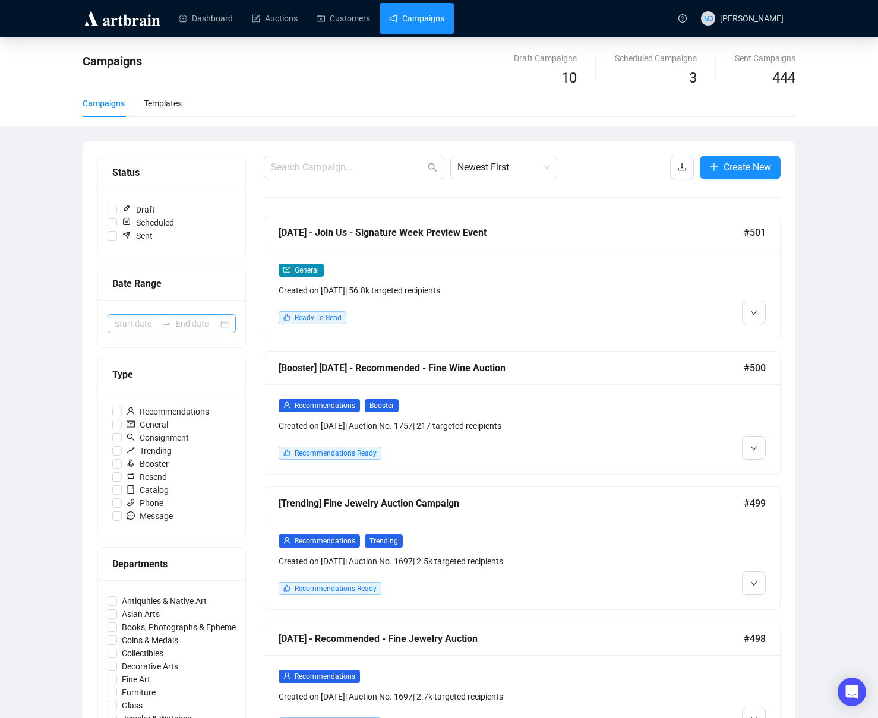
click at [158, 323] on div at bounding box center [166, 324] width 19 height 10
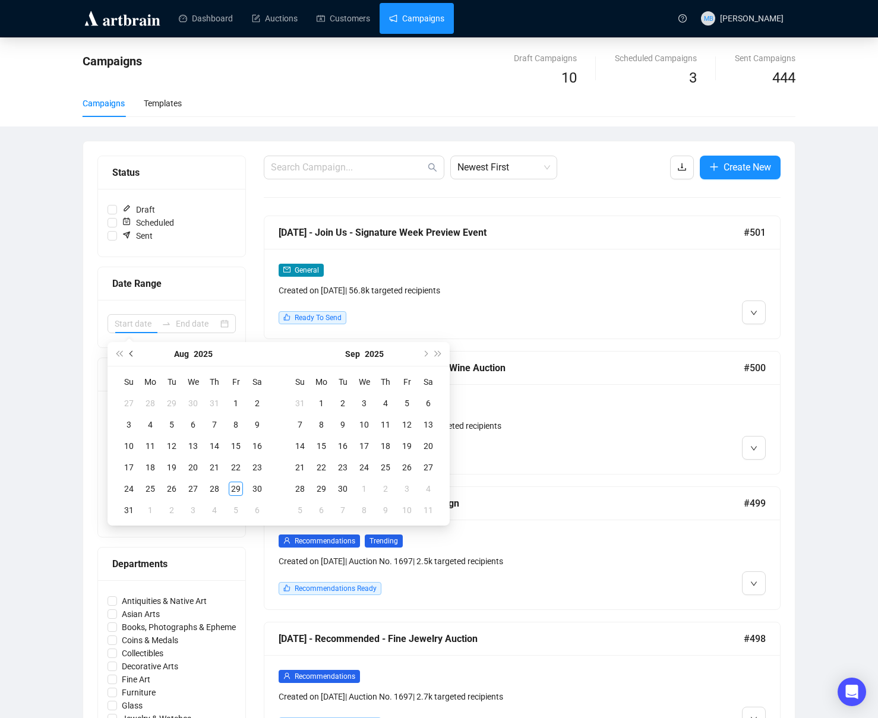
click at [128, 352] on button "Previous month (PageUp)" at bounding box center [131, 354] width 13 height 24
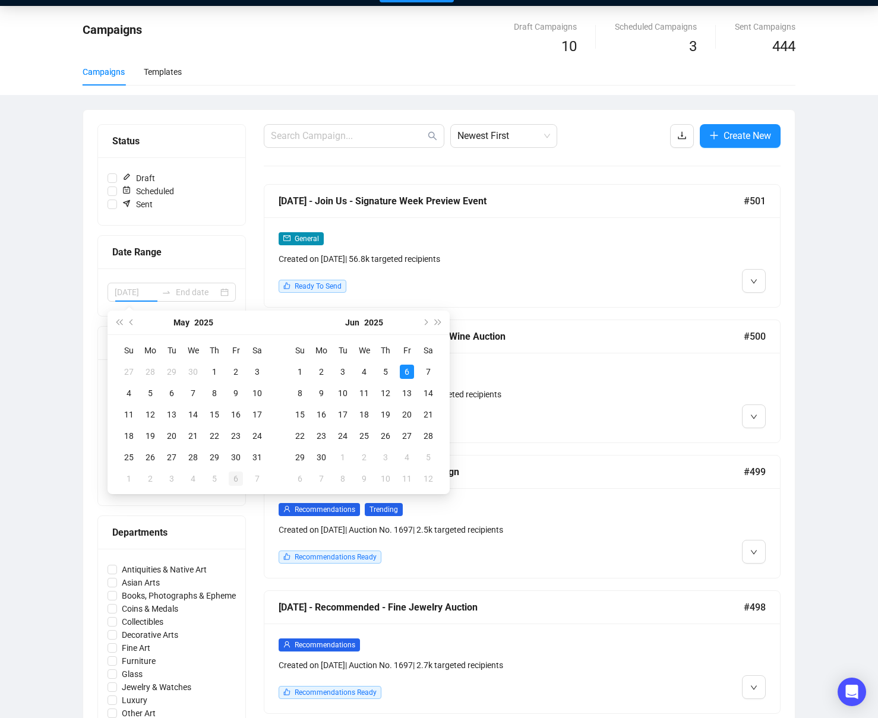
scroll to position [37, 0]
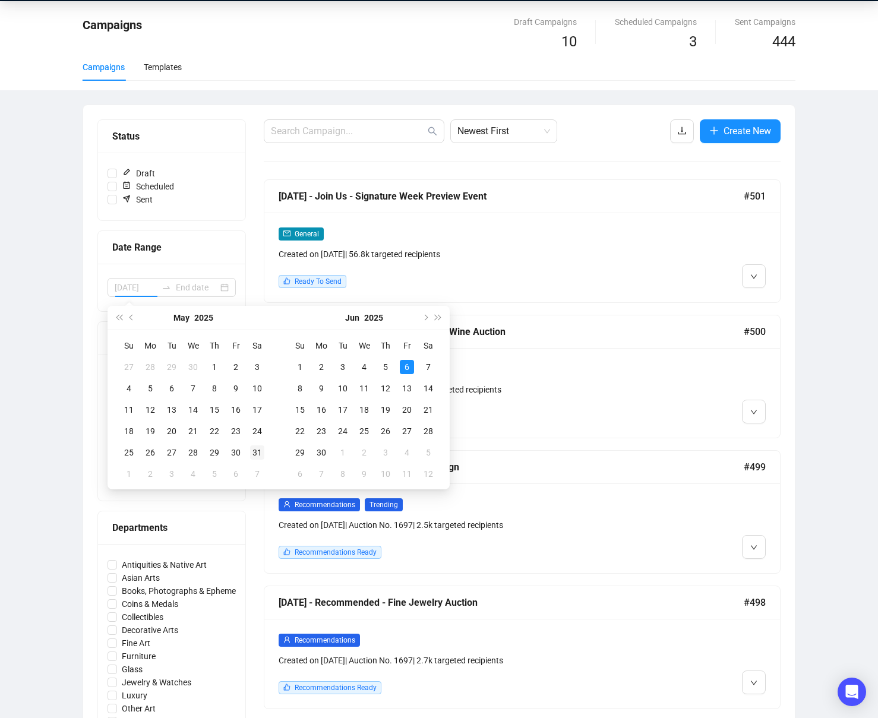
type input "[DATE]"
drag, startPoint x: 256, startPoint y: 446, endPoint x: 267, endPoint y: 447, distance: 11.4
click at [256, 446] on div "31" at bounding box center [257, 453] width 14 height 14
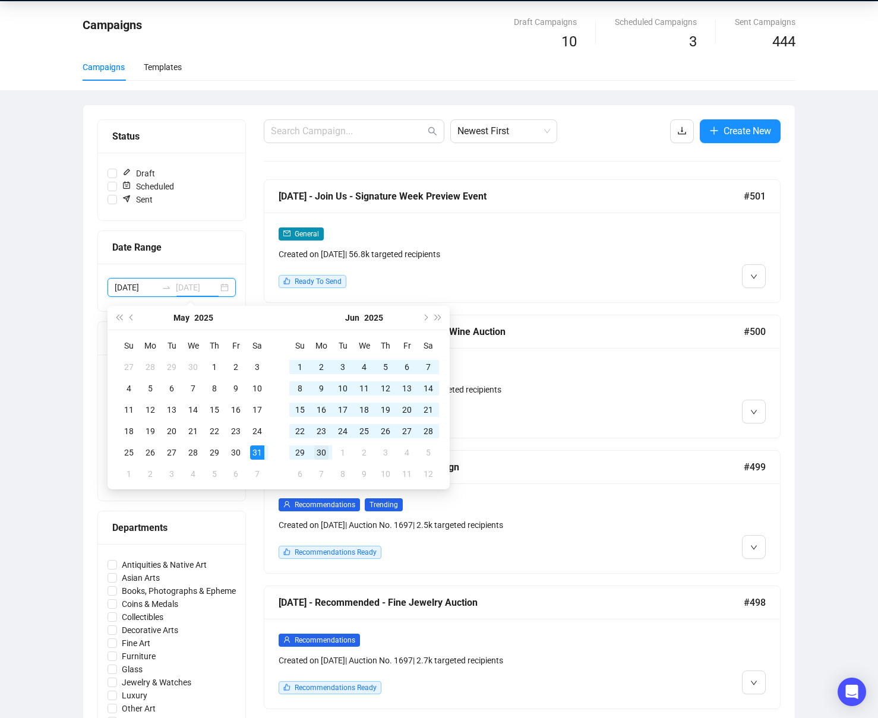
type input "[DATE]"
click at [330, 451] on td "30" at bounding box center [321, 452] width 21 height 21
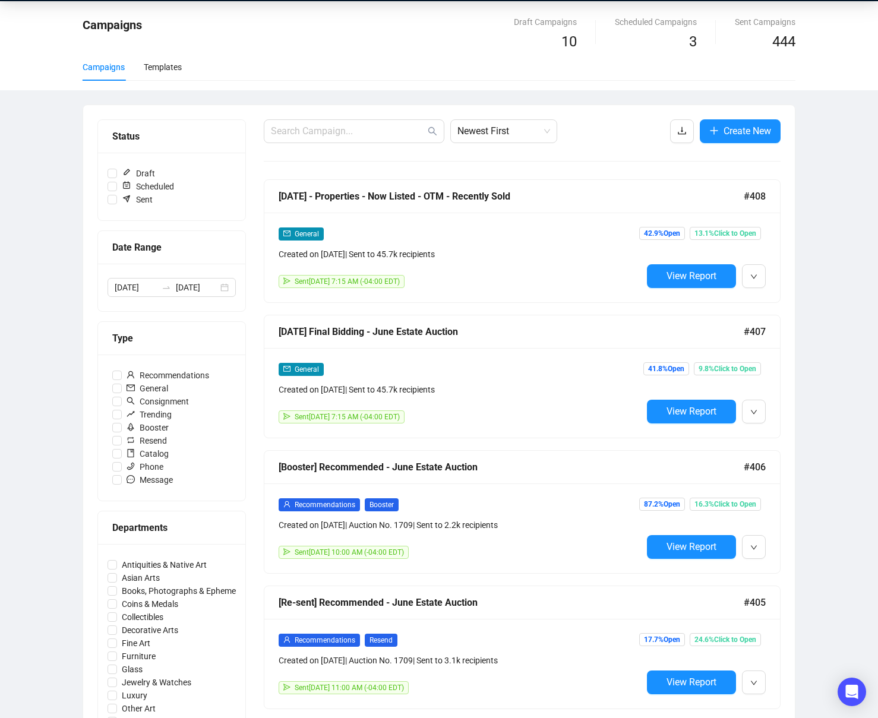
drag, startPoint x: 524, startPoint y: 132, endPoint x: 528, endPoint y: 144, distance: 12.4
click at [524, 132] on span "Newest First" at bounding box center [503, 131] width 93 height 23
drag, startPoint x: 508, startPoint y: 179, endPoint x: 517, endPoint y: 176, distance: 9.2
click at [508, 178] on div "Oldest First" at bounding box center [504, 176] width 88 height 13
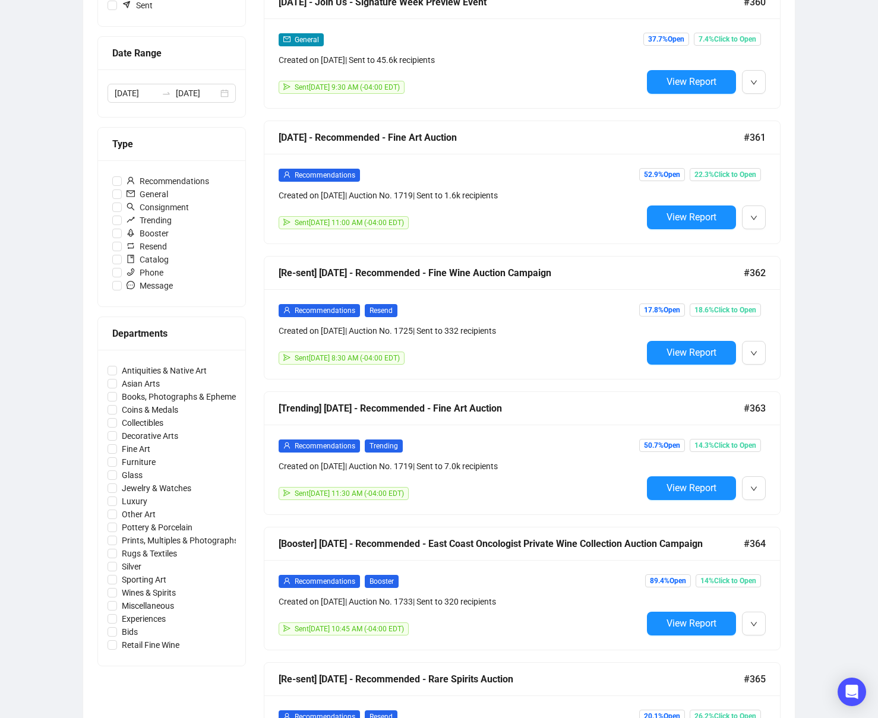
scroll to position [0, 0]
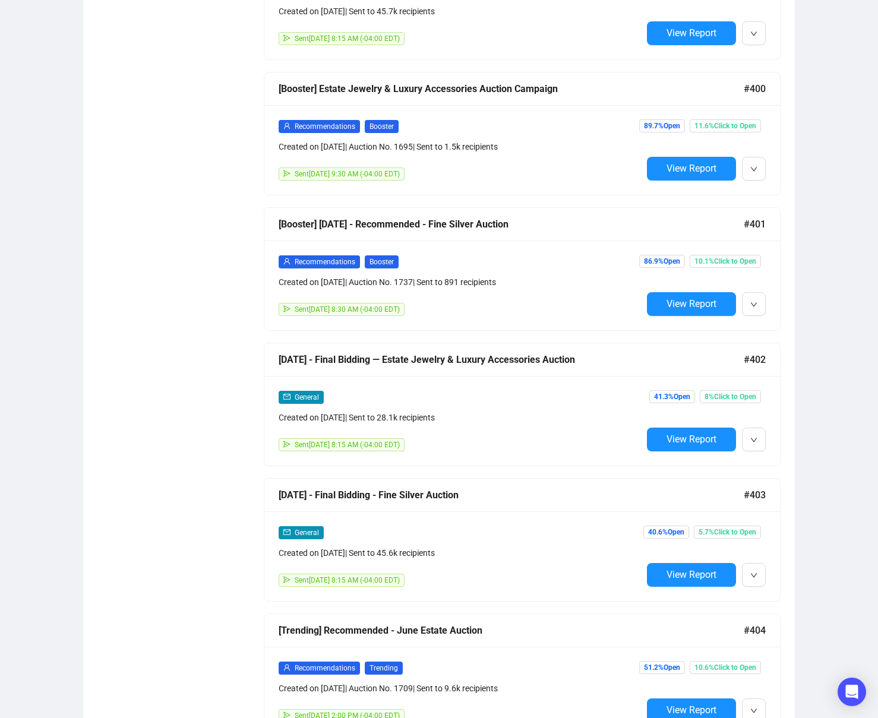
scroll to position [1905, 0]
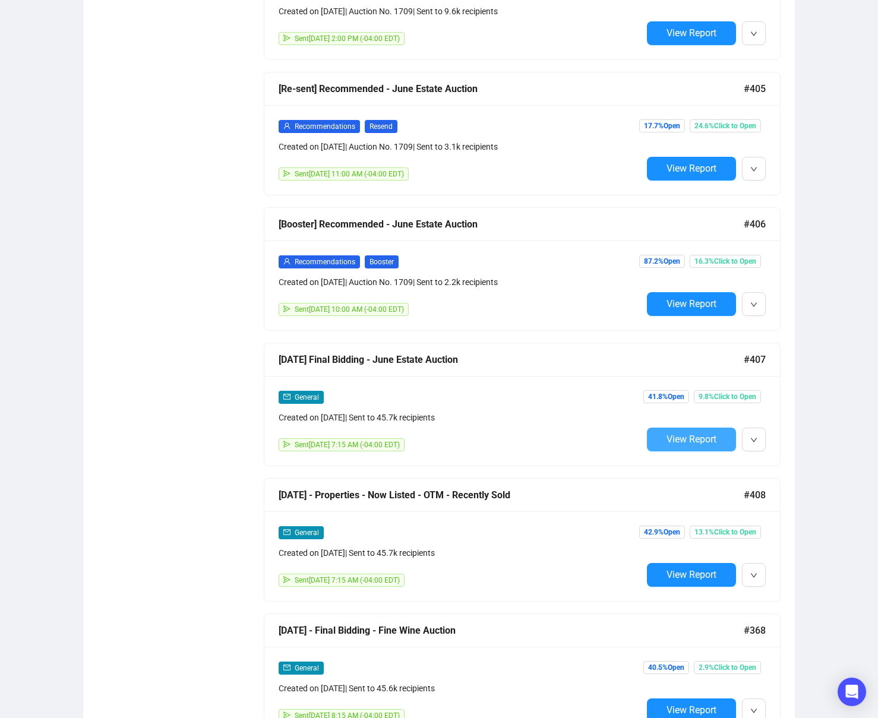
click at [669, 443] on span "View Report" at bounding box center [692, 439] width 50 height 11
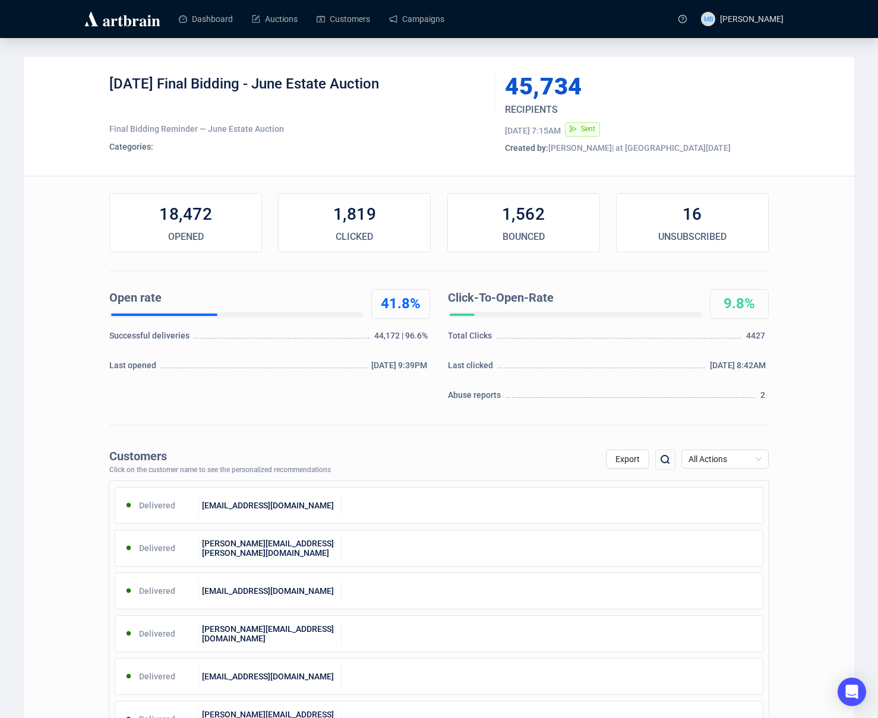
drag, startPoint x: 362, startPoint y: 87, endPoint x: 179, endPoint y: 87, distance: 182.4
click at [179, 87] on div "[DATE] Final Bidding - June Estate Auction" at bounding box center [297, 93] width 377 height 36
copy div "Final Bidding - June Estate Auction"
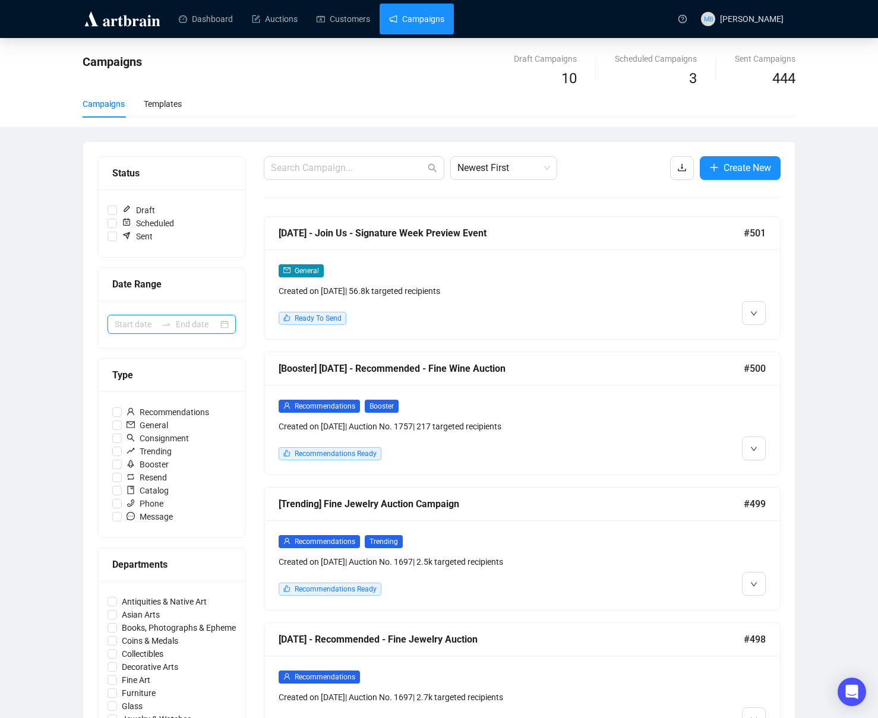
click at [145, 324] on input at bounding box center [136, 324] width 42 height 13
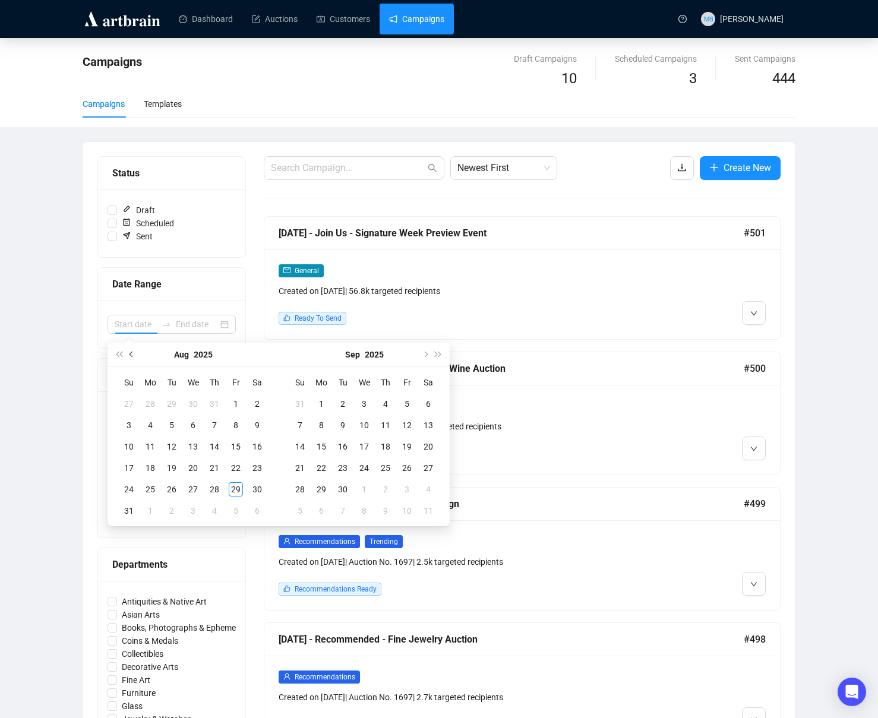
click at [137, 352] on button "Previous month (PageUp)" at bounding box center [131, 355] width 13 height 24
type input "[DATE]"
click at [128, 404] on div "1" at bounding box center [129, 404] width 14 height 14
type input "[DATE]"
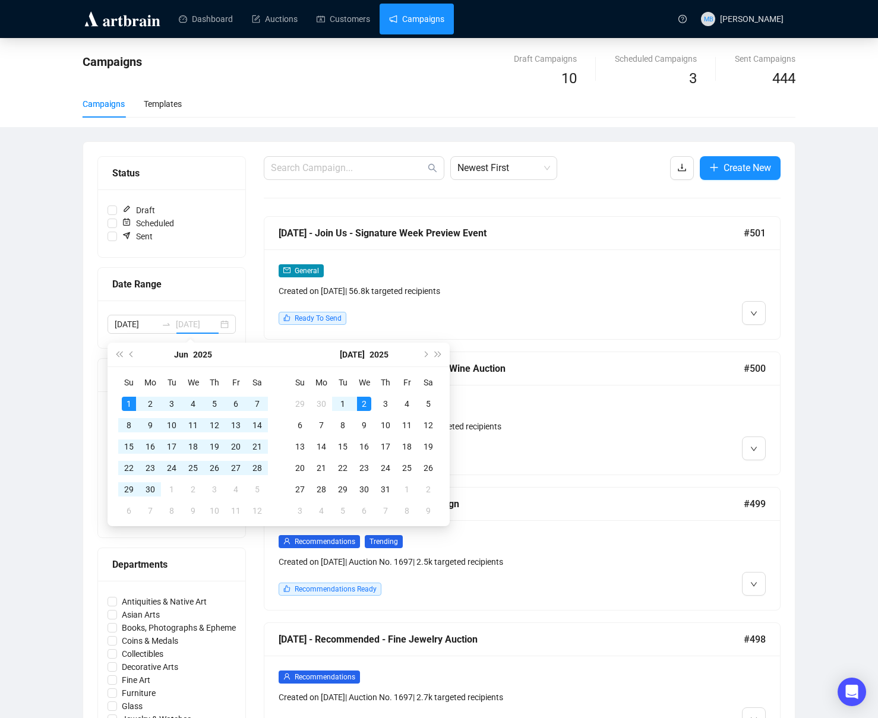
click at [368, 406] on div "2" at bounding box center [364, 404] width 14 height 14
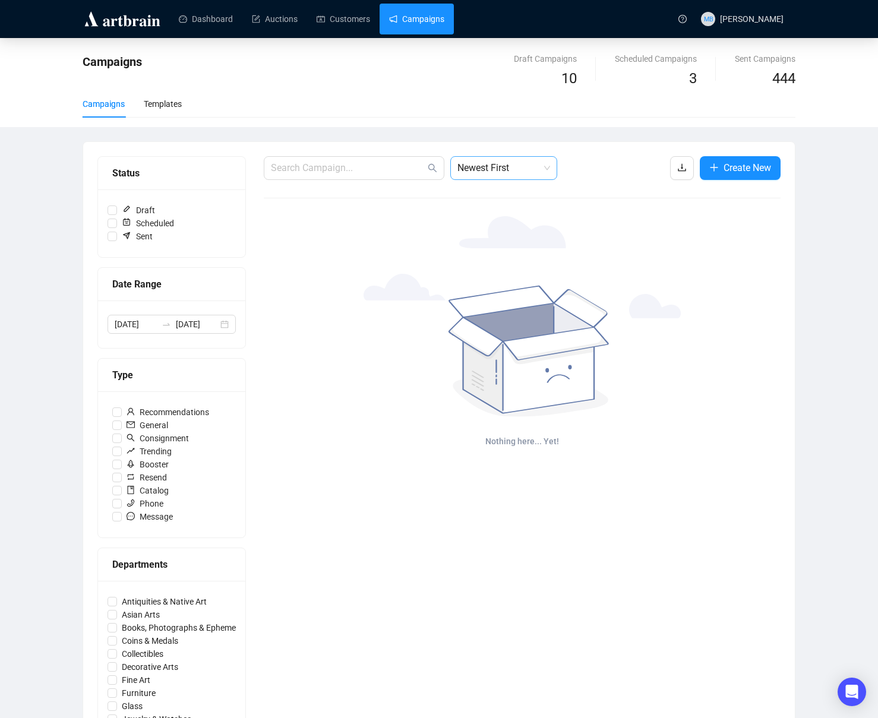
click at [472, 176] on span "Newest First" at bounding box center [503, 168] width 93 height 23
click at [496, 216] on div "Oldest First" at bounding box center [504, 213] width 88 height 13
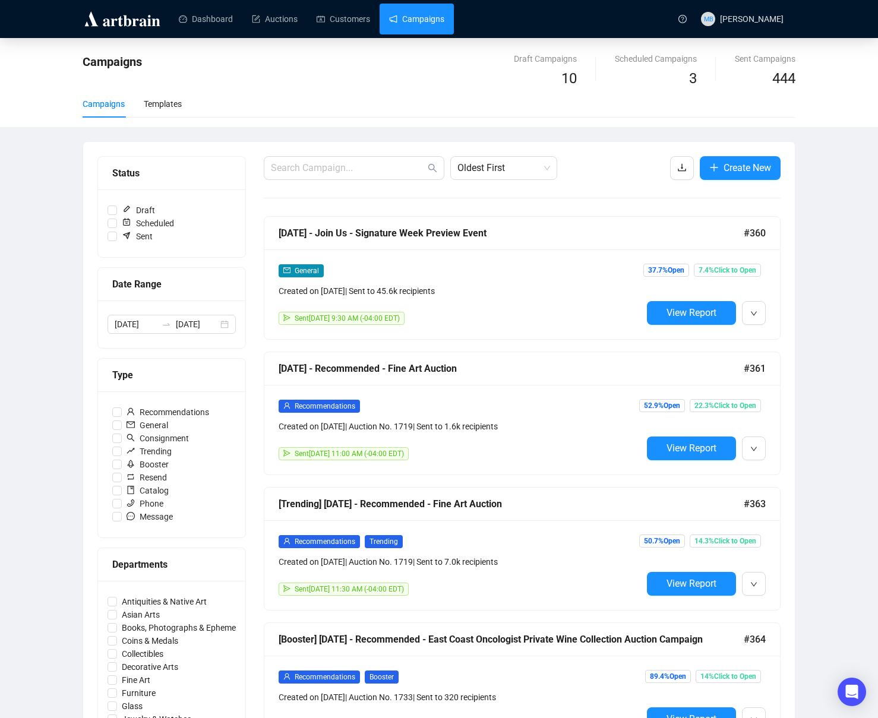
drag, startPoint x: 867, startPoint y: 277, endPoint x: 850, endPoint y: 274, distance: 17.6
click at [865, 277] on div "Campaigns Draft Campaigns 10 Scheduled Campaigns 3 Sent Campaigns 444 Campaigns…" at bounding box center [439, 692] width 878 height 1308
click at [147, 327] on input "[DATE]" at bounding box center [136, 324] width 42 height 13
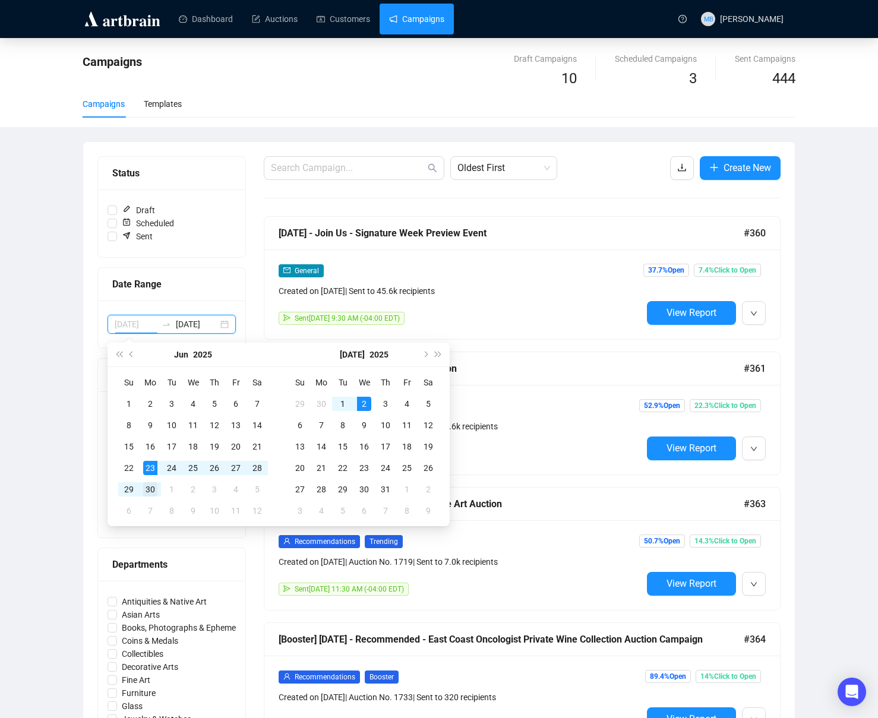
type input "[DATE]"
drag, startPoint x: 151, startPoint y: 489, endPoint x: 244, endPoint y: 490, distance: 92.7
click at [152, 489] on div "30" at bounding box center [150, 489] width 14 height 14
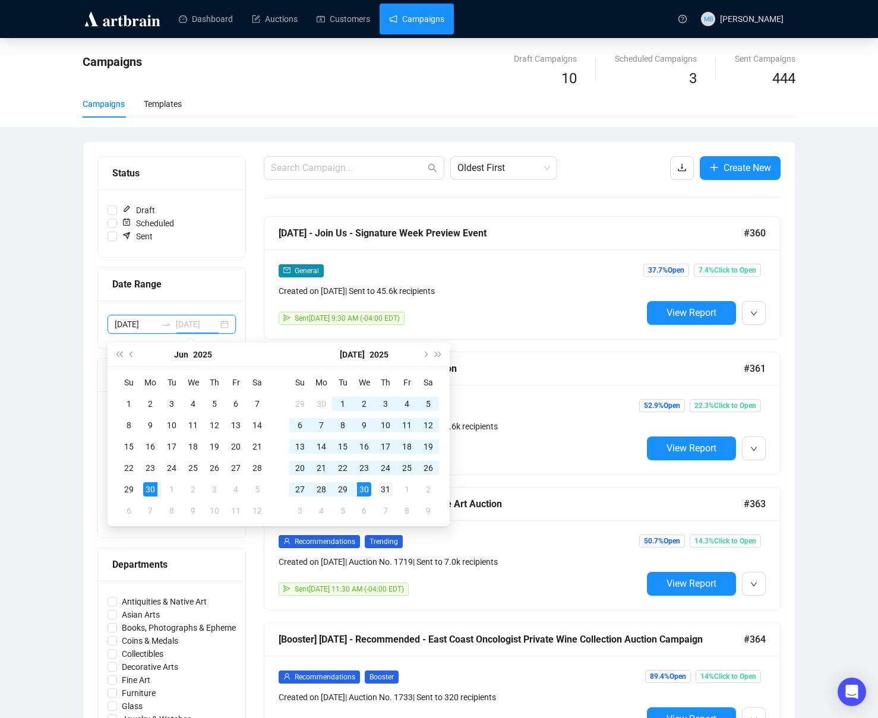
type input "[DATE]"
click at [380, 483] on div "31" at bounding box center [385, 489] width 14 height 14
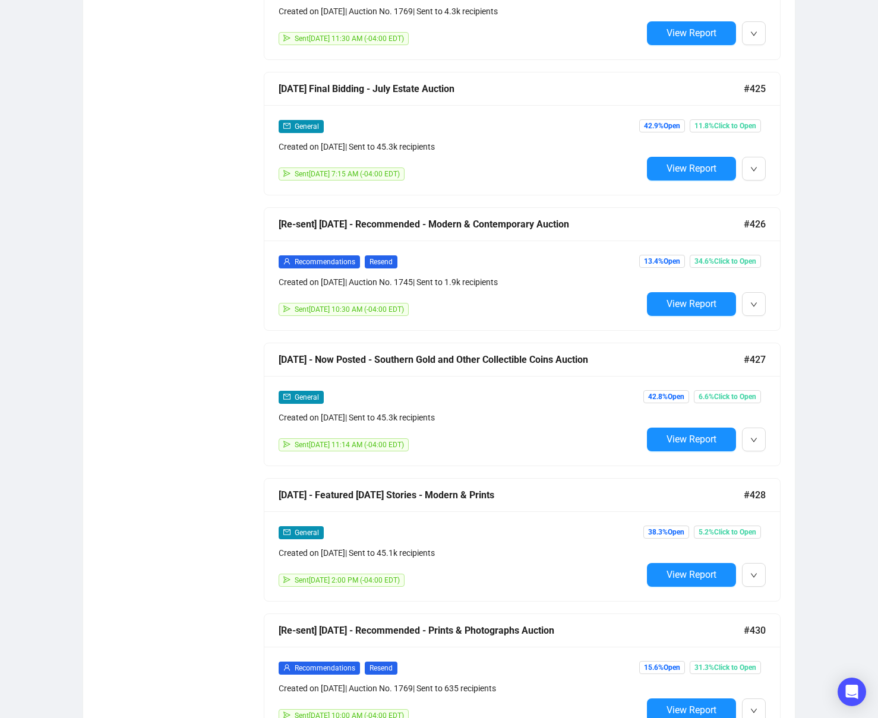
scroll to position [144, 0]
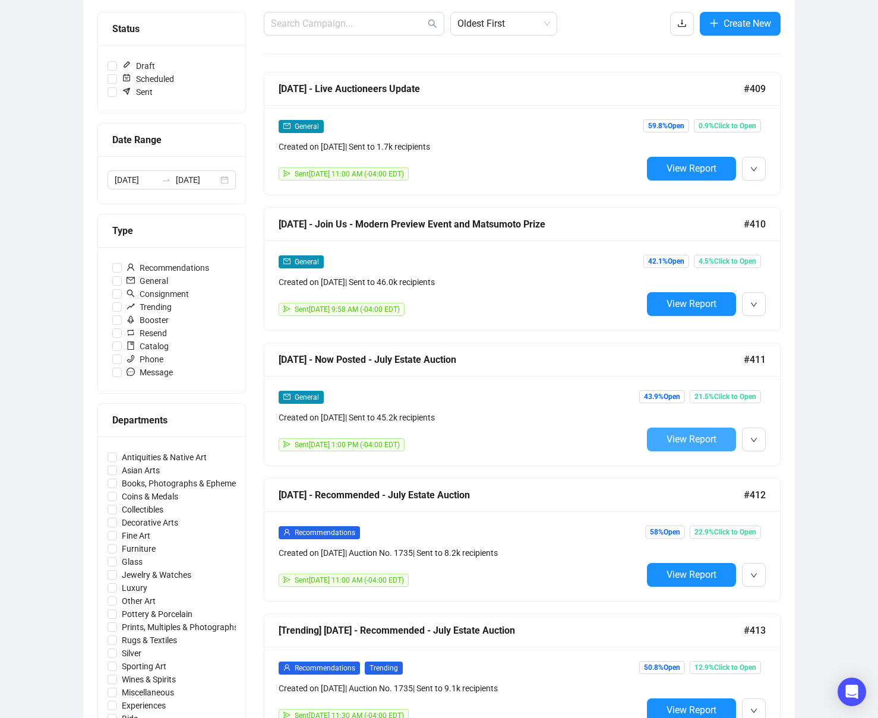
click at [667, 439] on span "View Report" at bounding box center [692, 439] width 50 height 11
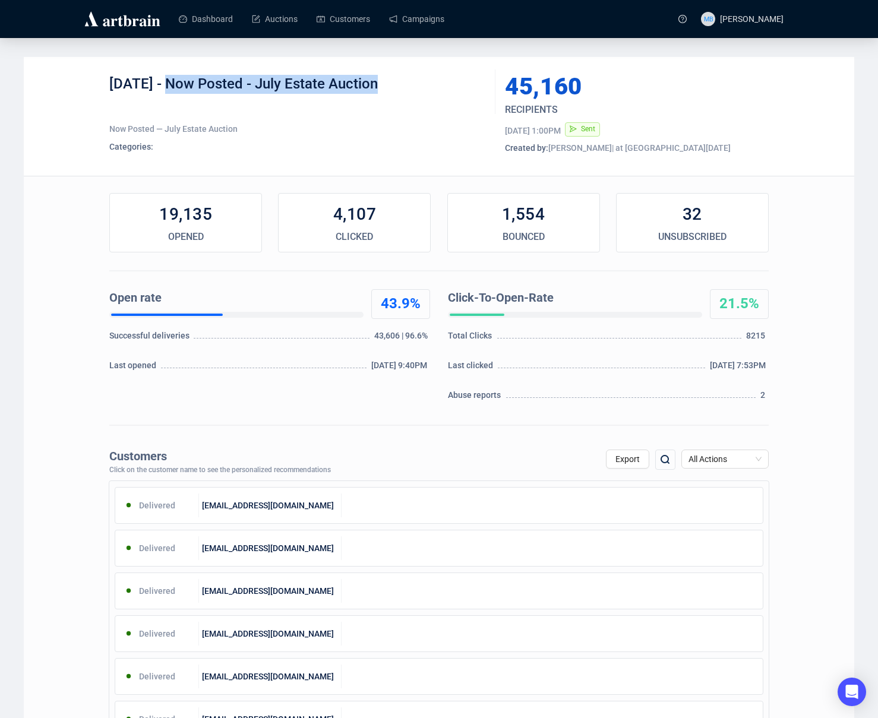
drag, startPoint x: 164, startPoint y: 81, endPoint x: 440, endPoint y: 86, distance: 276.3
click at [440, 85] on div "[DATE] - Now Posted - July Estate Auction" at bounding box center [297, 93] width 377 height 36
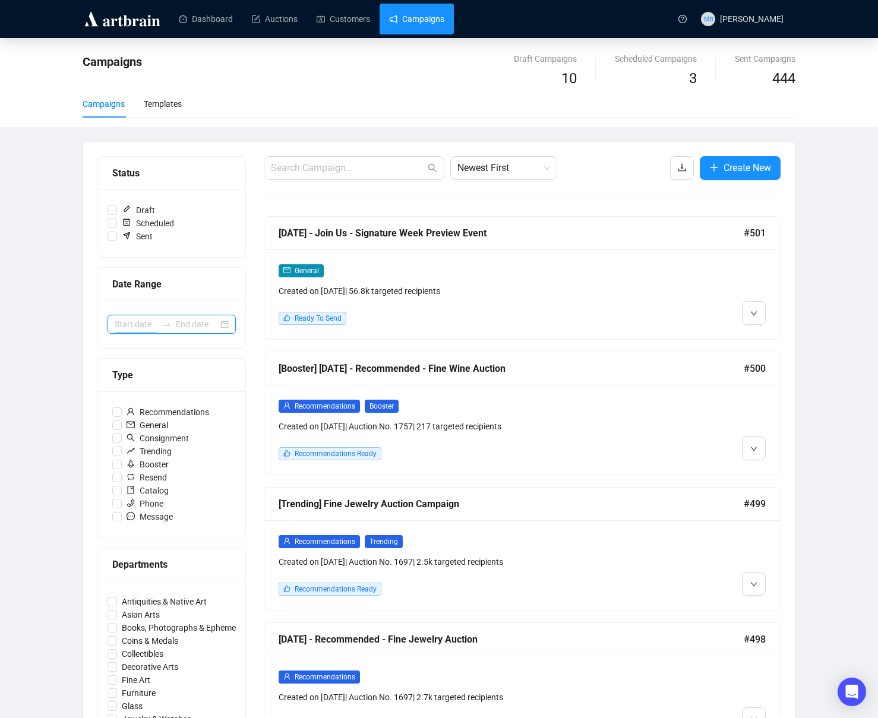
click at [144, 326] on input at bounding box center [136, 324] width 42 height 13
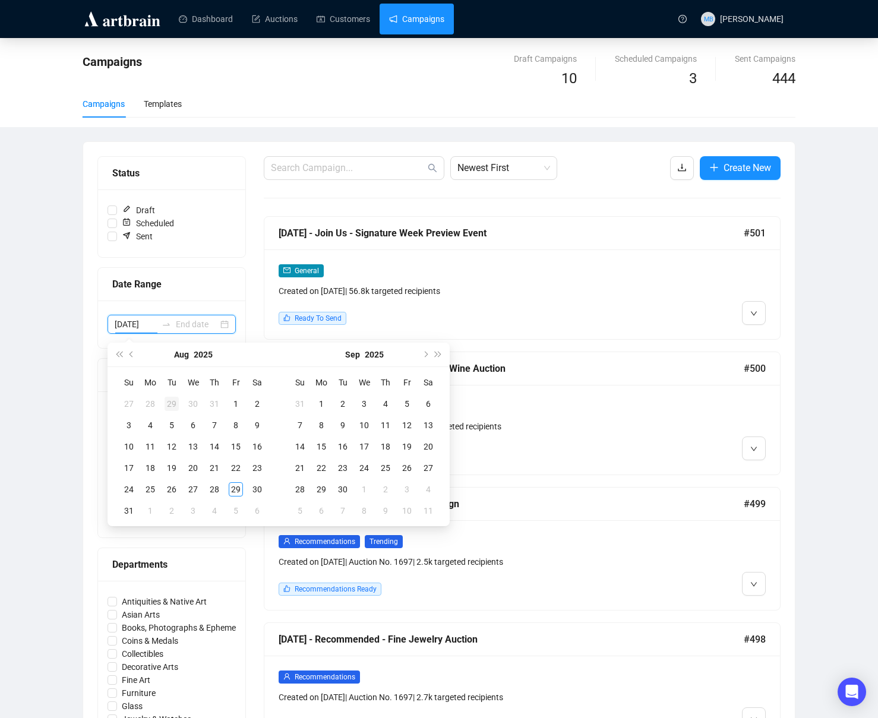
type input "[DATE]"
click at [135, 355] on button "Previous month (PageUp)" at bounding box center [131, 355] width 13 height 24
click at [427, 358] on button "Next month (PageDown)" at bounding box center [424, 355] width 13 height 24
type input "[DATE]"
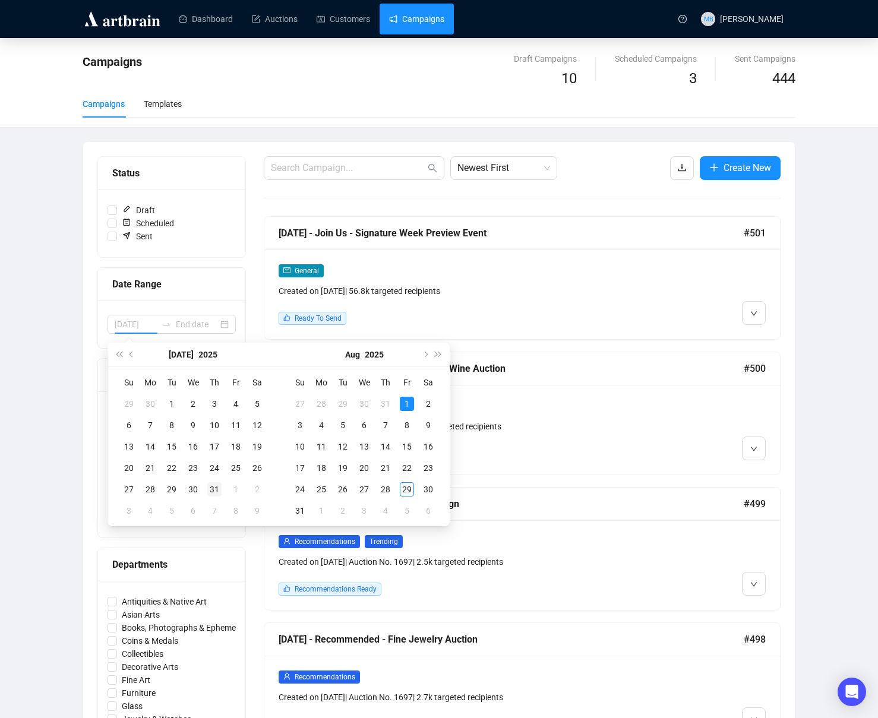
type input "[DATE]"
click at [212, 490] on div "31" at bounding box center [214, 489] width 14 height 14
type input "[DATE]"
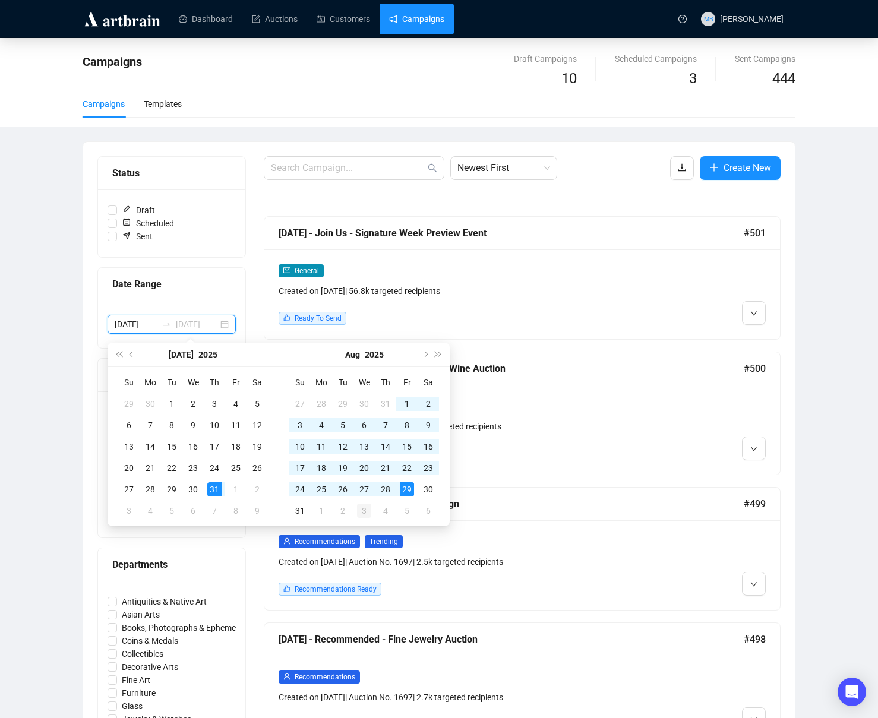
type input "[DATE]"
click at [299, 511] on div "31" at bounding box center [300, 511] width 14 height 14
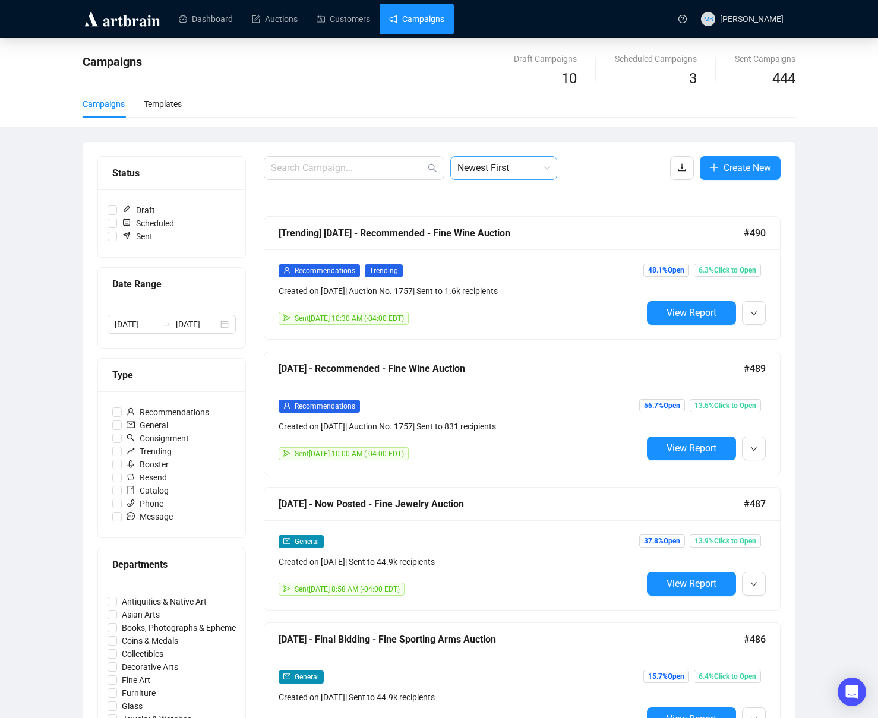
click at [529, 166] on span "Newest First" at bounding box center [503, 168] width 93 height 23
click at [509, 210] on div "Oldest First" at bounding box center [504, 213] width 88 height 13
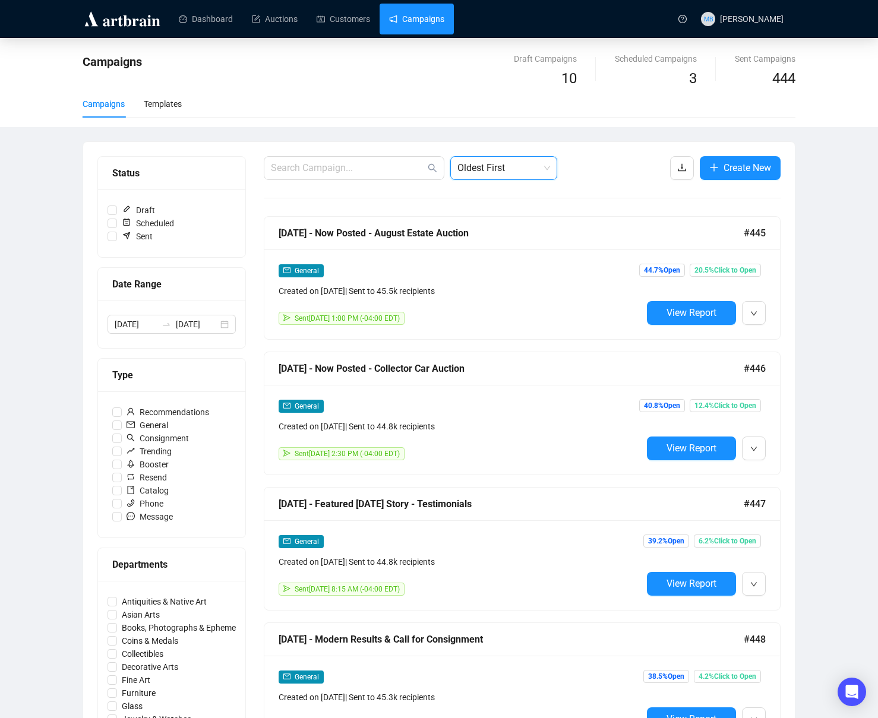
click at [821, 220] on div "Campaigns Draft Campaigns 10 Scheduled Campaigns 3 Sent Campaigns 444 Campaigns…" at bounding box center [439, 692] width 878 height 1308
click at [141, 332] on div "[DATE] [DATE]" at bounding box center [172, 324] width 128 height 19
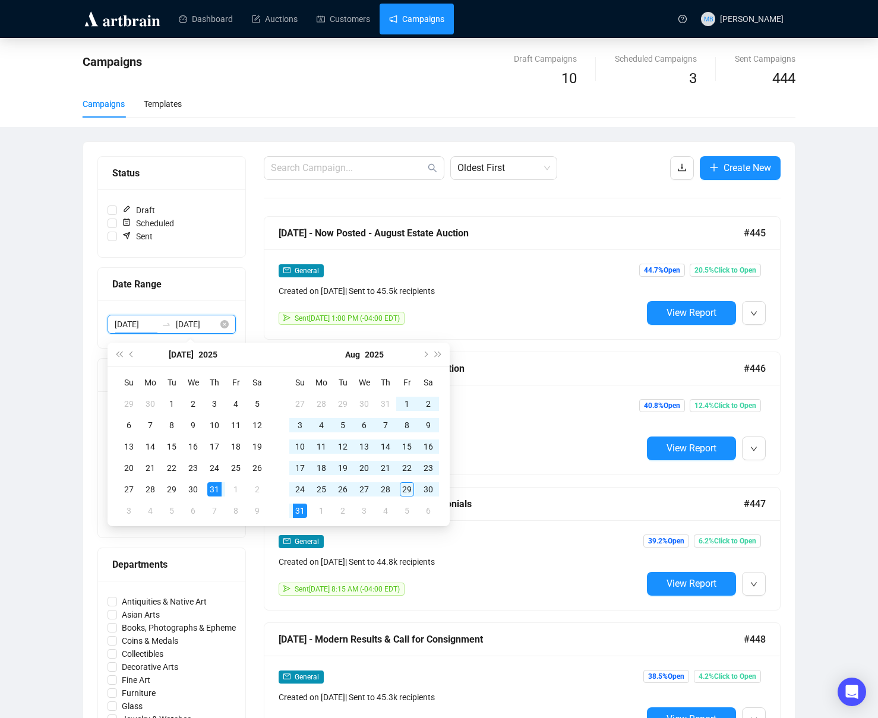
click at [142, 329] on input "[DATE]" at bounding box center [136, 324] width 42 height 13
click at [129, 355] on button "Previous month (PageUp)" at bounding box center [131, 355] width 13 height 24
type input "[DATE]"
click at [151, 491] on div "30" at bounding box center [150, 489] width 14 height 14
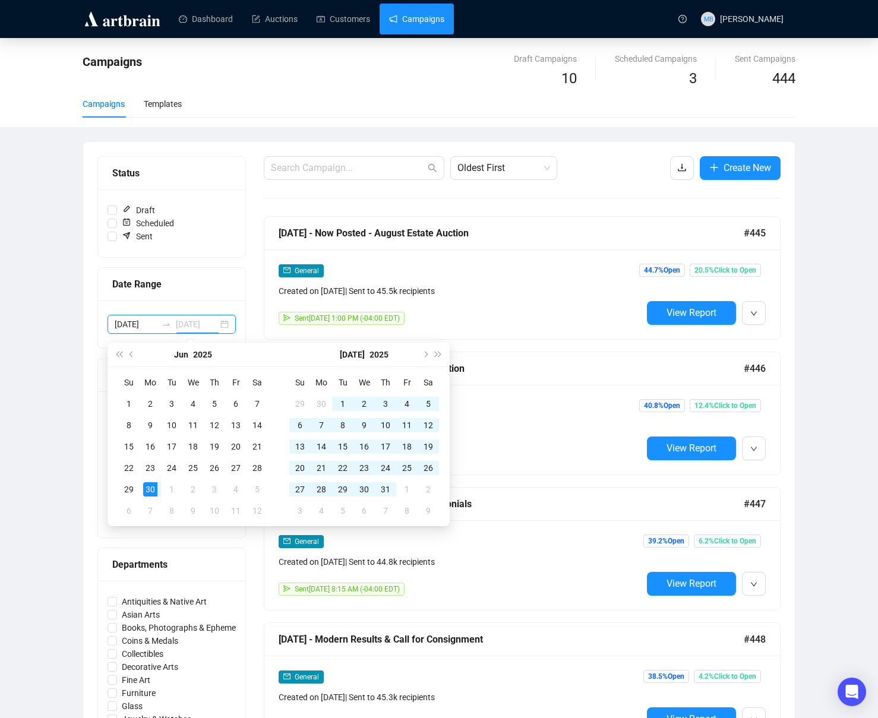
scroll to position [0, 4]
click at [388, 491] on div "31" at bounding box center [385, 489] width 14 height 14
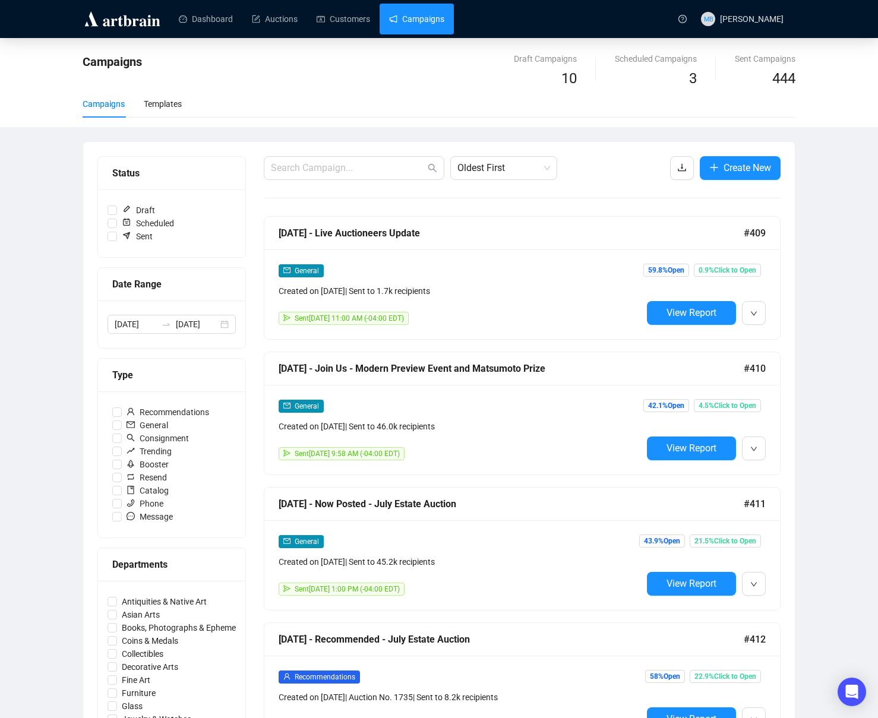
click at [184, 326] on input "[DATE]" at bounding box center [197, 324] width 42 height 13
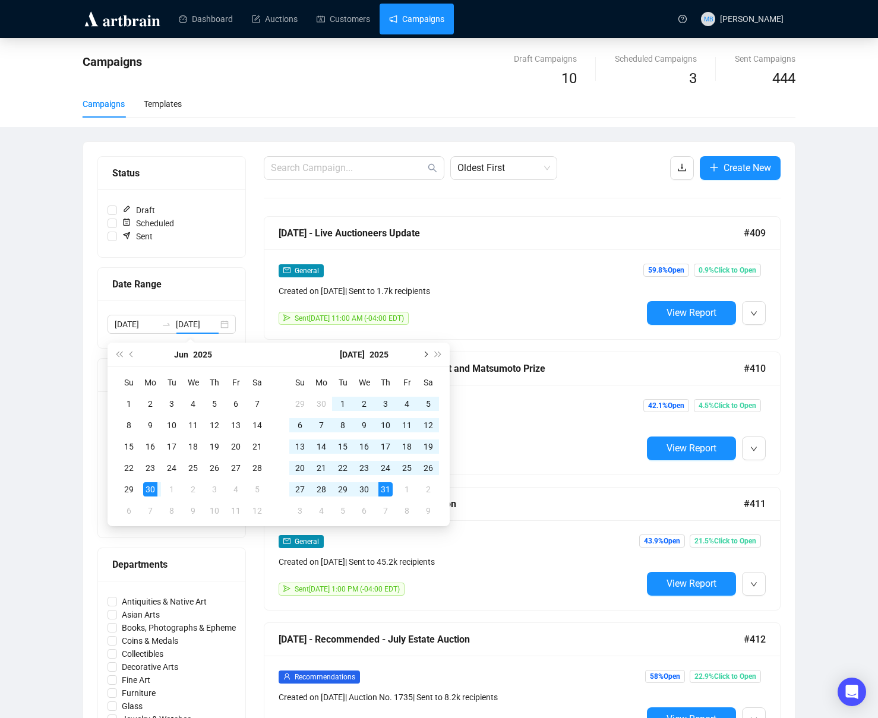
click at [425, 356] on span "Next month (PageDown)" at bounding box center [425, 355] width 6 height 6
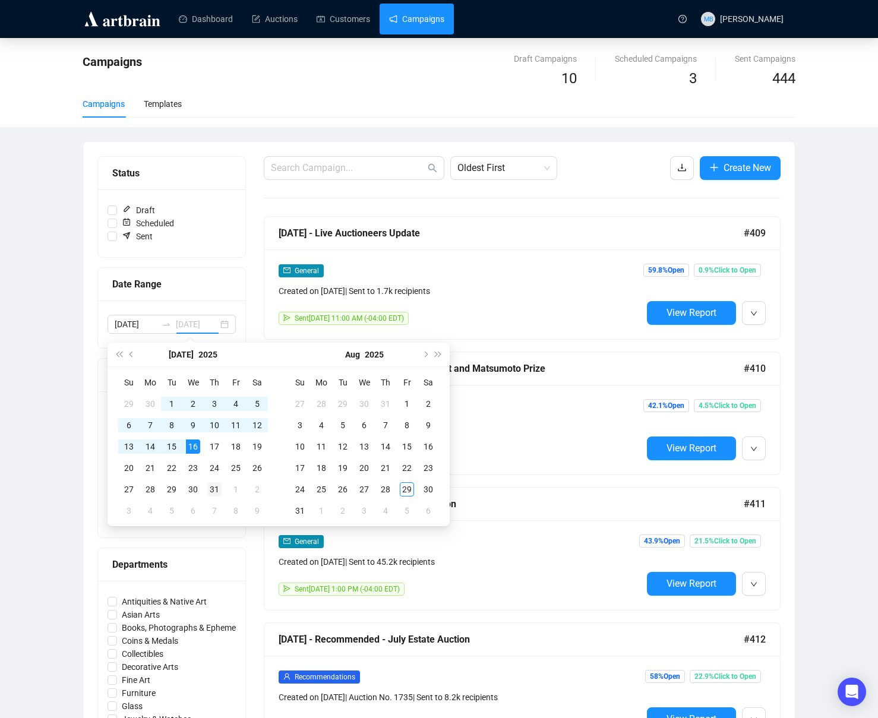
type input "[DATE]"
click at [223, 492] on td "31" at bounding box center [214, 489] width 21 height 21
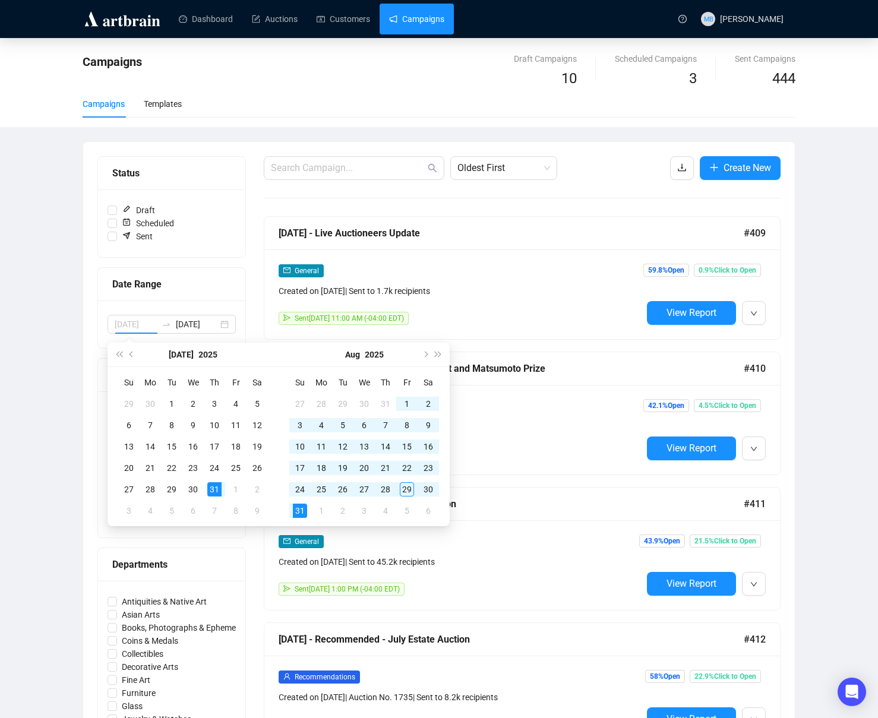
click at [300, 507] on div "31" at bounding box center [300, 511] width 14 height 14
type input "[DATE]"
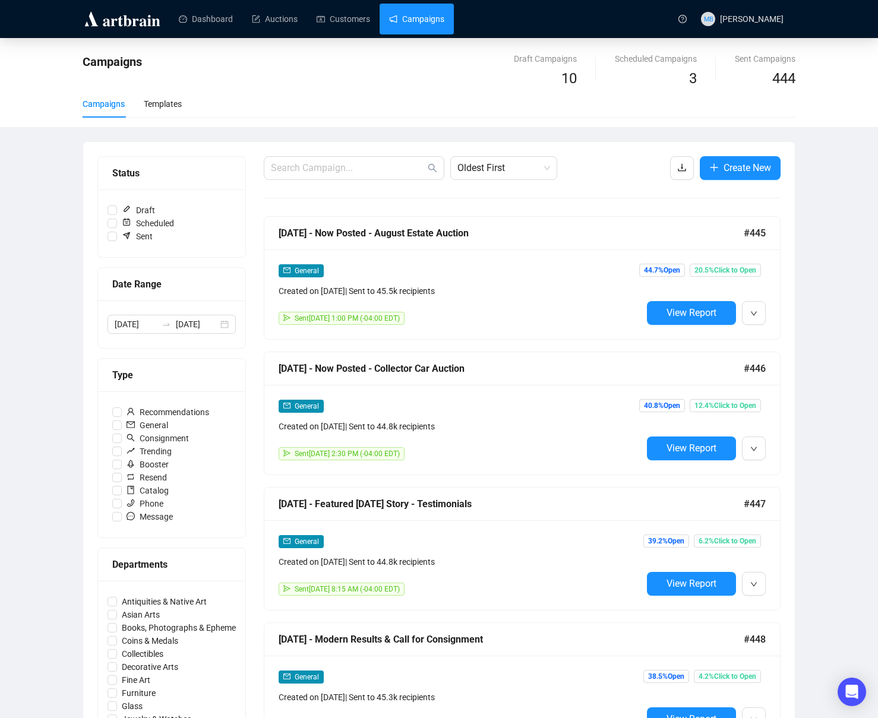
click at [836, 257] on div "Campaigns Draft Campaigns 10 Scheduled Campaigns 3 Sent Campaigns 444 Campaigns…" at bounding box center [439, 692] width 878 height 1308
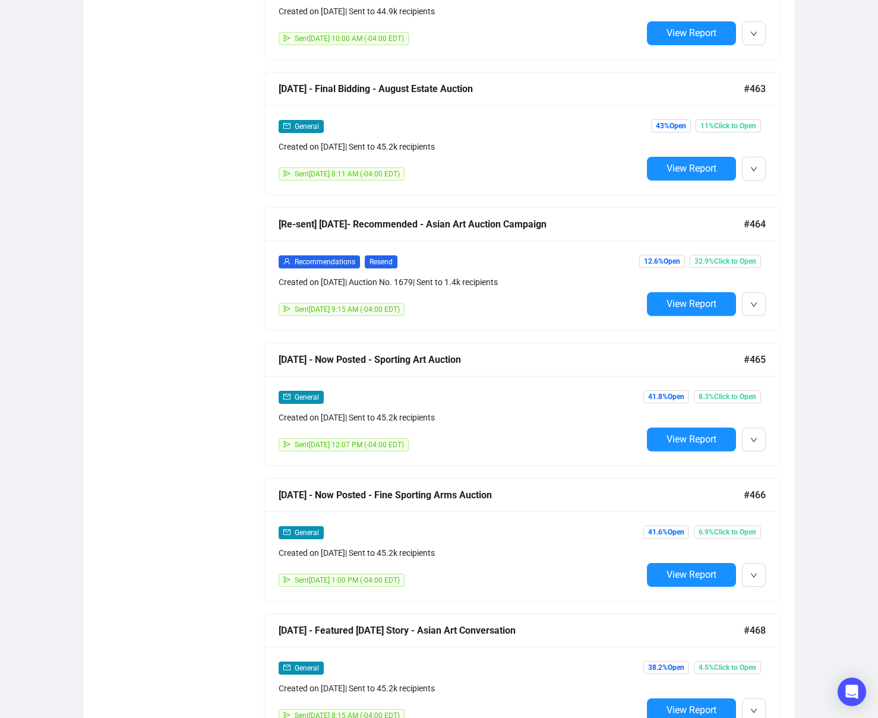
scroll to position [4208, 0]
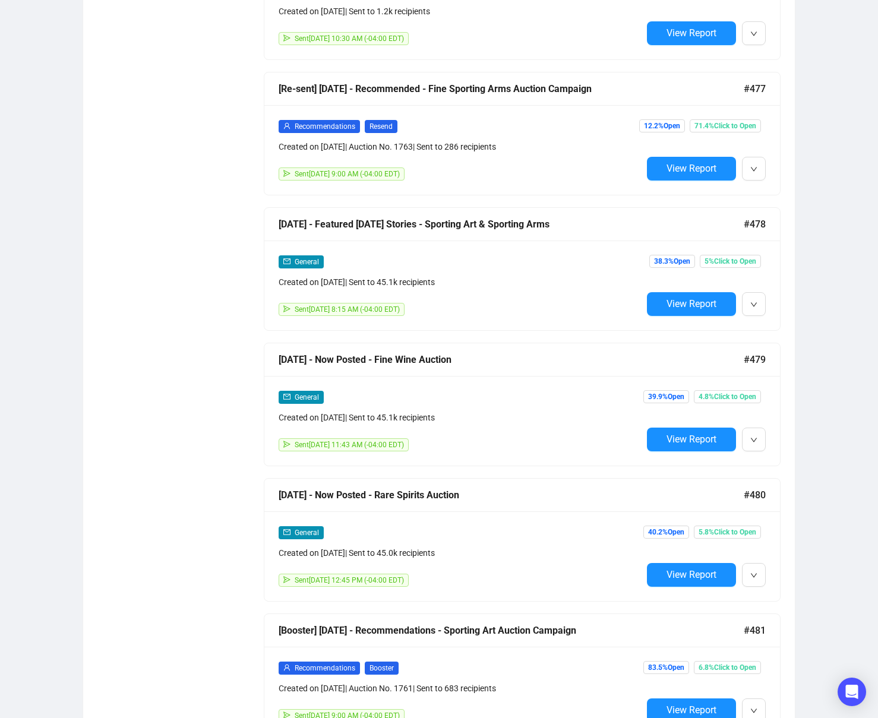
click at [681, 434] on span "View Report" at bounding box center [692, 439] width 50 height 11
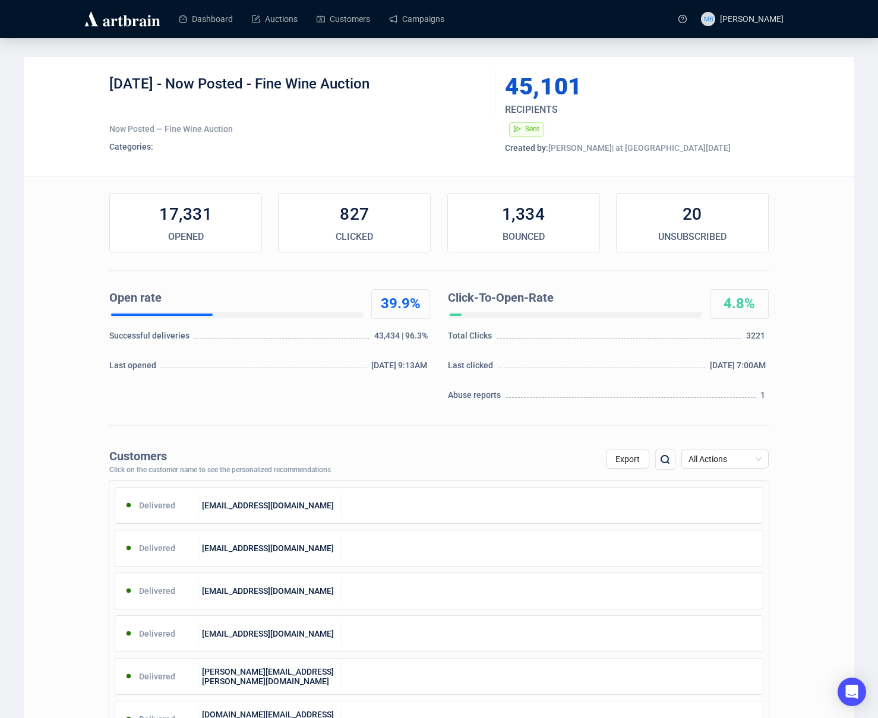
drag, startPoint x: 175, startPoint y: 86, endPoint x: 416, endPoint y: 90, distance: 241.8
click at [416, 90] on div "[DATE] - Now Posted - Fine Wine Auction" at bounding box center [297, 93] width 377 height 36
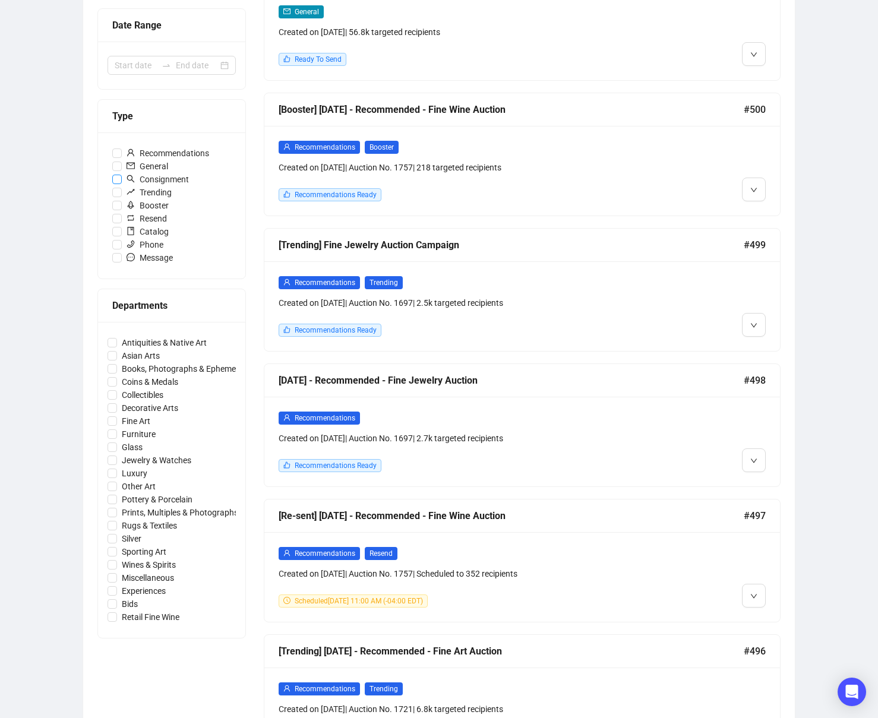
scroll to position [144, 0]
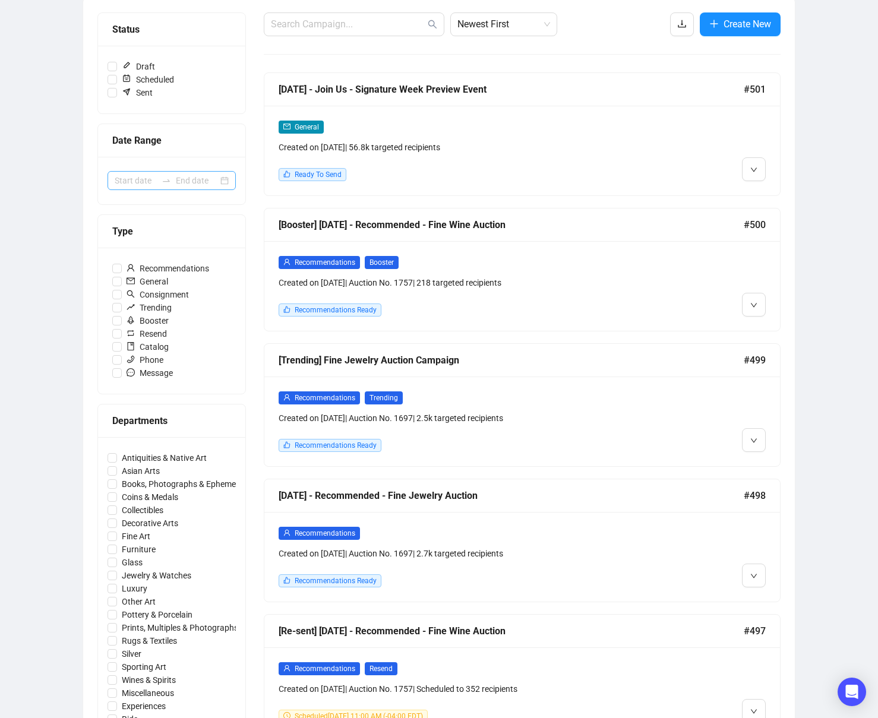
click at [168, 179] on icon "swap-right" at bounding box center [166, 180] width 7 height 2
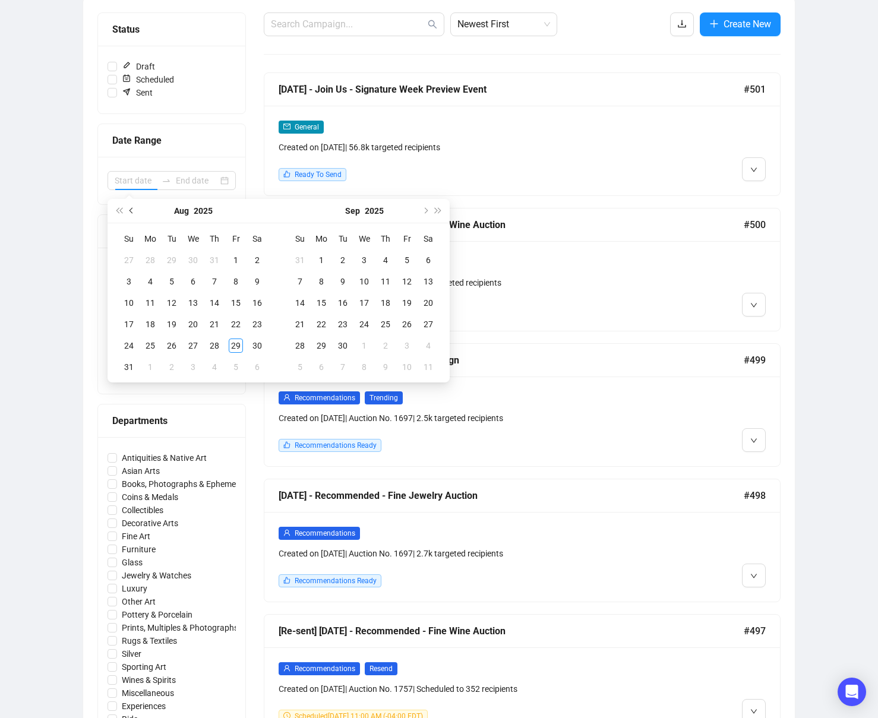
click at [130, 215] on button "Previous month (PageUp)" at bounding box center [131, 211] width 13 height 24
click at [427, 211] on button "Next month (PageDown)" at bounding box center [424, 211] width 13 height 24
type input "[DATE]"
click at [214, 342] on div "31" at bounding box center [214, 346] width 14 height 14
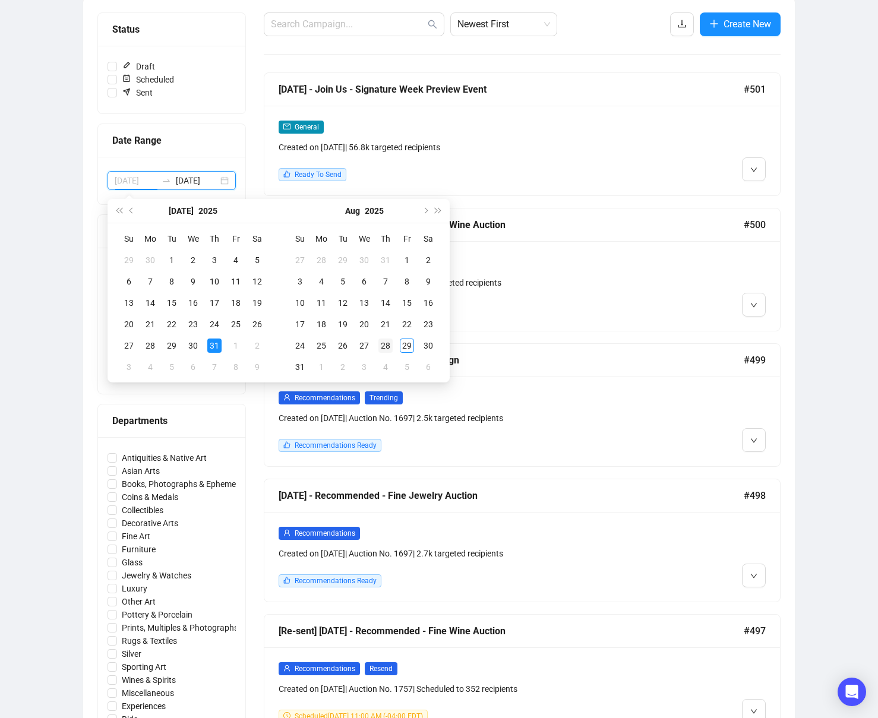
type input "[DATE]"
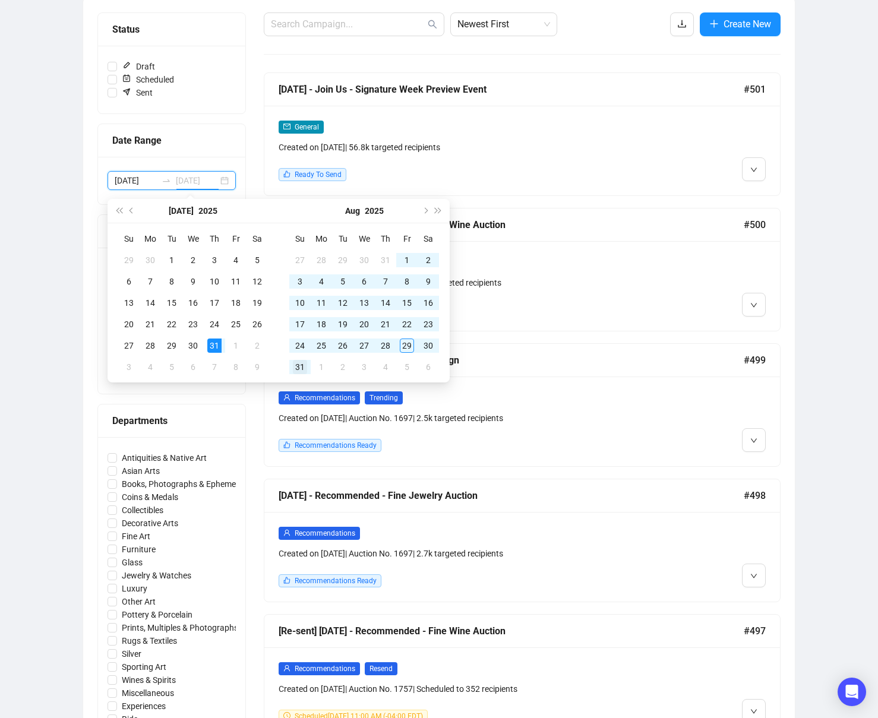
type input "[DATE]"
click at [298, 370] on div "31" at bounding box center [300, 367] width 14 height 14
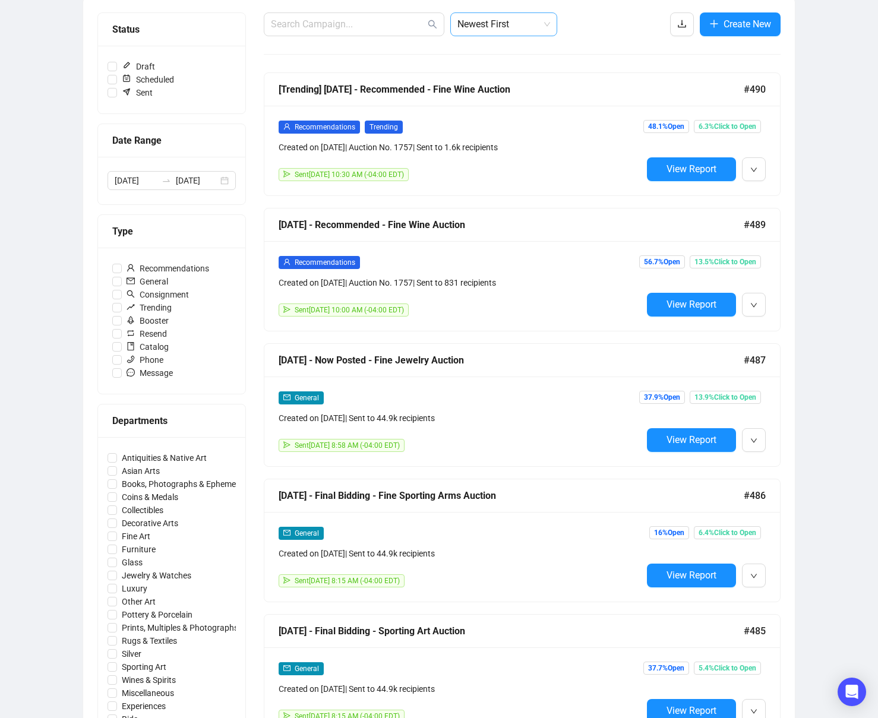
click at [511, 27] on span "Newest First" at bounding box center [503, 24] width 93 height 23
click at [503, 66] on div "Oldest First" at bounding box center [504, 69] width 88 height 13
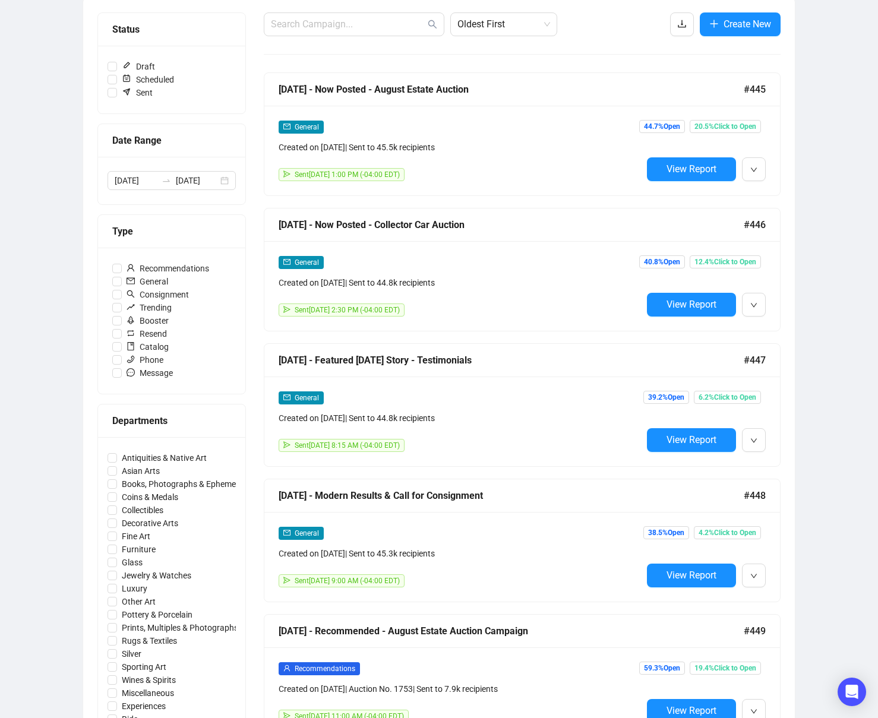
click at [811, 119] on div "Campaigns Draft Campaigns 10 Scheduled Campaigns 3 Sent Campaigns 444 Campaigns…" at bounding box center [439, 548] width 878 height 1308
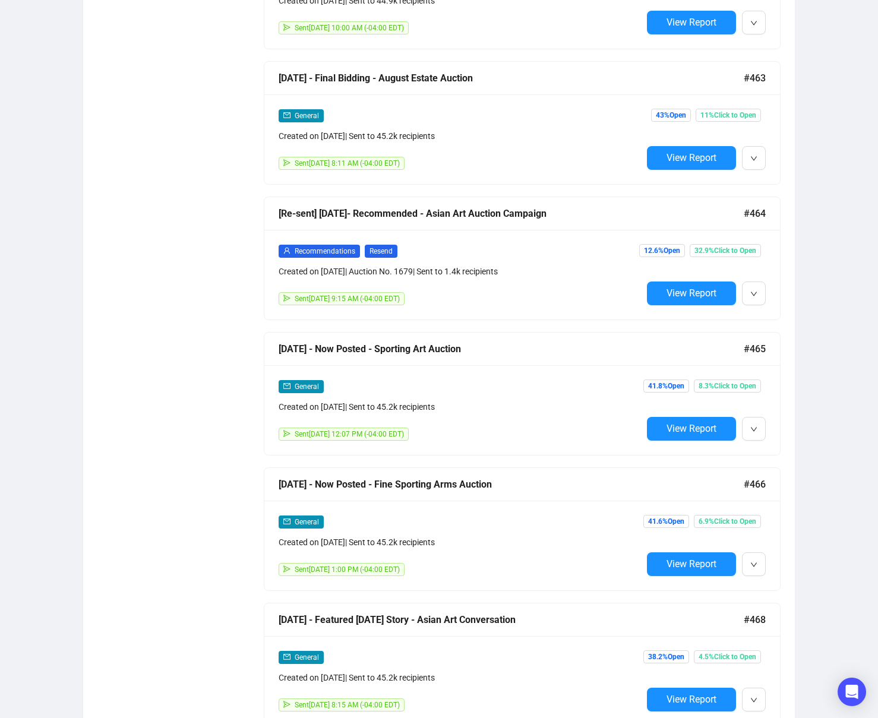
scroll to position [4208, 0]
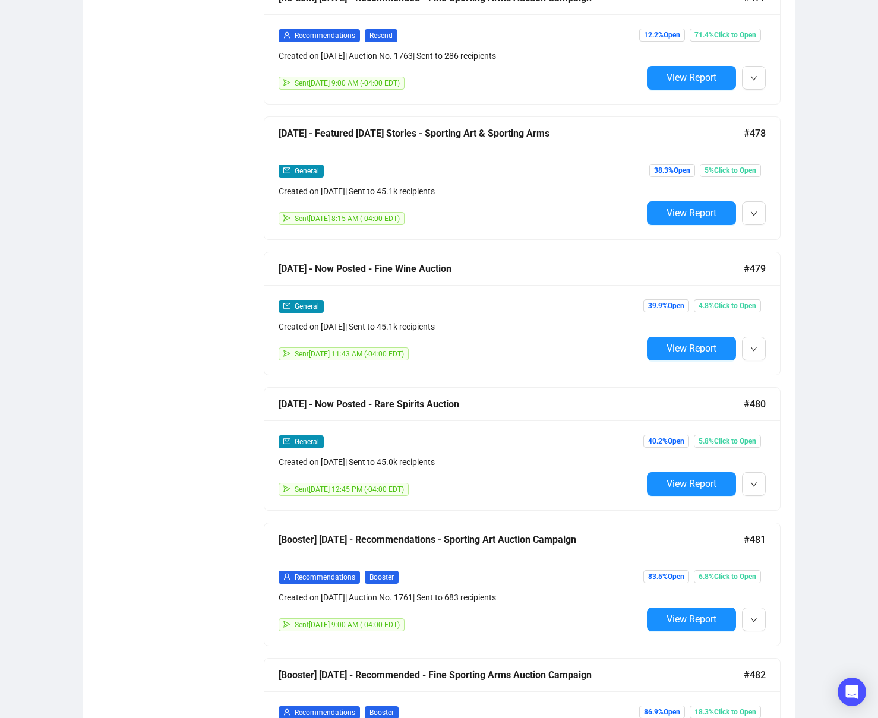
scroll to position [4304, 0]
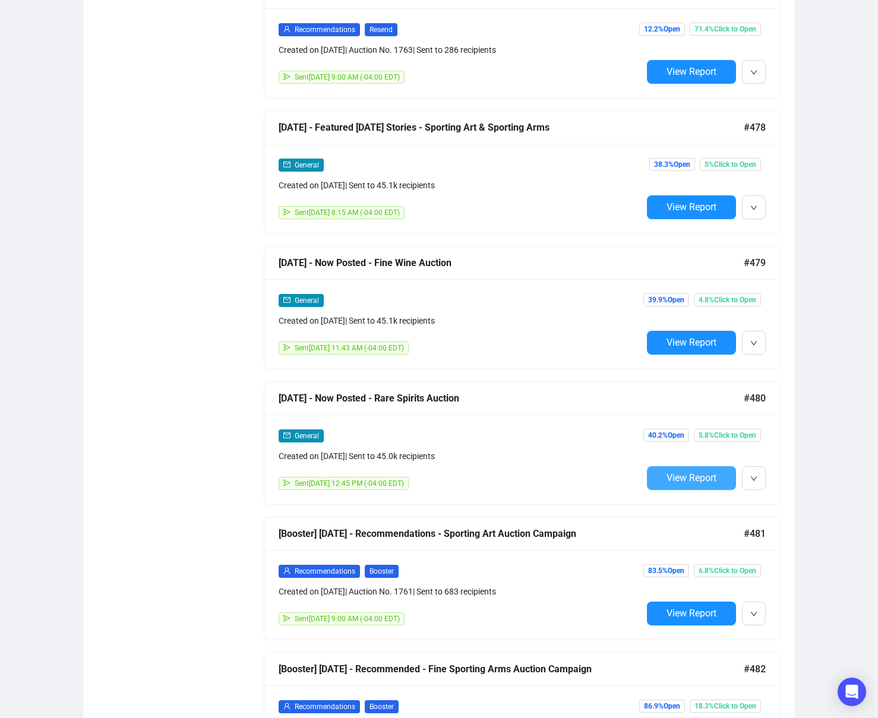
click at [680, 486] on button "View Report" at bounding box center [691, 478] width 89 height 24
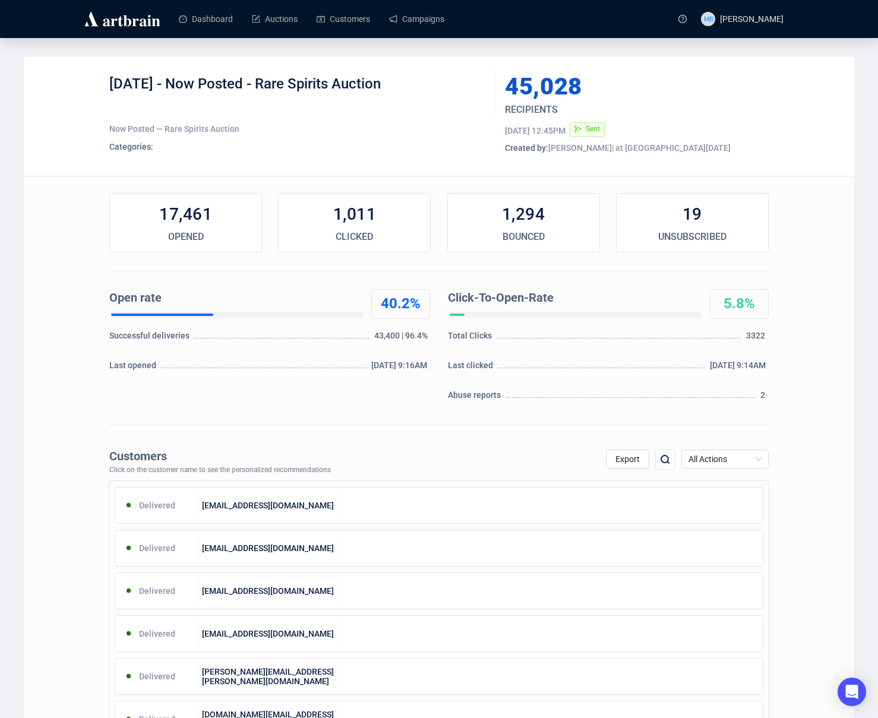
drag, startPoint x: 386, startPoint y: 87, endPoint x: 173, endPoint y: 85, distance: 213.3
click at [173, 85] on div "[DATE] - Now Posted - Rare Spirits Auction" at bounding box center [297, 93] width 377 height 36
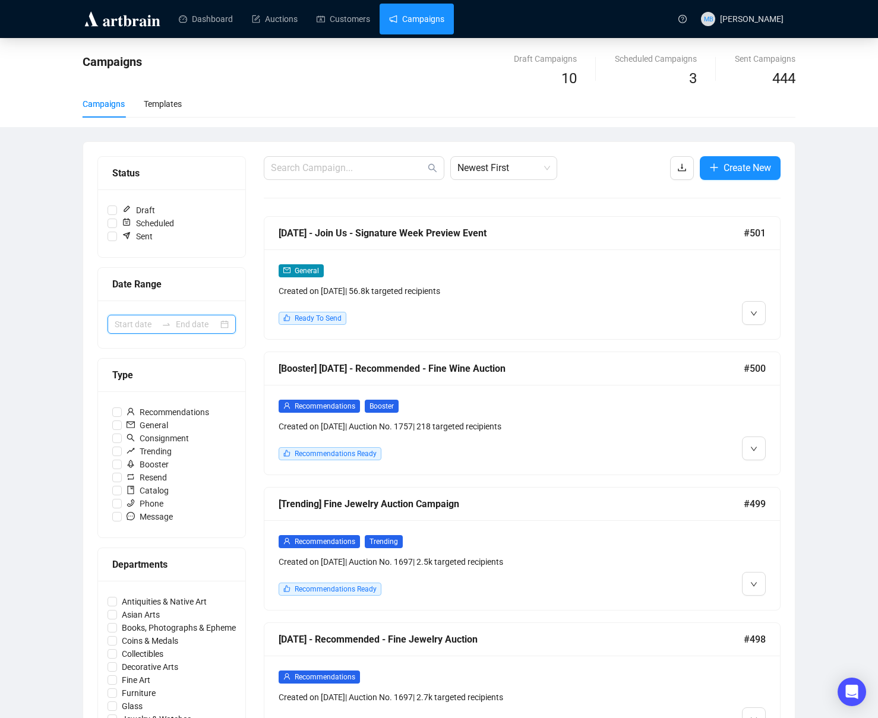
click at [146, 321] on input at bounding box center [136, 324] width 42 height 13
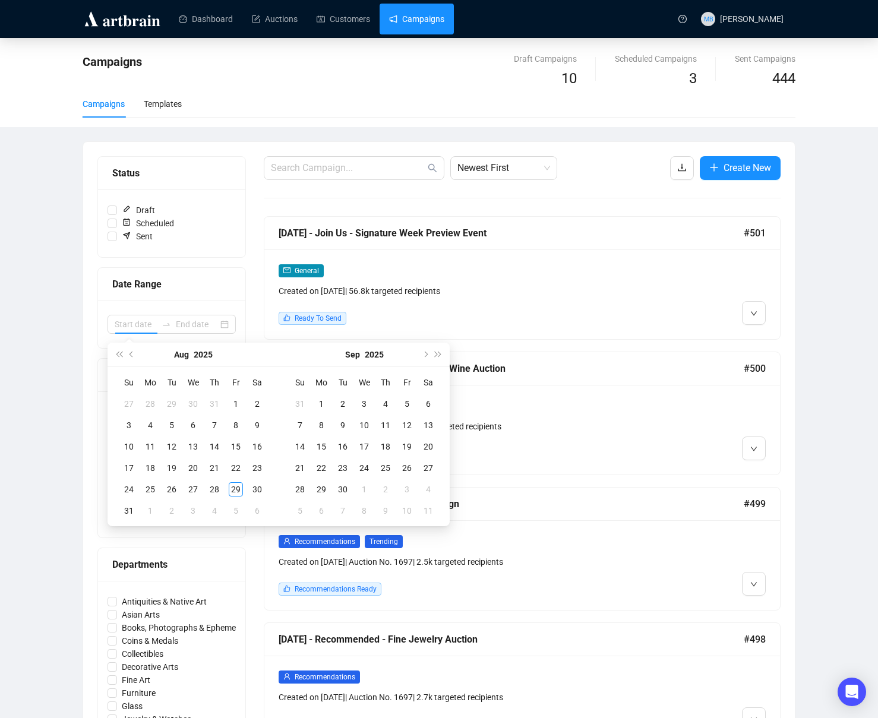
click at [139, 355] on div "[DATE]" at bounding box center [193, 355] width 108 height 24
click at [133, 355] on span "Previous month (PageUp)" at bounding box center [133, 355] width 6 height 6
type input "[DATE]"
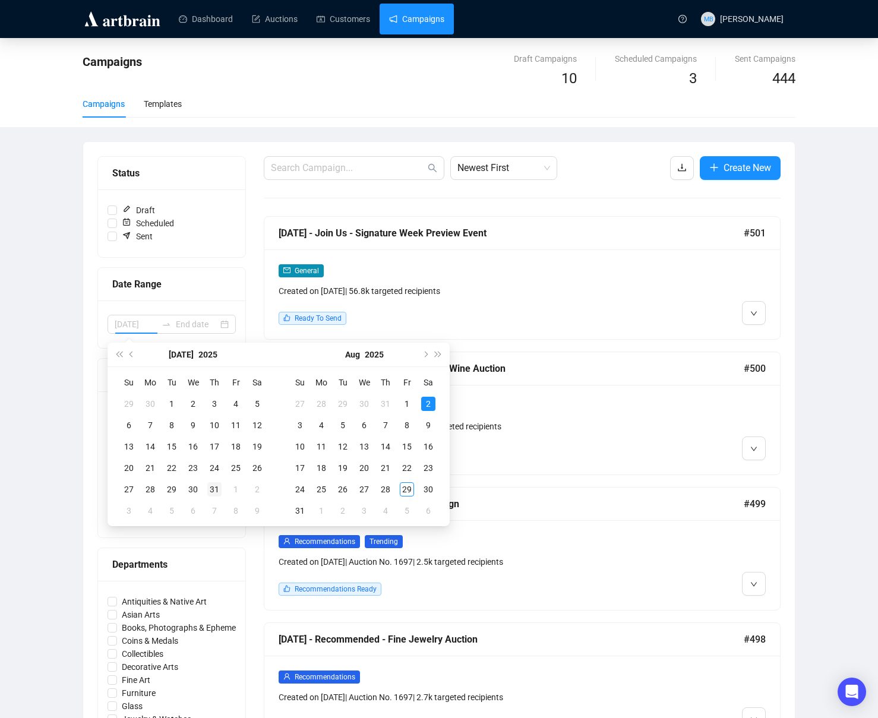
type input "[DATE]"
click at [219, 489] on div "31" at bounding box center [214, 489] width 14 height 14
type input "[DATE]"
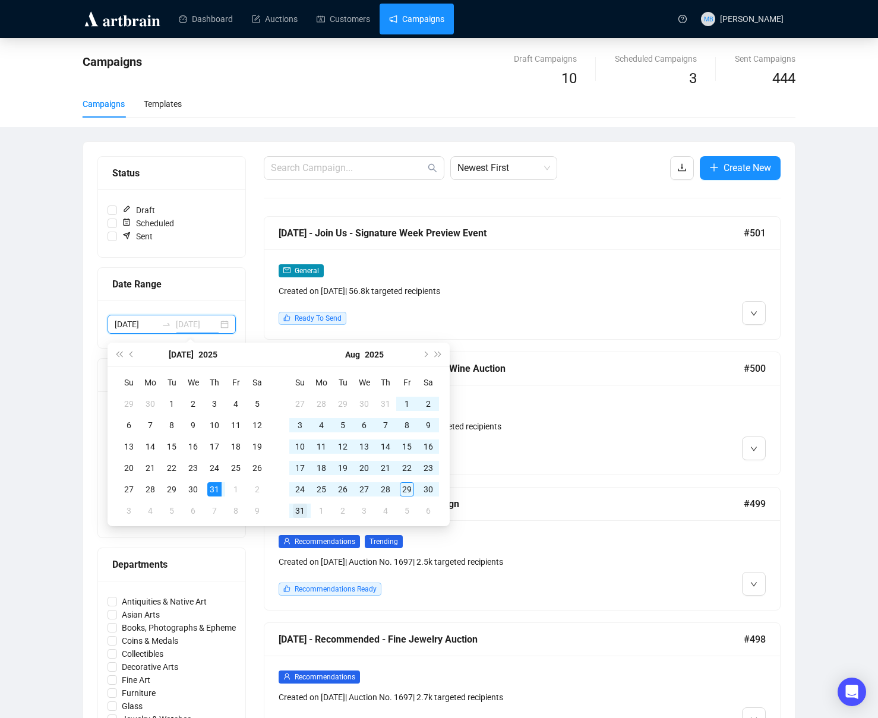
type input "[DATE]"
click at [299, 509] on div "31" at bounding box center [300, 511] width 14 height 14
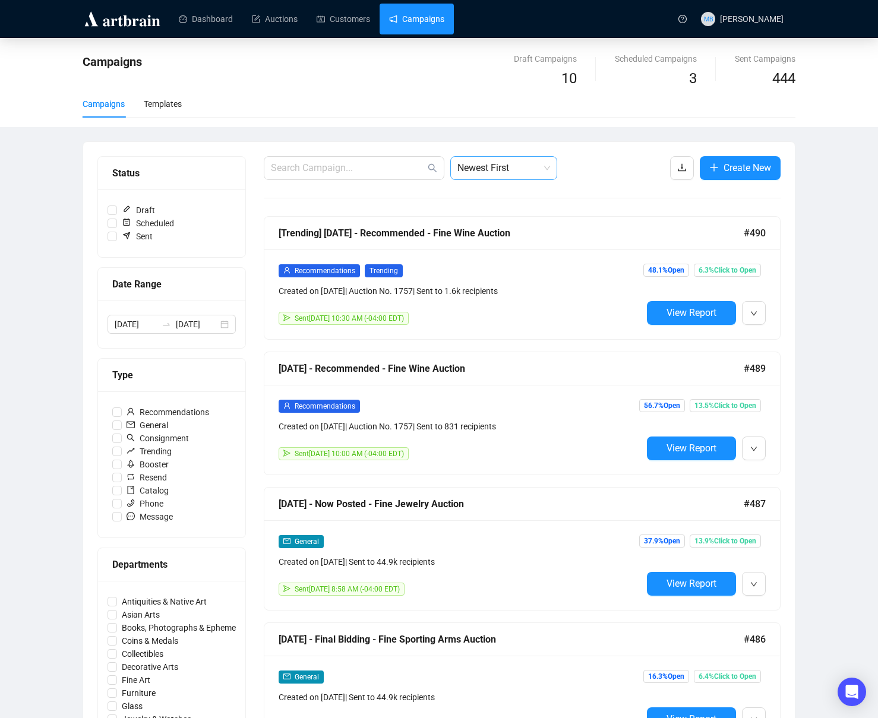
drag, startPoint x: 500, startPoint y: 165, endPoint x: 500, endPoint y: 173, distance: 8.9
click at [500, 165] on span "Newest First" at bounding box center [503, 168] width 93 height 23
click at [509, 217] on div "Oldest First" at bounding box center [504, 213] width 88 height 13
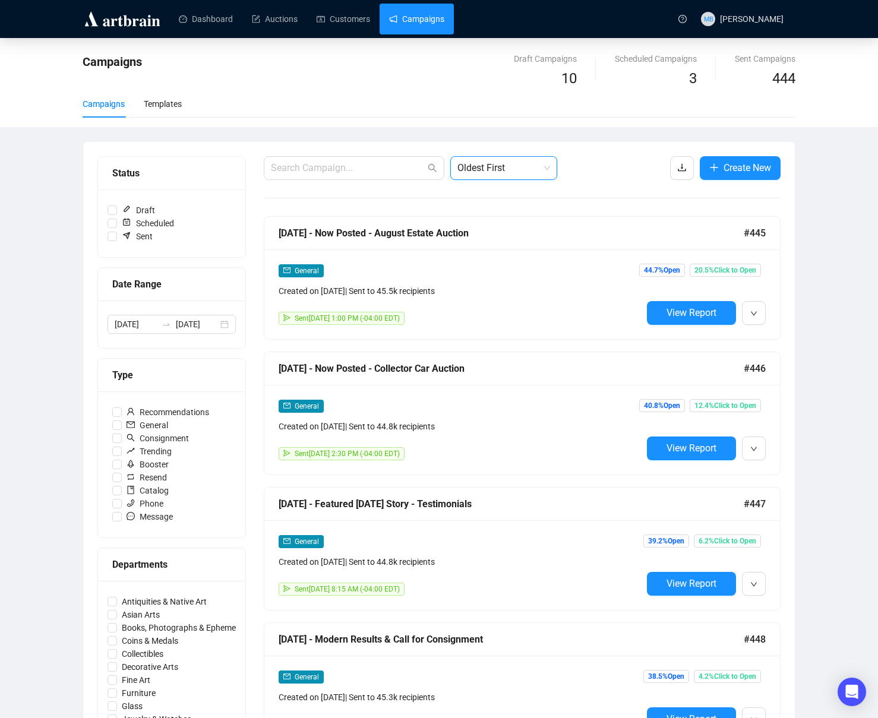
click at [828, 212] on div "Campaigns Draft Campaigns 10 Scheduled Campaigns 3 Sent Campaigns 444 Campaigns…" at bounding box center [439, 692] width 878 height 1308
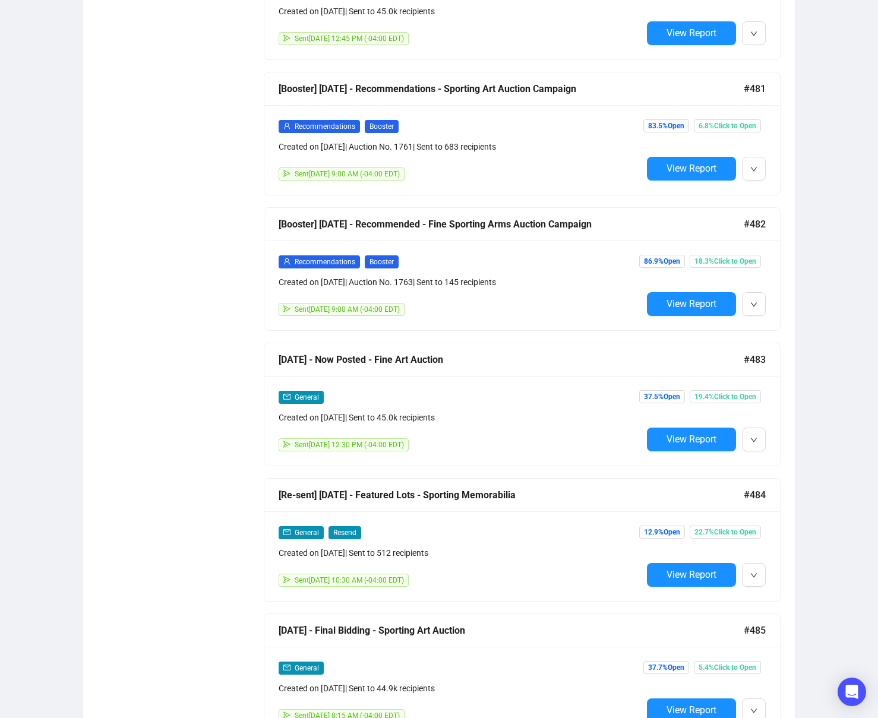
scroll to position [4750, 0]
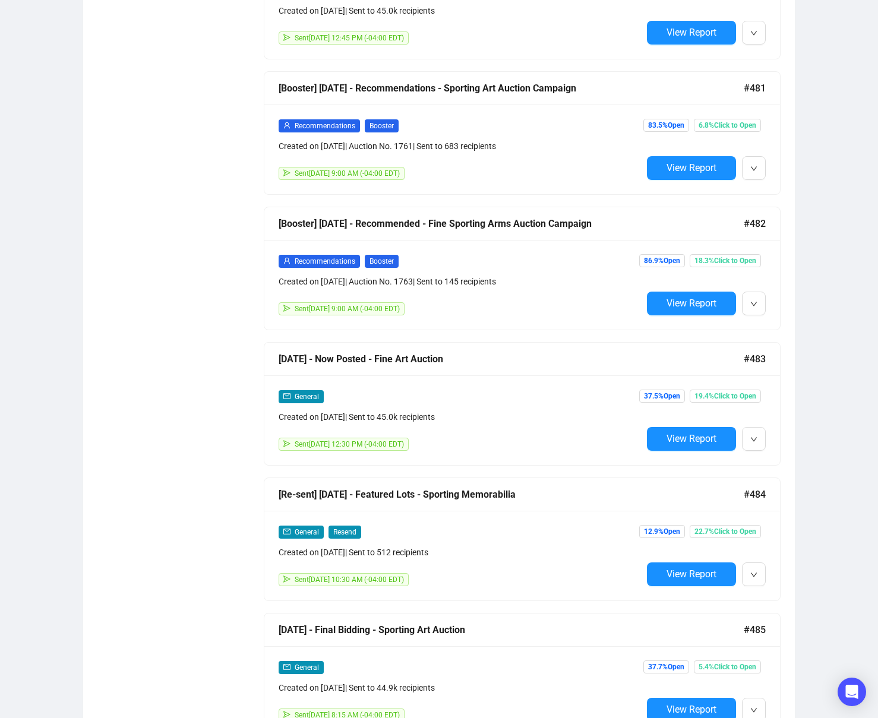
click at [687, 438] on span "View Report" at bounding box center [692, 438] width 50 height 11
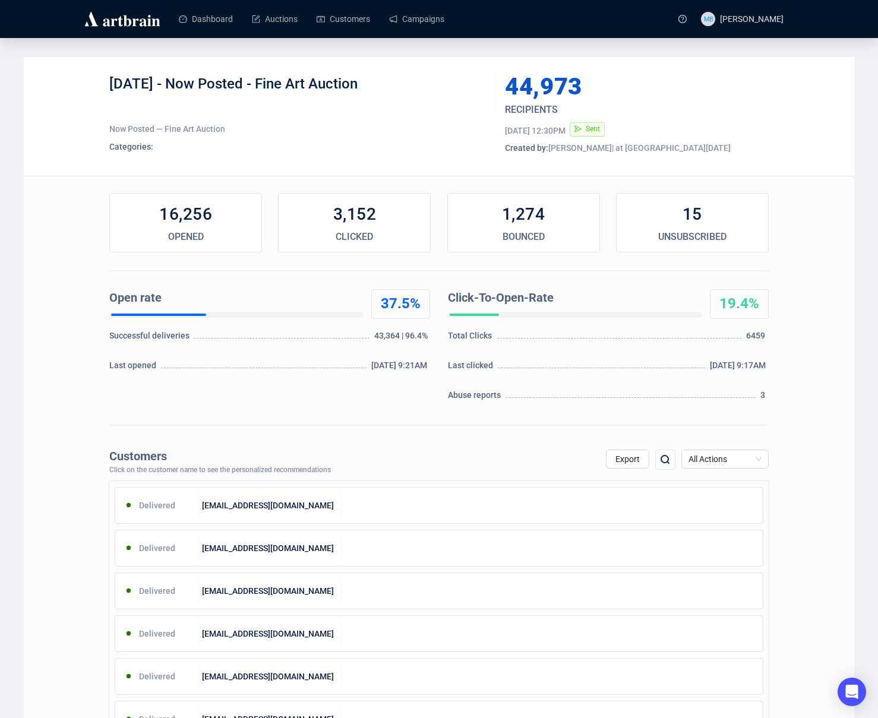
drag, startPoint x: 226, startPoint y: 86, endPoint x: 435, endPoint y: 96, distance: 209.9
click at [417, 89] on div "[DATE] - Now Posted - Fine Art Auction" at bounding box center [297, 93] width 377 height 36
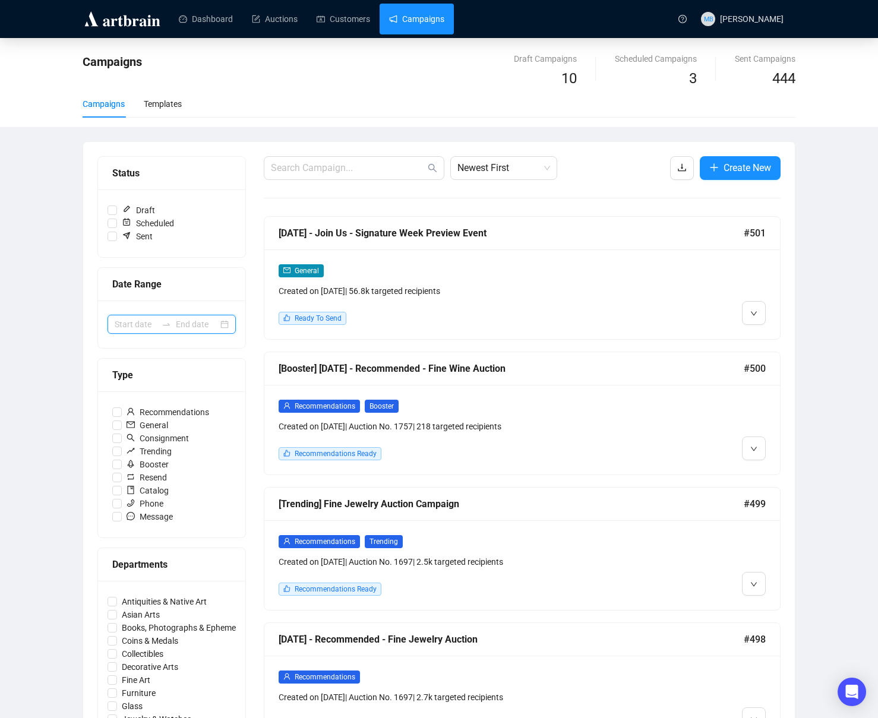
click at [153, 326] on input at bounding box center [136, 324] width 42 height 13
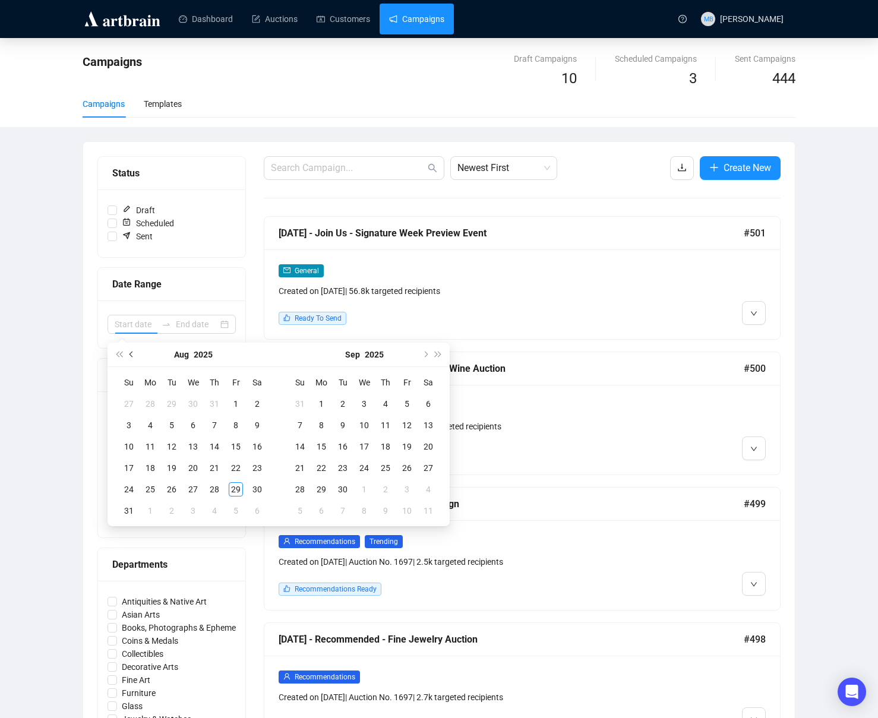
click at [135, 357] on button "Previous month (PageUp)" at bounding box center [131, 355] width 13 height 24
type input "[DATE]"
drag, startPoint x: 218, startPoint y: 490, endPoint x: 245, endPoint y: 501, distance: 29.6
click at [218, 490] on div "31" at bounding box center [214, 489] width 14 height 14
type input "[DATE]"
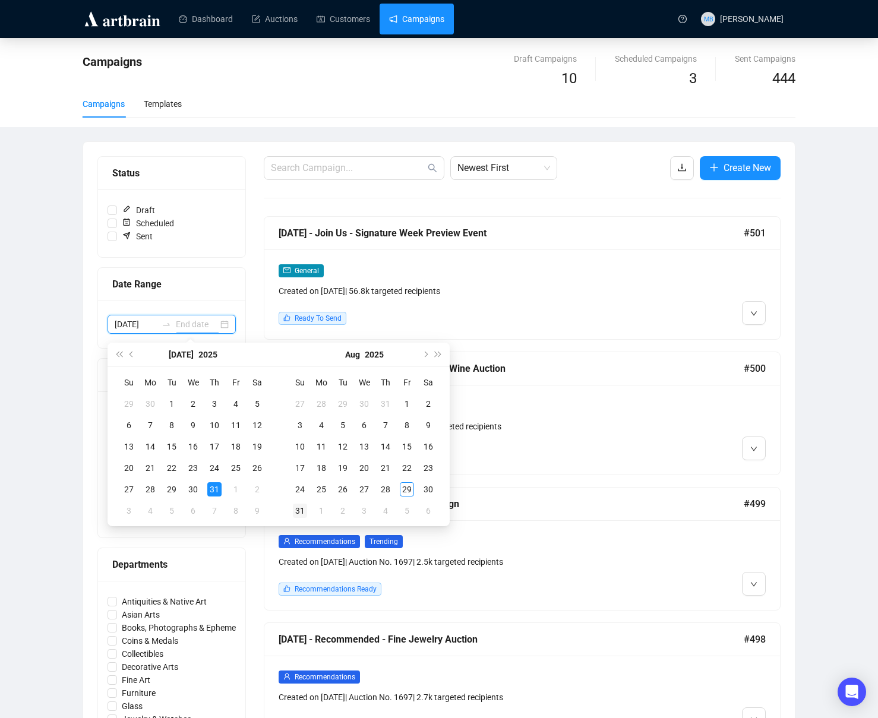
type input "[DATE]"
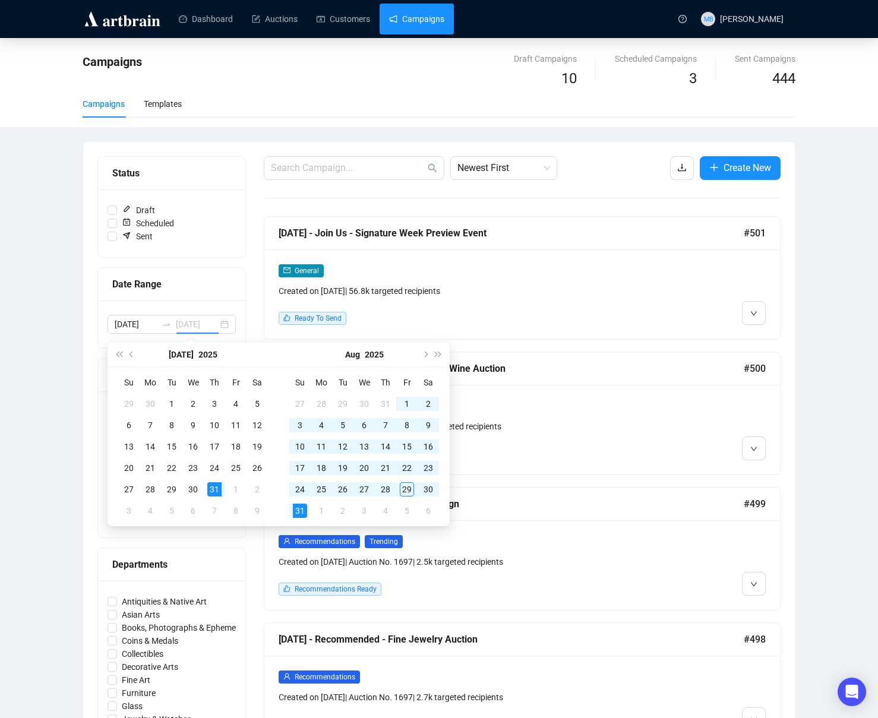
click at [296, 508] on div "31" at bounding box center [300, 511] width 14 height 14
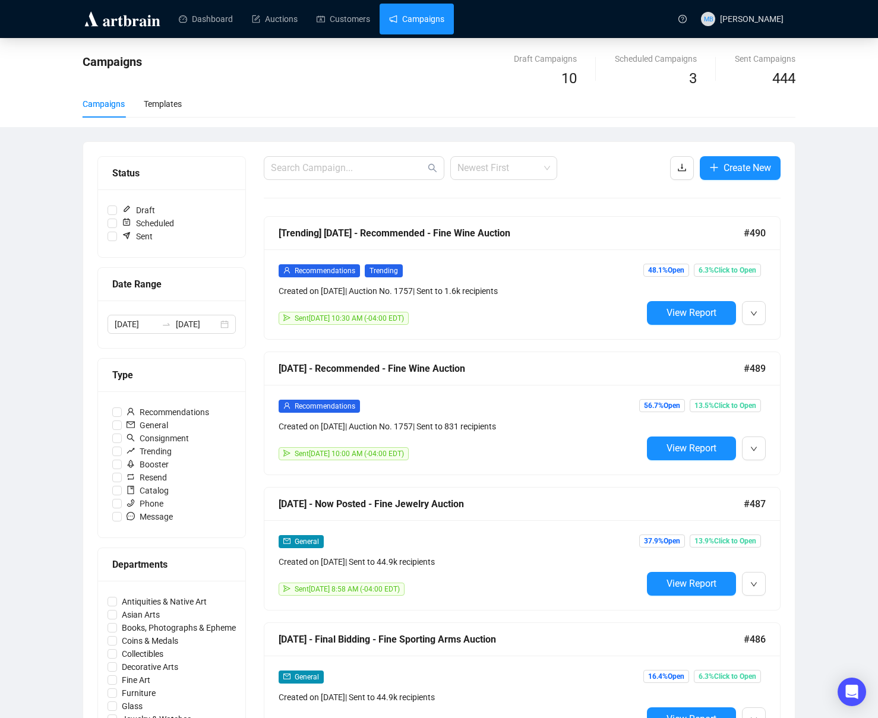
drag, startPoint x: 487, startPoint y: 162, endPoint x: 495, endPoint y: 200, distance: 38.8
click at [487, 165] on span "Newest First" at bounding box center [503, 168] width 93 height 23
click at [492, 213] on div "Oldest First" at bounding box center [504, 213] width 88 height 13
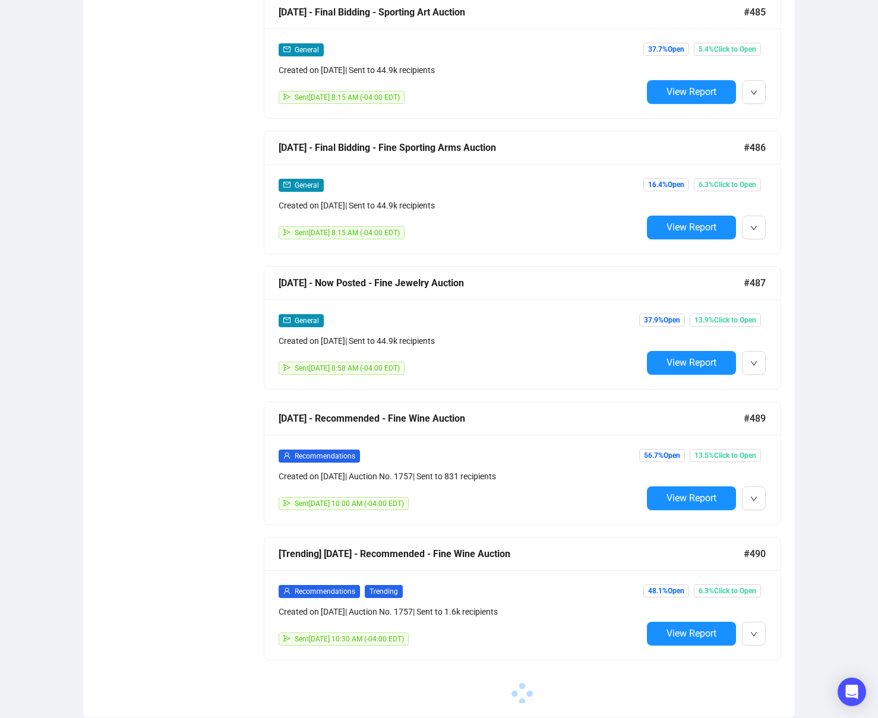
scroll to position [5367, 0]
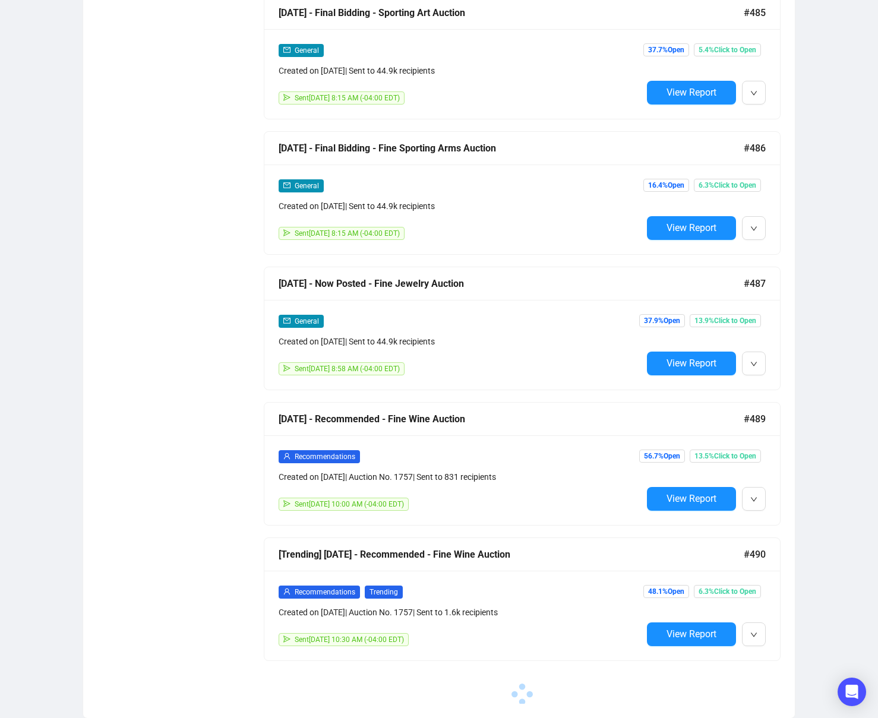
drag, startPoint x: 664, startPoint y: 368, endPoint x: 658, endPoint y: 365, distance: 7.2
click at [663, 368] on button "View Report" at bounding box center [691, 364] width 89 height 24
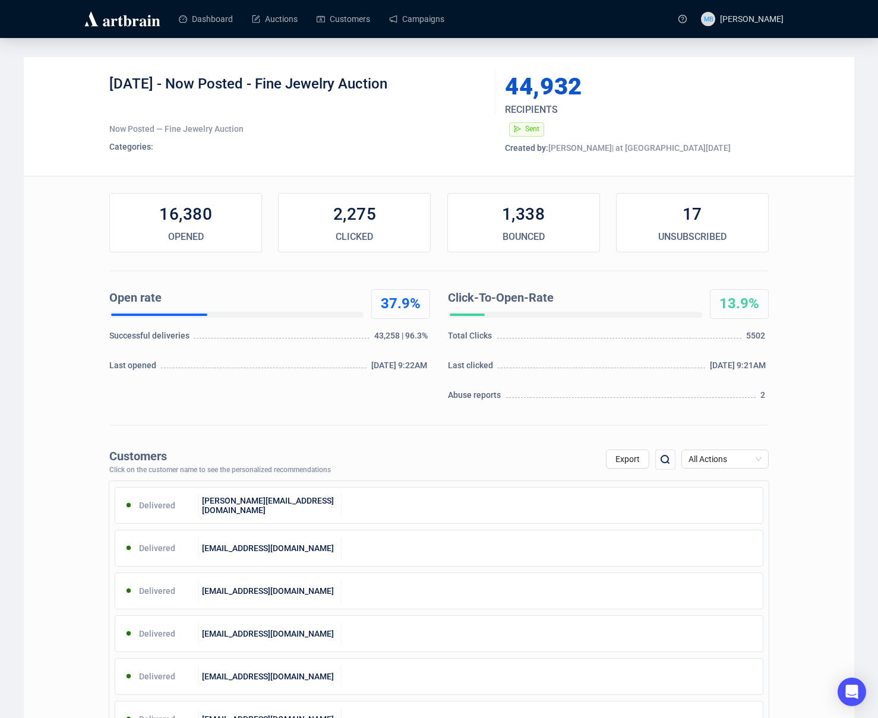
drag, startPoint x: 173, startPoint y: 84, endPoint x: 419, endPoint y: 92, distance: 246.1
click at [418, 92] on div "[DATE] - Now Posted - Fine Jewelry Auction" at bounding box center [297, 93] width 377 height 36
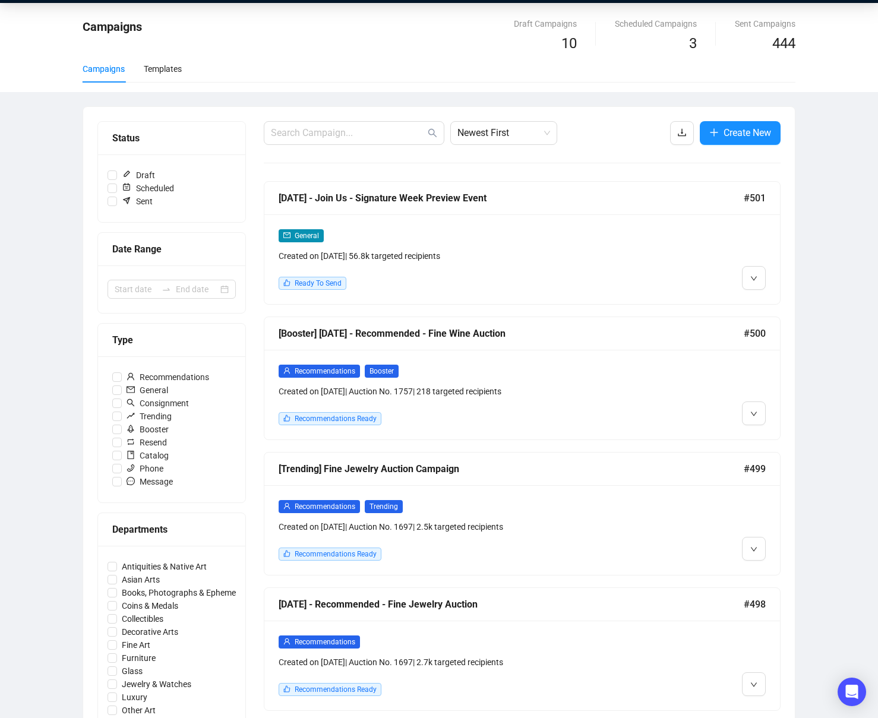
scroll to position [45, 0]
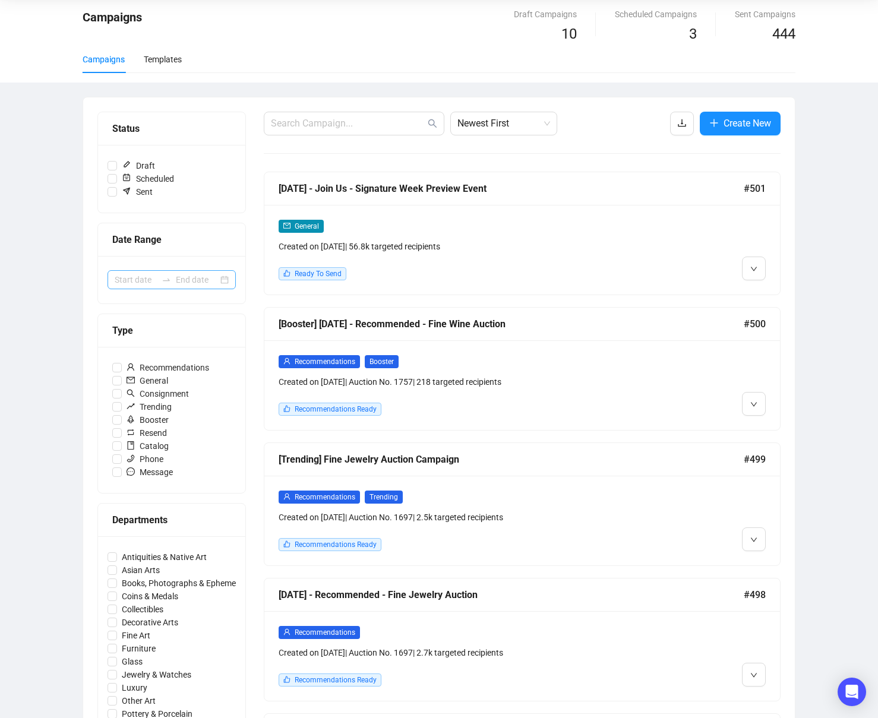
click at [160, 280] on div at bounding box center [166, 280] width 19 height 10
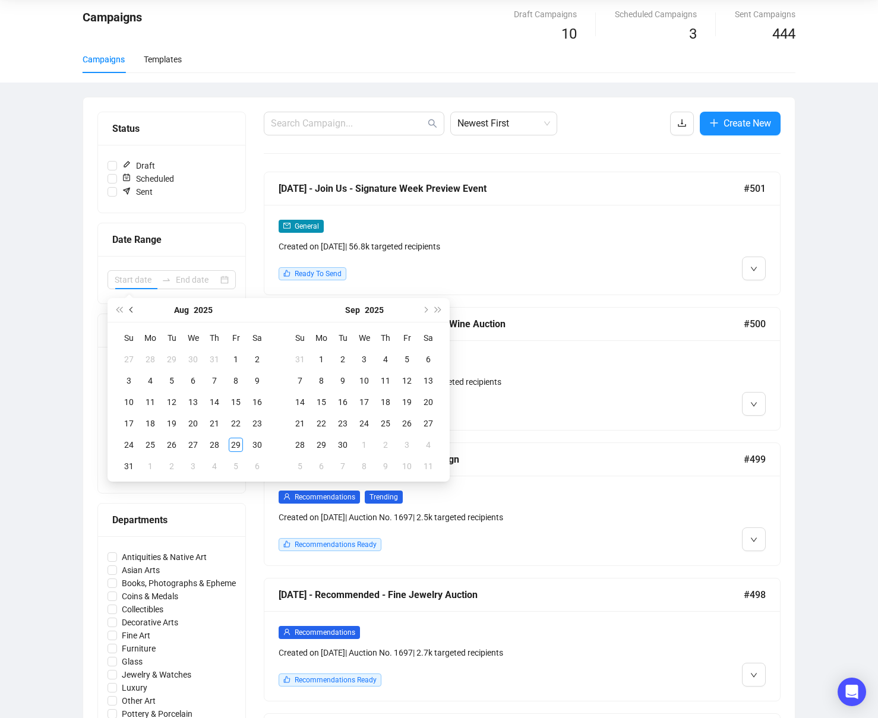
click at [135, 309] on button "Previous month (PageUp)" at bounding box center [131, 310] width 13 height 24
type input "[DATE]"
click at [220, 439] on div "31" at bounding box center [214, 445] width 14 height 14
type input "[DATE]"
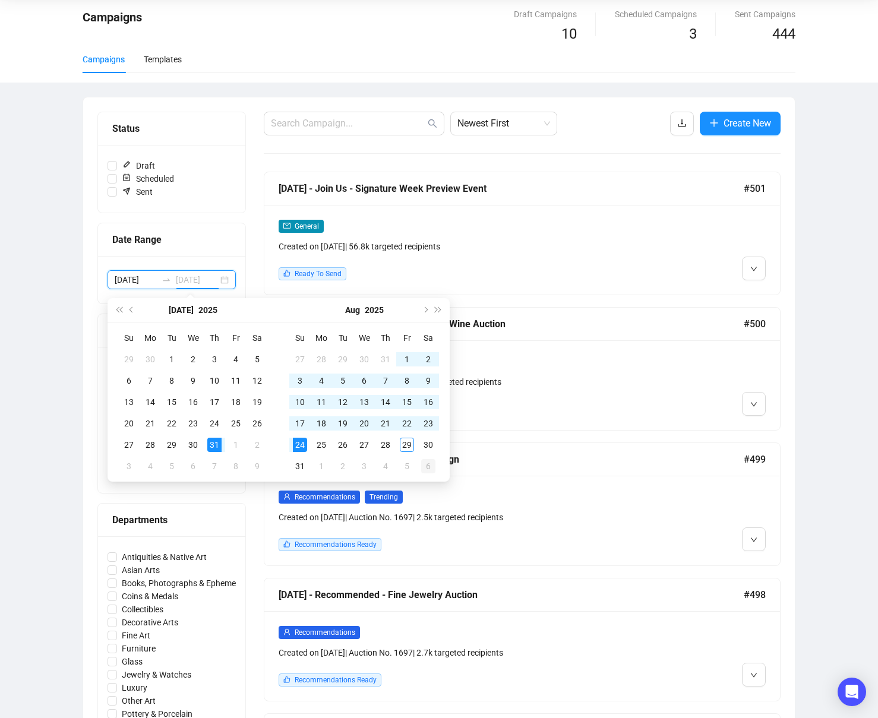
type input "[DATE]"
click at [299, 467] on div "31" at bounding box center [300, 466] width 14 height 14
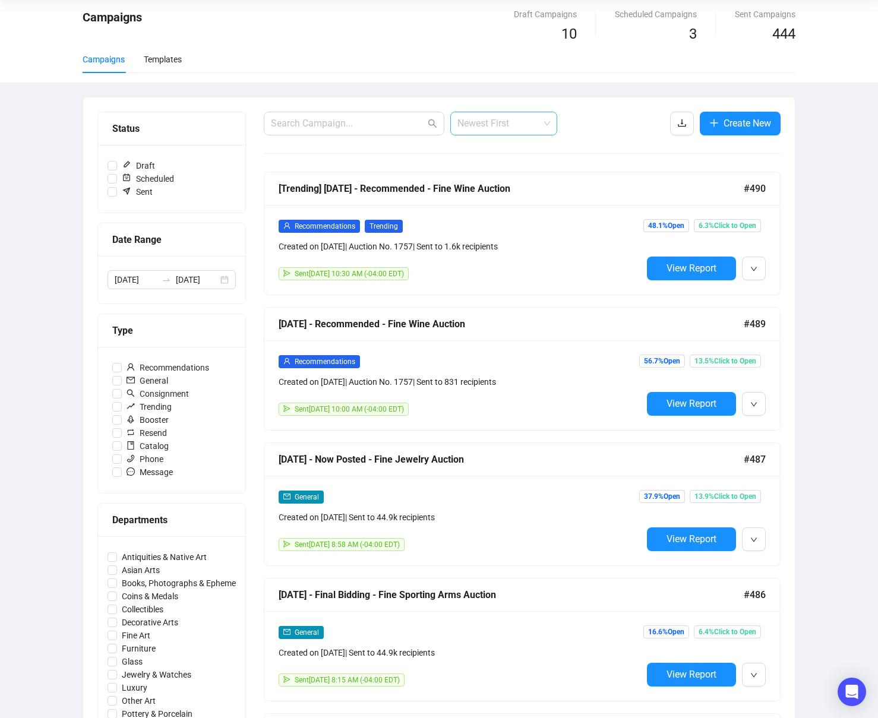
click at [544, 127] on span "Newest First" at bounding box center [503, 123] width 93 height 23
drag, startPoint x: 512, startPoint y: 167, endPoint x: 524, endPoint y: 166, distance: 11.9
click at [512, 167] on div "Oldest First" at bounding box center [504, 168] width 88 height 13
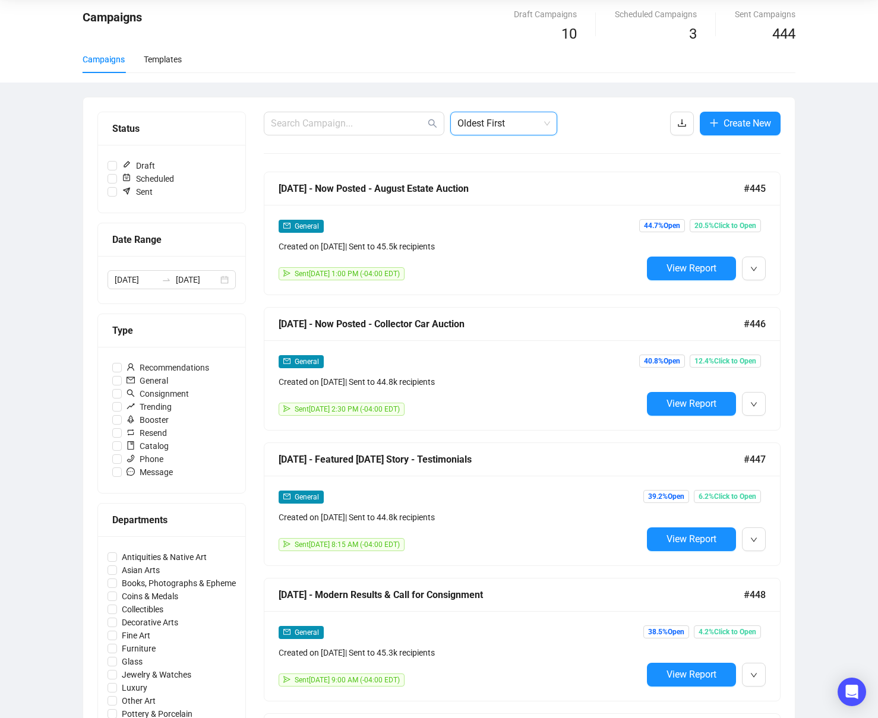
drag, startPoint x: 854, startPoint y: 153, endPoint x: 814, endPoint y: 155, distance: 39.2
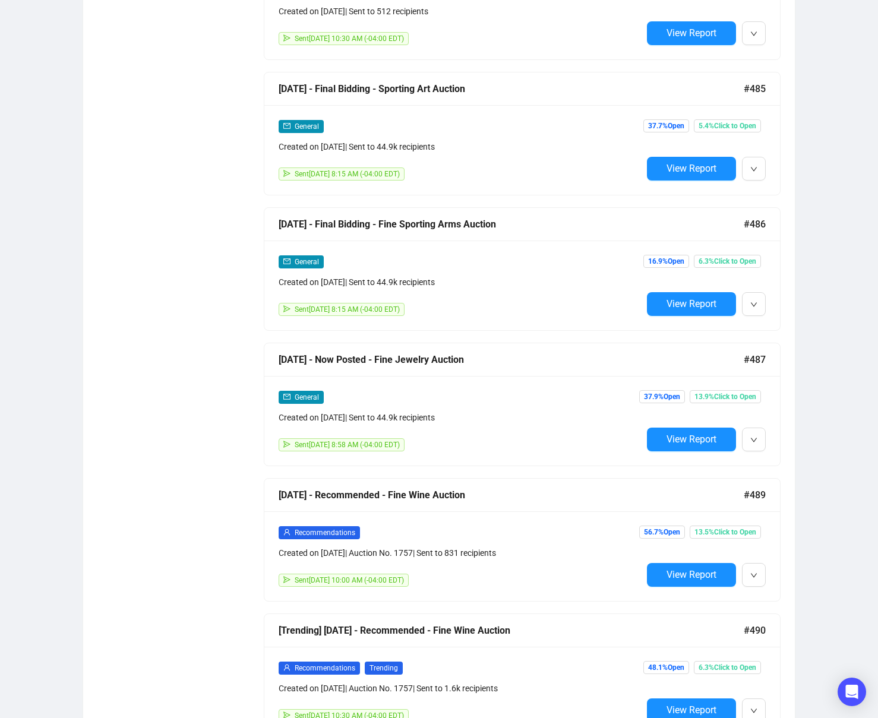
scroll to position [0, 0]
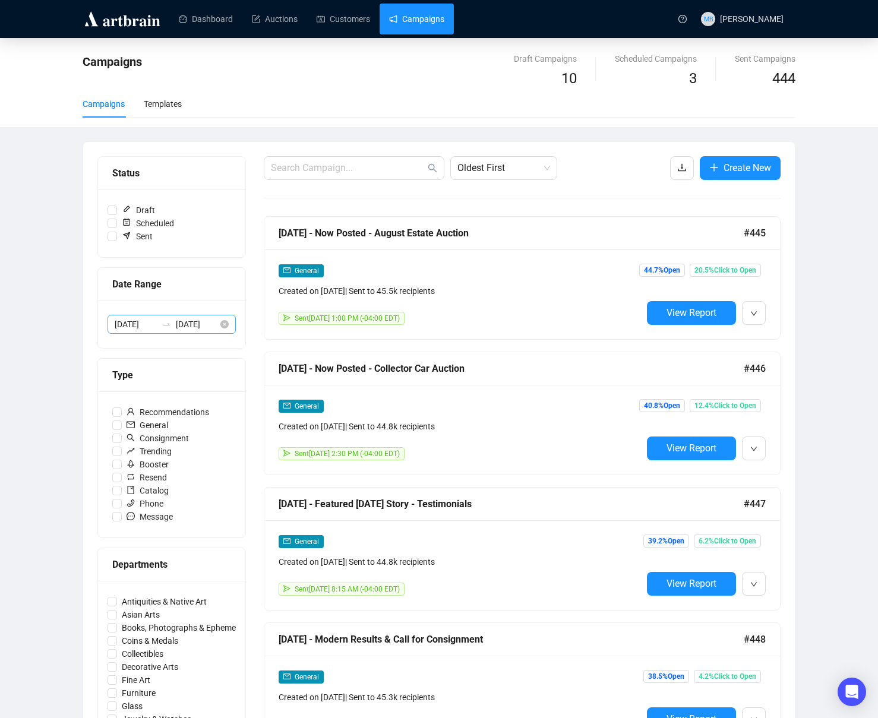
click at [157, 333] on div "[DATE] [DATE]" at bounding box center [172, 324] width 128 height 19
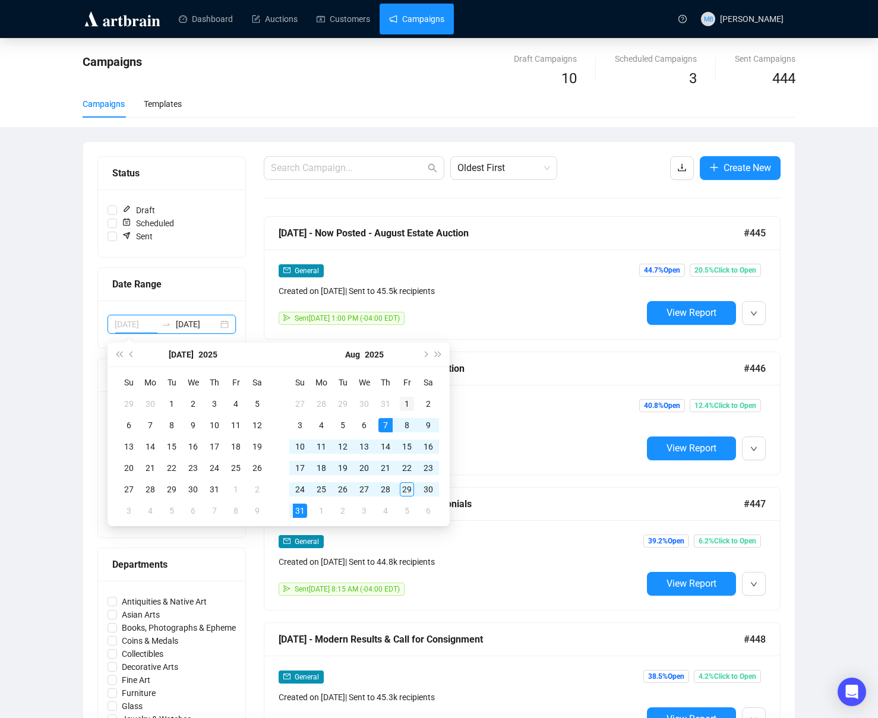
type input "[DATE]"
click at [408, 402] on div "1" at bounding box center [407, 404] width 14 height 14
click at [424, 356] on span "Next month (PageDown)" at bounding box center [425, 355] width 6 height 6
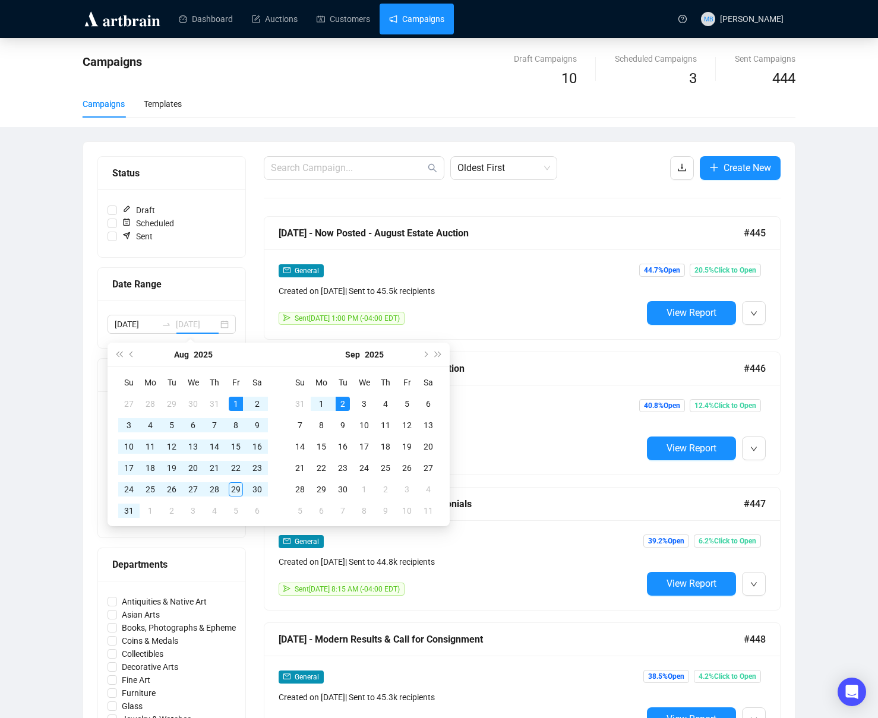
type input "[DATE]"
click at [345, 408] on div "2" at bounding box center [343, 404] width 14 height 14
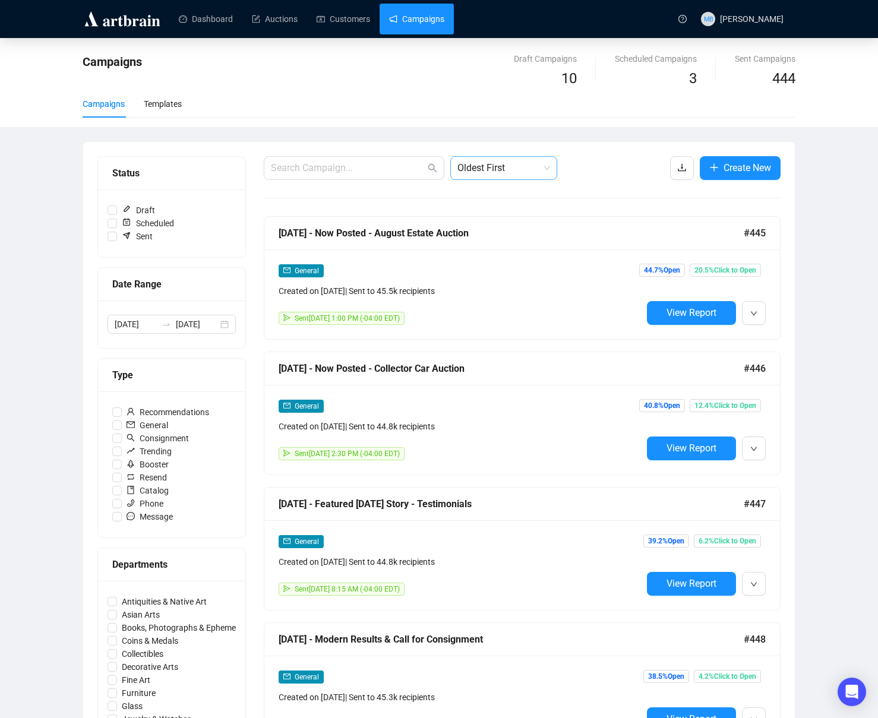
click at [507, 169] on span "Oldest First" at bounding box center [503, 168] width 93 height 23
click at [500, 212] on div "Oldest First" at bounding box center [504, 213] width 88 height 13
click at [819, 249] on div "Campaigns Draft Campaigns 10 Scheduled Campaigns 3 Sent Campaigns 444 Campaigns…" at bounding box center [439, 692] width 878 height 1308
click at [128, 324] on input "[DATE]" at bounding box center [136, 324] width 42 height 13
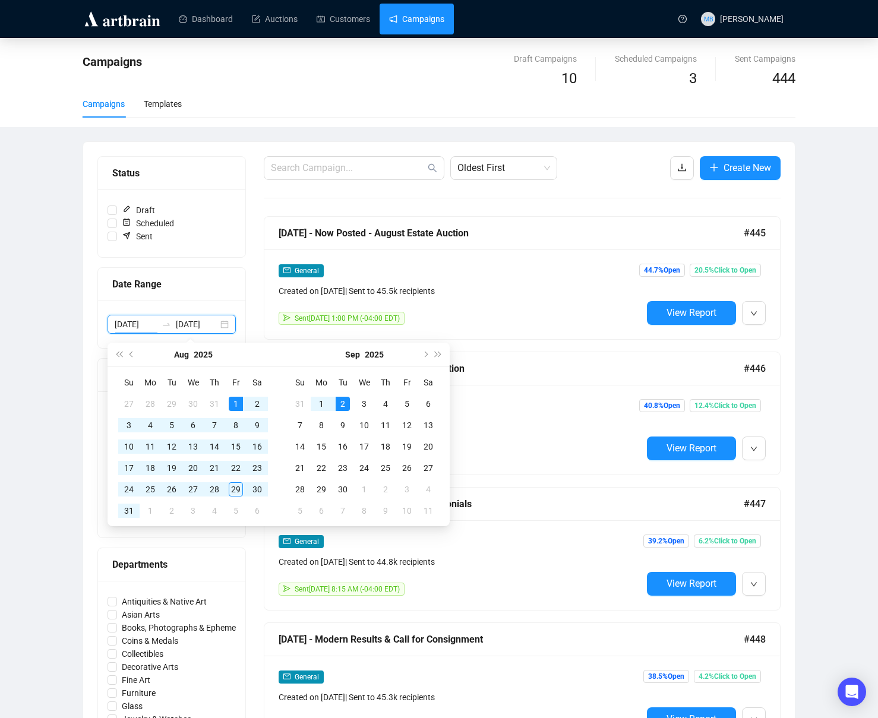
scroll to position [5, 0]
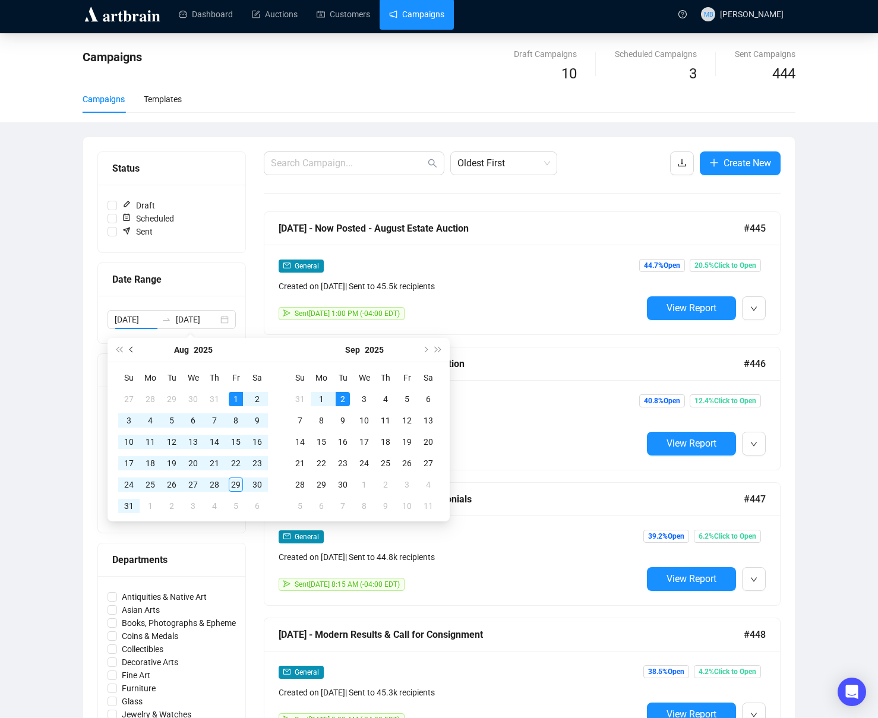
click at [135, 349] on span "Previous month (PageUp)" at bounding box center [133, 350] width 6 height 6
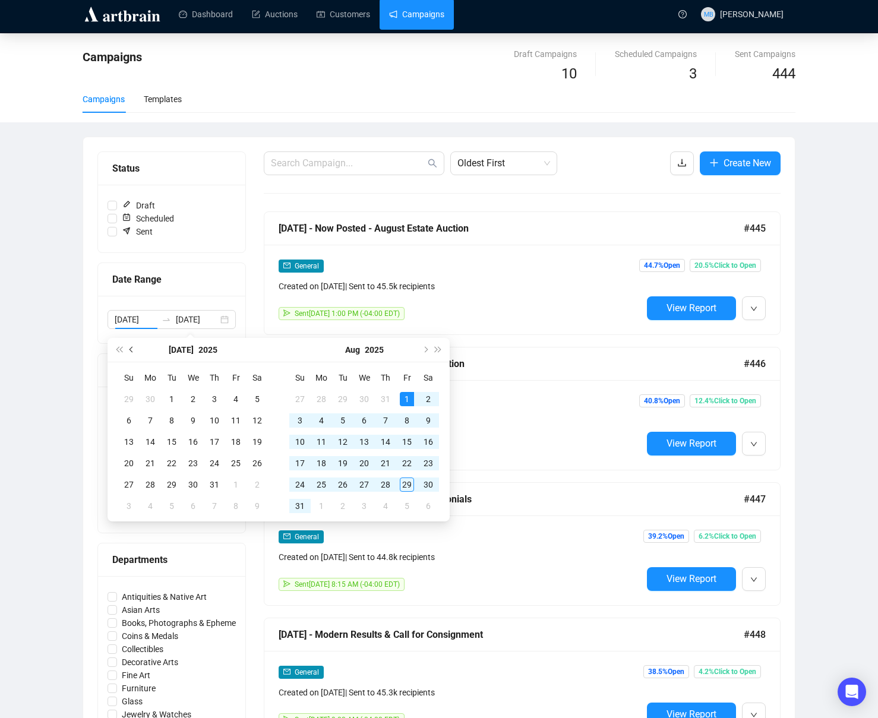
click at [135, 349] on span "Previous month (PageUp)" at bounding box center [133, 350] width 6 height 6
type input "[DATE]"
click at [213, 465] on div "26" at bounding box center [214, 463] width 14 height 14
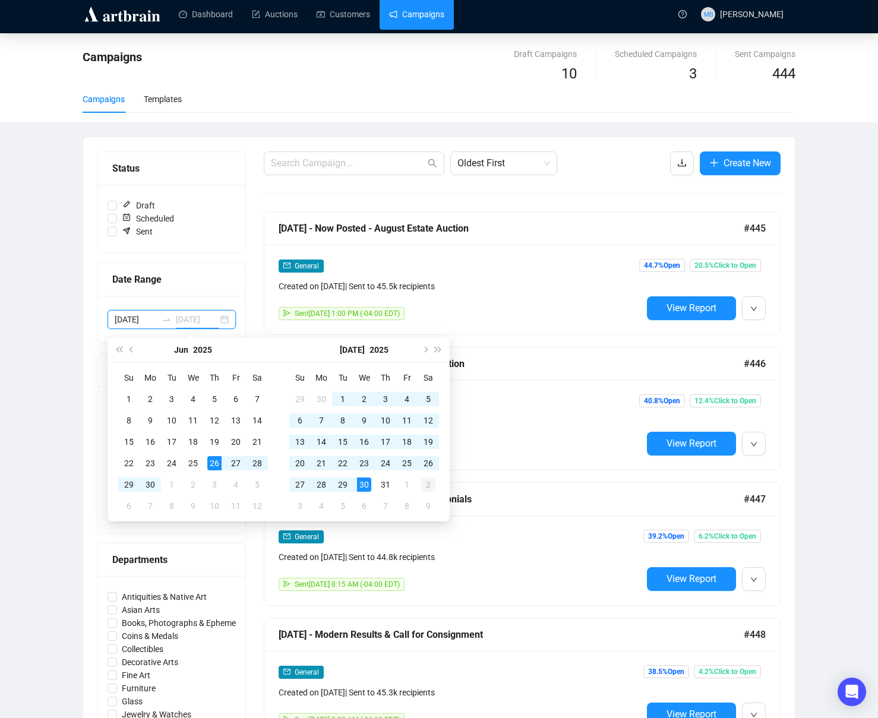
scroll to position [0, 4]
click at [424, 352] on span "Next month (PageDown)" at bounding box center [425, 350] width 6 height 6
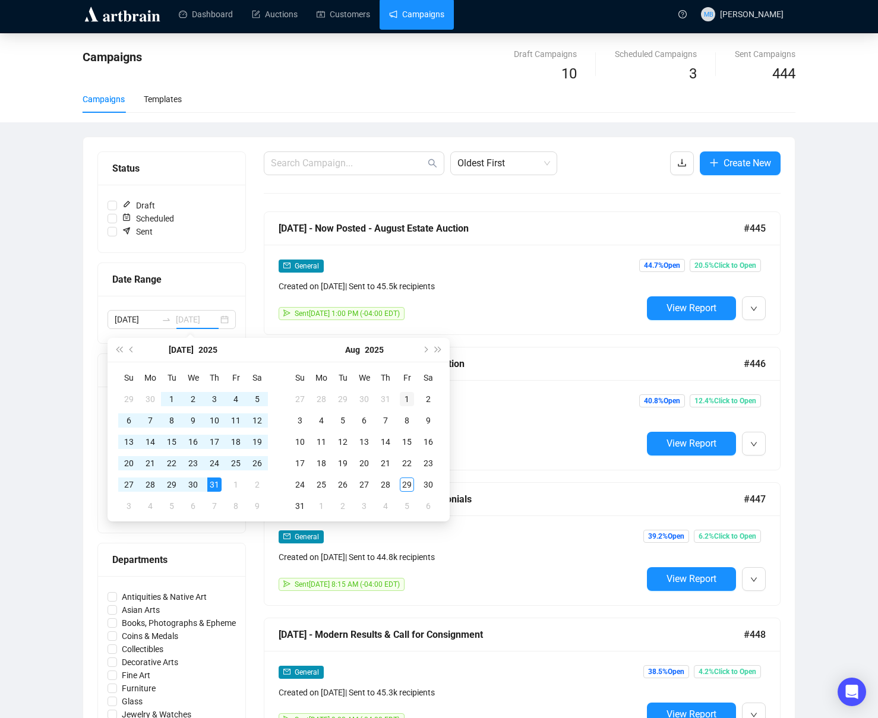
type input "[DATE]"
click at [413, 398] on div "1" at bounding box center [407, 399] width 14 height 14
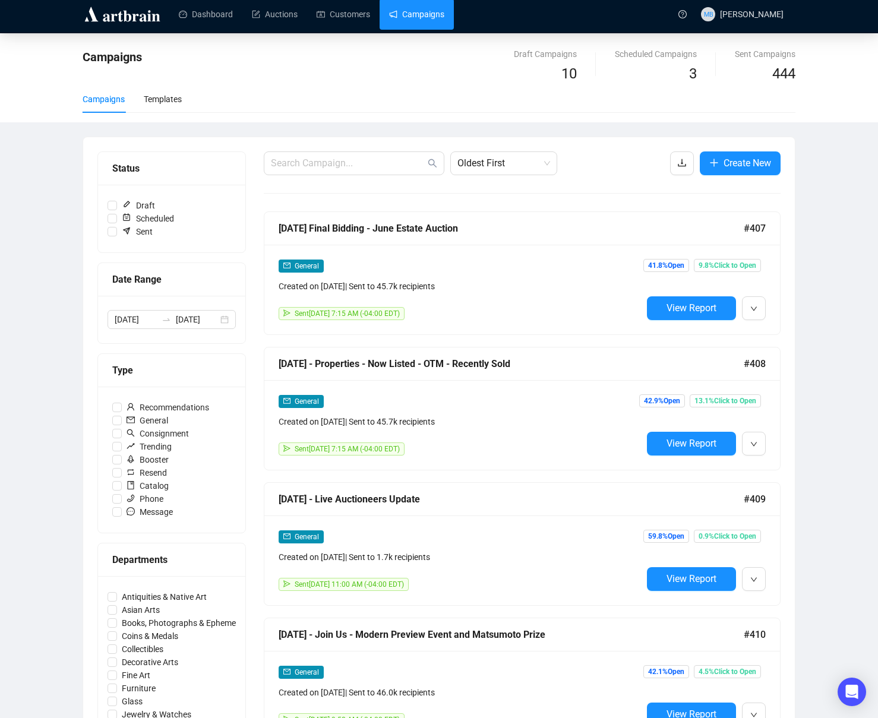
drag, startPoint x: 498, startPoint y: 168, endPoint x: 495, endPoint y: 179, distance: 11.8
click at [498, 168] on span "Oldest First" at bounding box center [503, 163] width 93 height 23
click at [502, 209] on div "Oldest First" at bounding box center [504, 208] width 88 height 13
click at [823, 243] on div "Campaigns Draft Campaigns 10 Scheduled Campaigns 3 Sent Campaigns 444 Campaigns…" at bounding box center [439, 687] width 878 height 1308
